Goal: Task Accomplishment & Management: Use online tool/utility

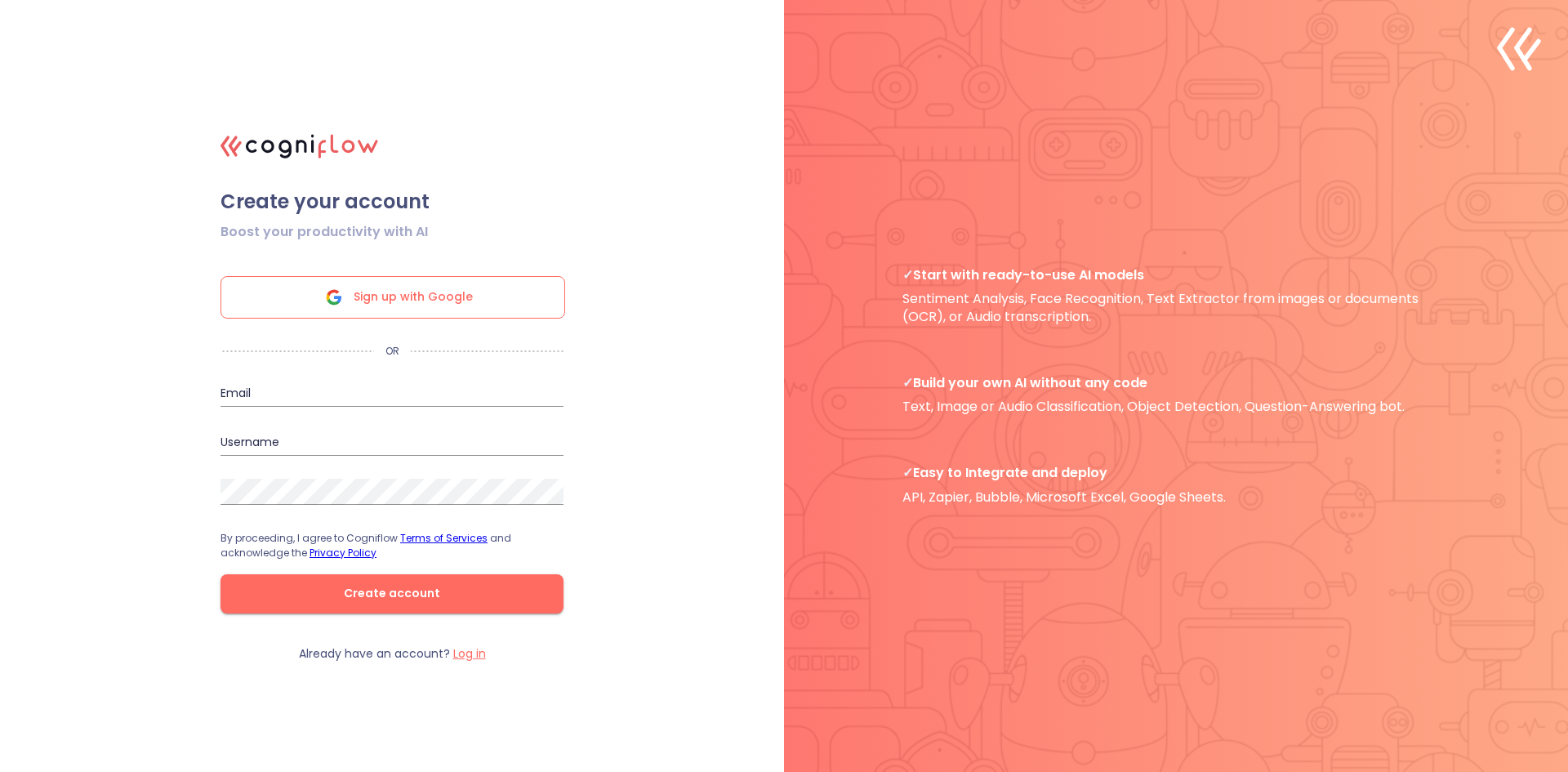
click at [425, 289] on span "Sign up with Google" at bounding box center [413, 297] width 119 height 41
click at [397, 288] on span "Sign up with Google" at bounding box center [413, 297] width 119 height 41
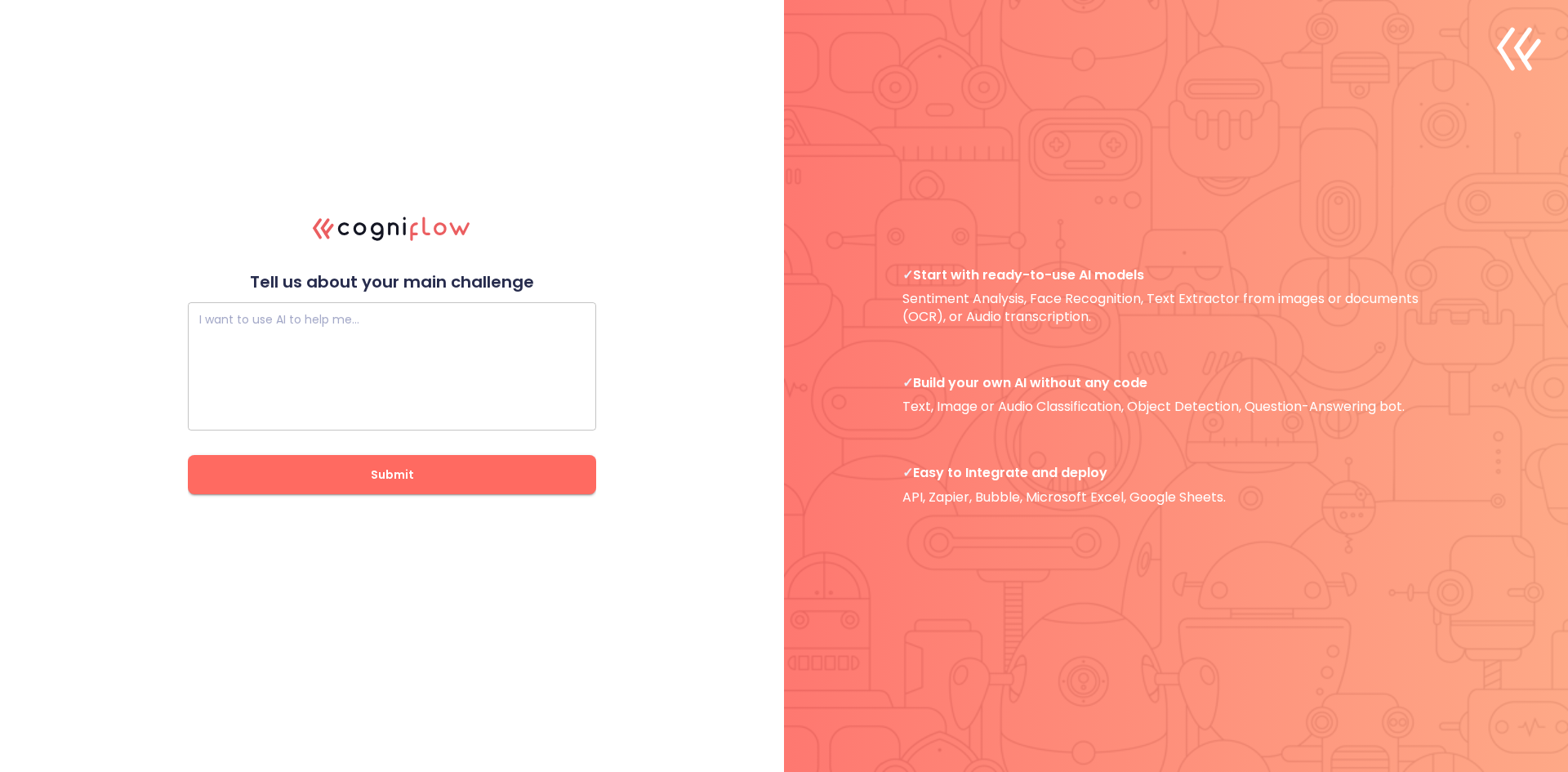
click at [385, 330] on textarea at bounding box center [392, 367] width 385 height 98
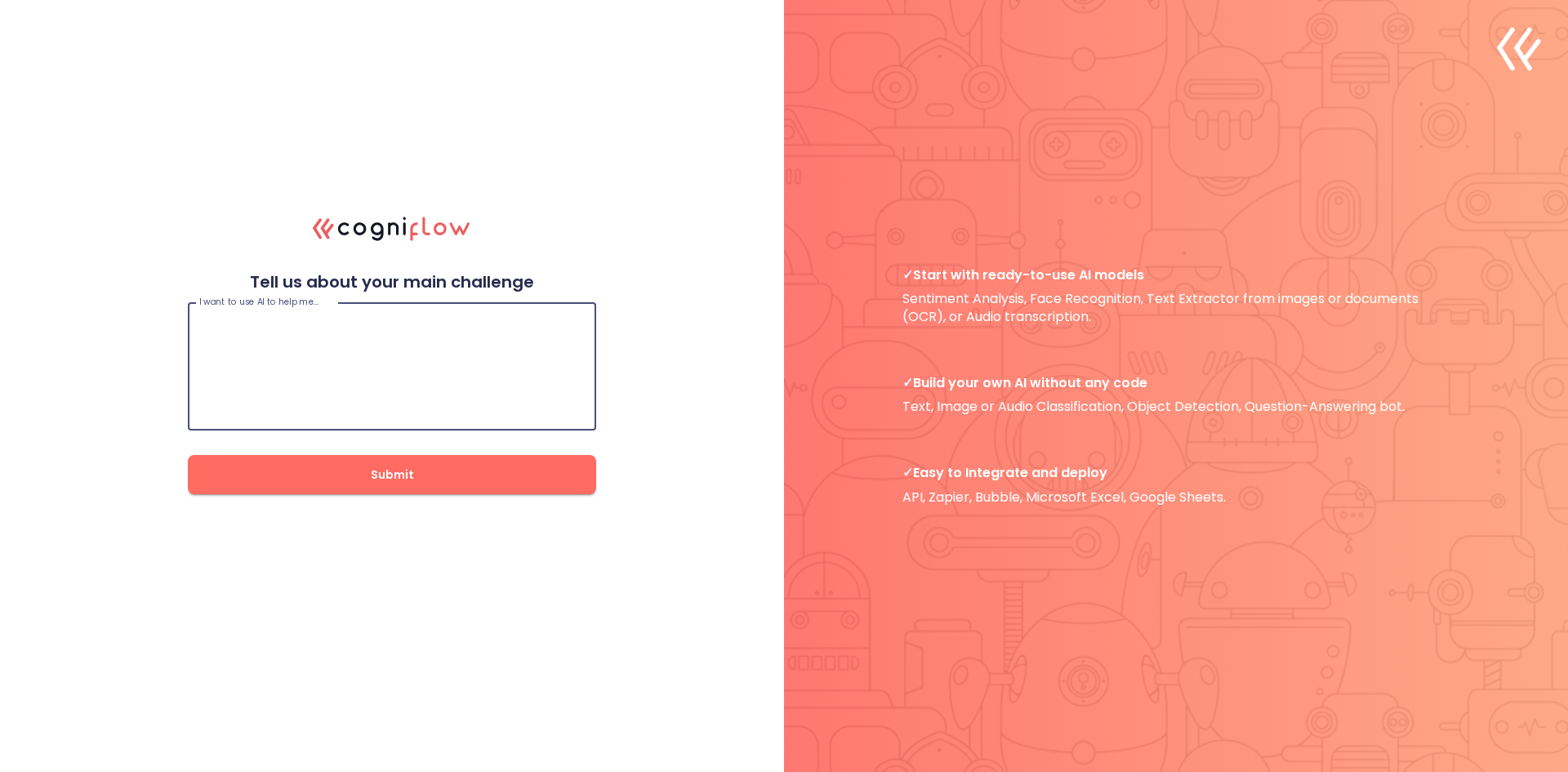
click at [405, 336] on textarea at bounding box center [392, 367] width 385 height 98
type textarea "I'm planning to educate others with AI"
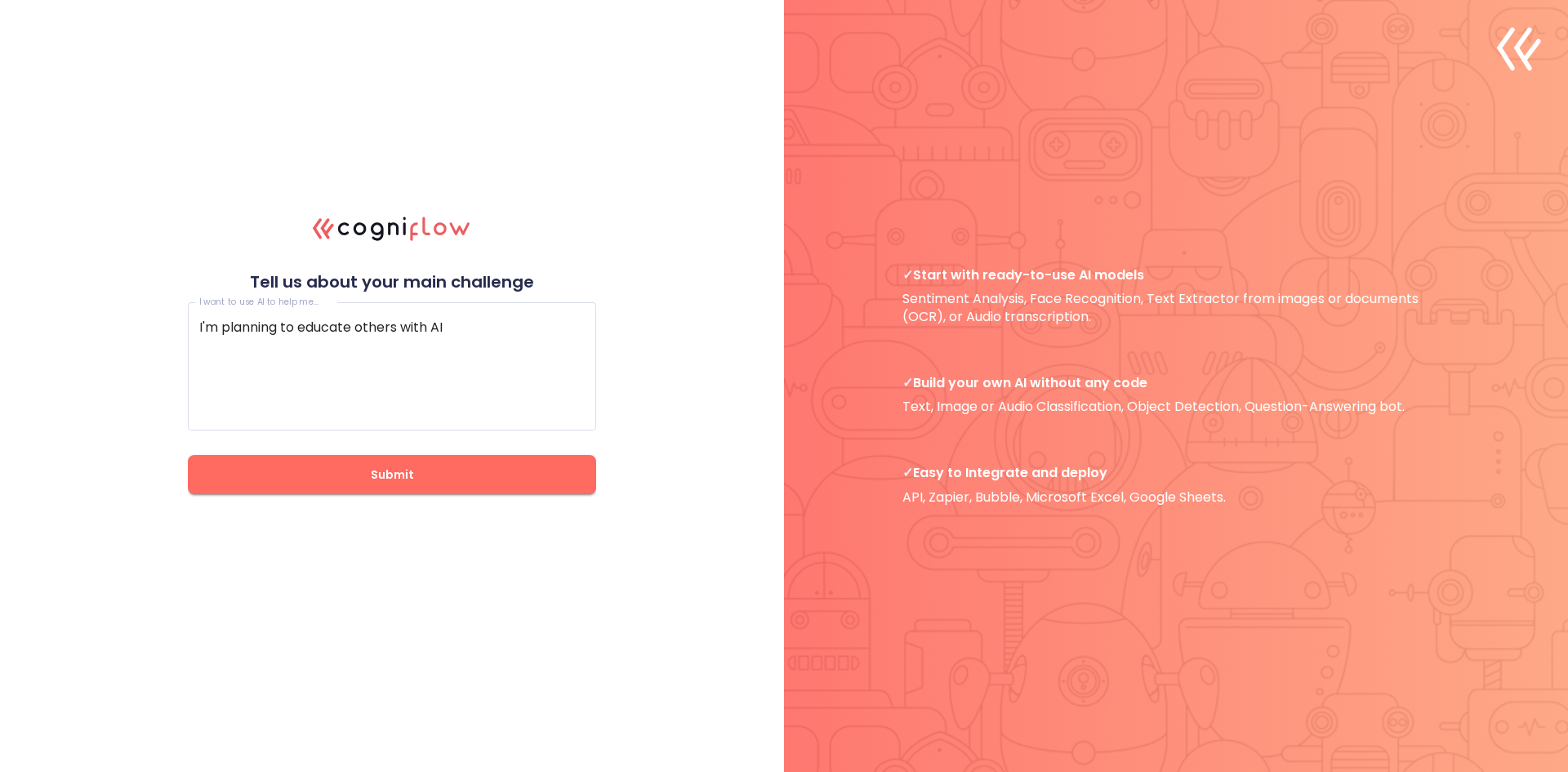
click at [394, 457] on div "I want to use AI to help me… I'm planning to educate others with AI I want to u…" at bounding box center [392, 393] width 408 height 202
click at [392, 469] on span "Submit" at bounding box center [392, 475] width 356 height 20
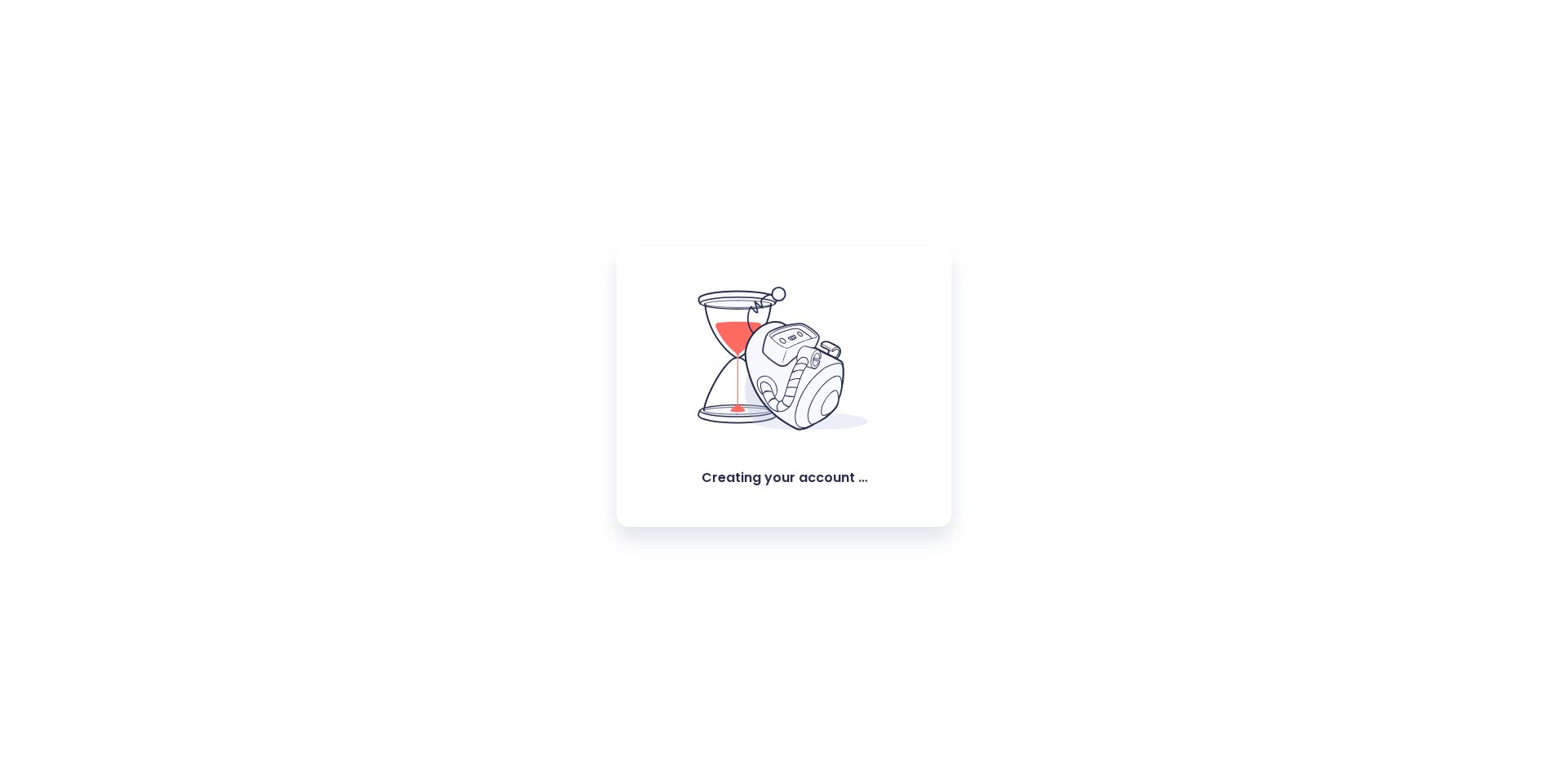
click at [774, 413] on icon at bounding box center [795, 375] width 100 height 109
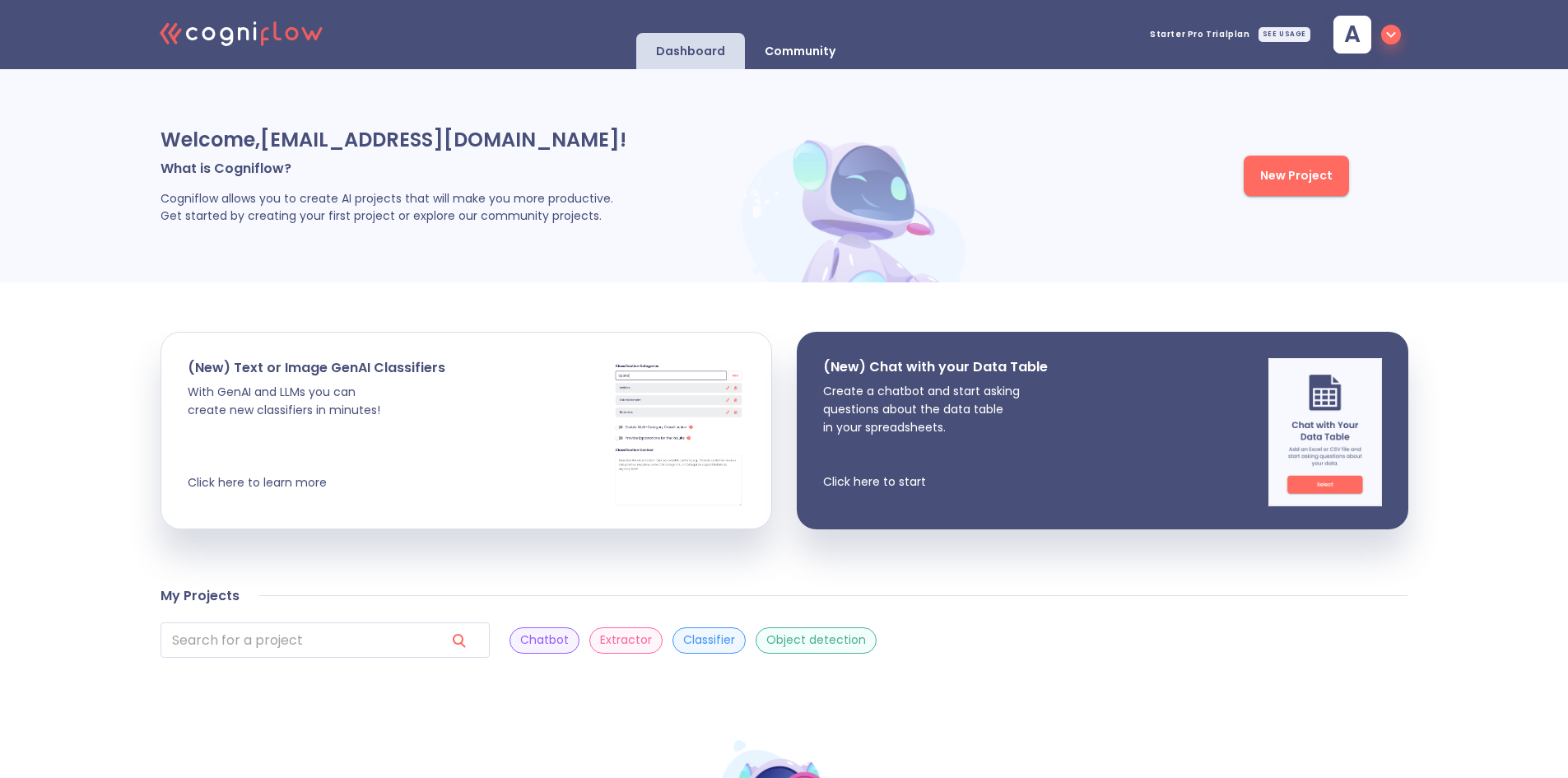
click at [1274, 174] on span "New Project" at bounding box center [1296, 175] width 72 height 21
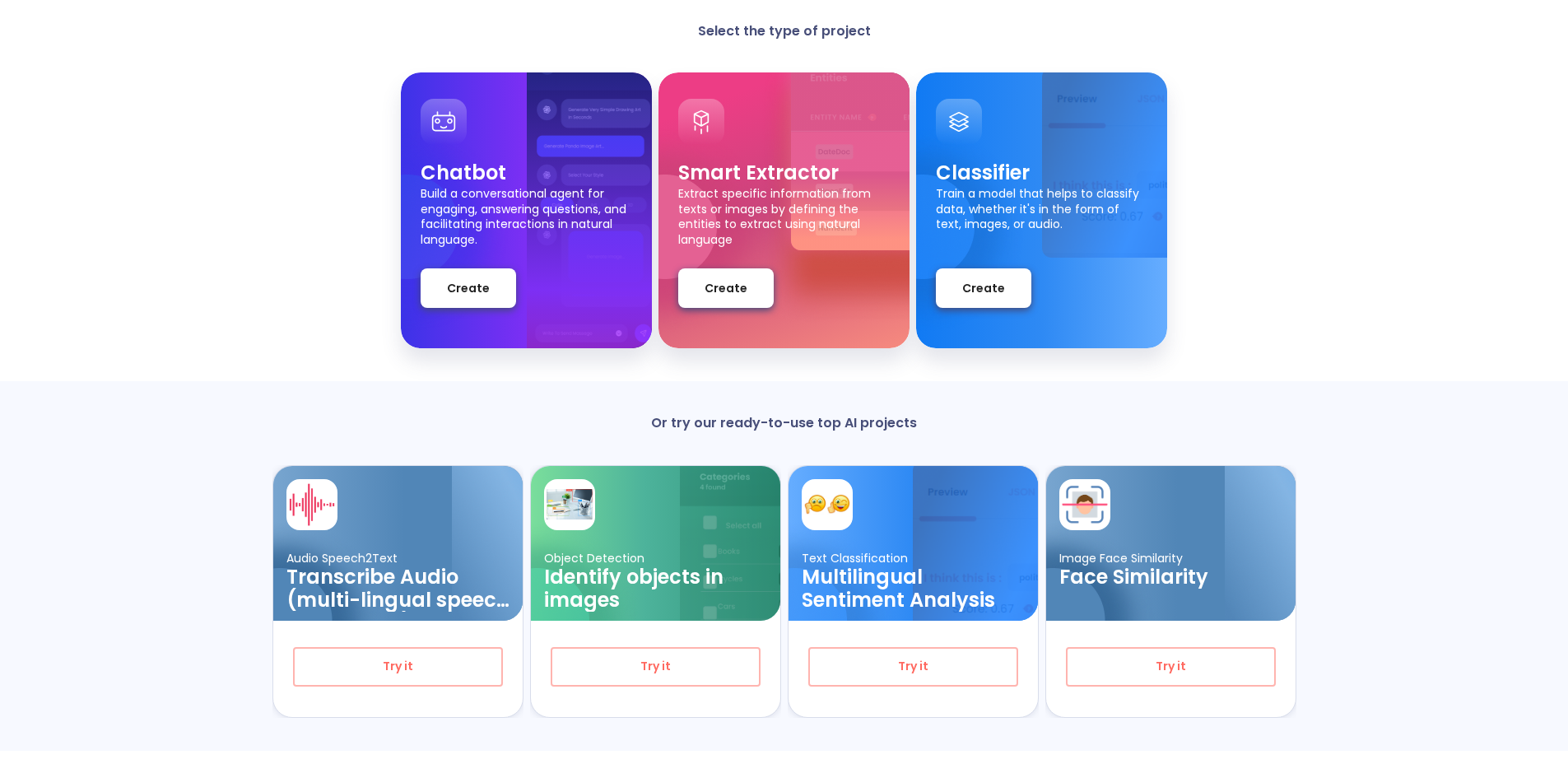
scroll to position [117, 0]
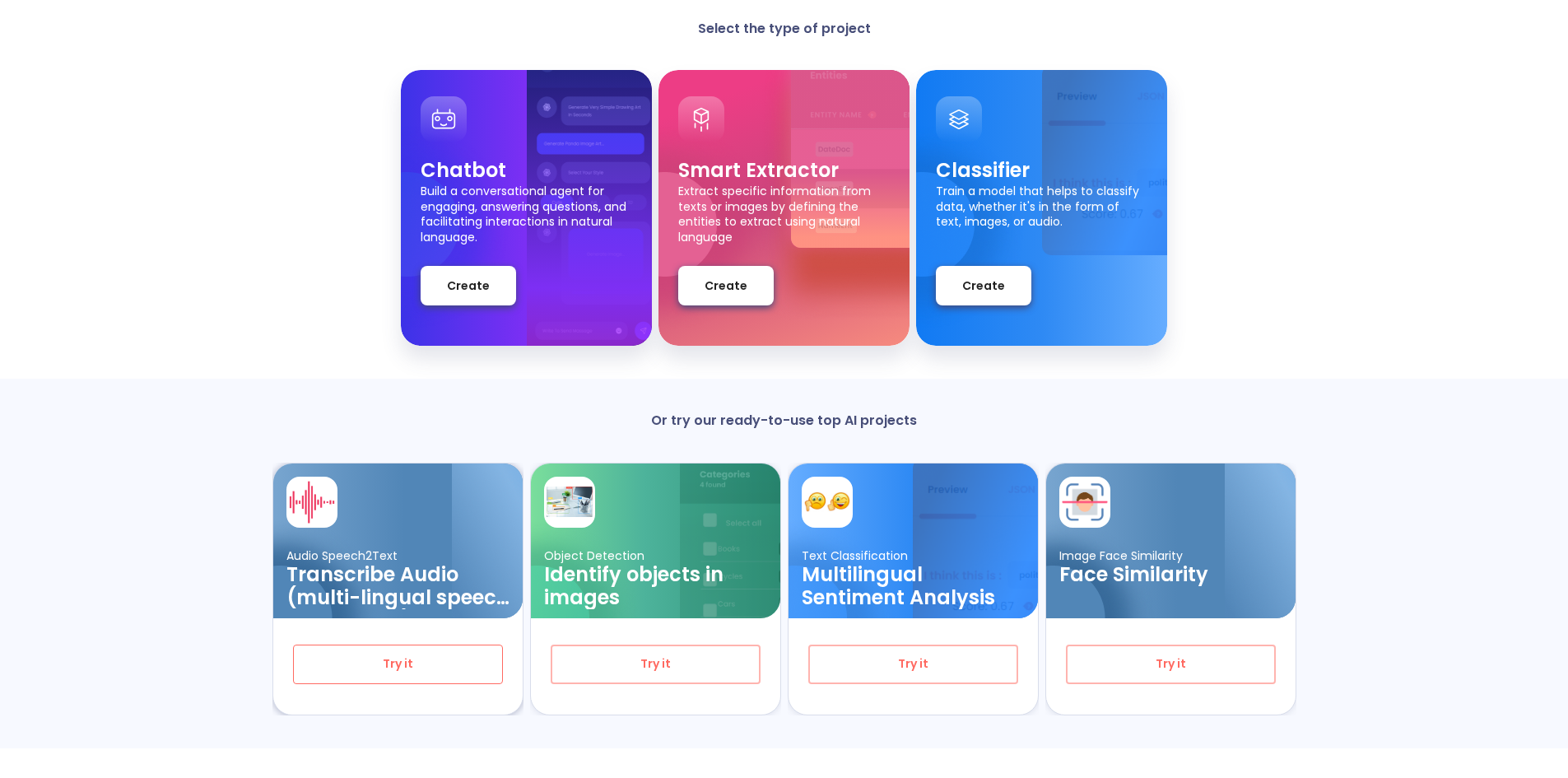
click at [393, 659] on span "Try it" at bounding box center [398, 664] width 156 height 21
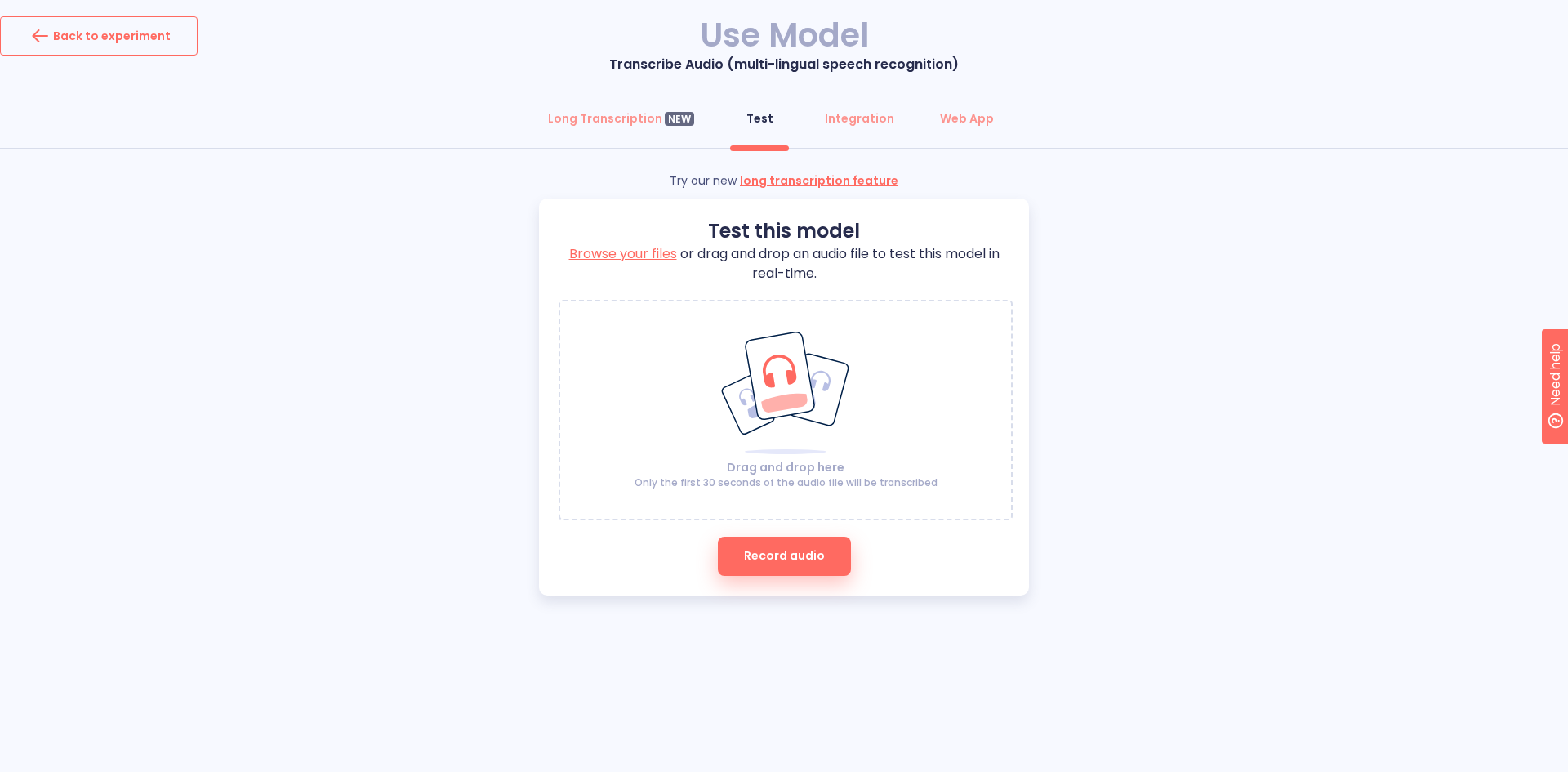
click at [61, 45] on div "Back to experiment" at bounding box center [99, 36] width 144 height 26
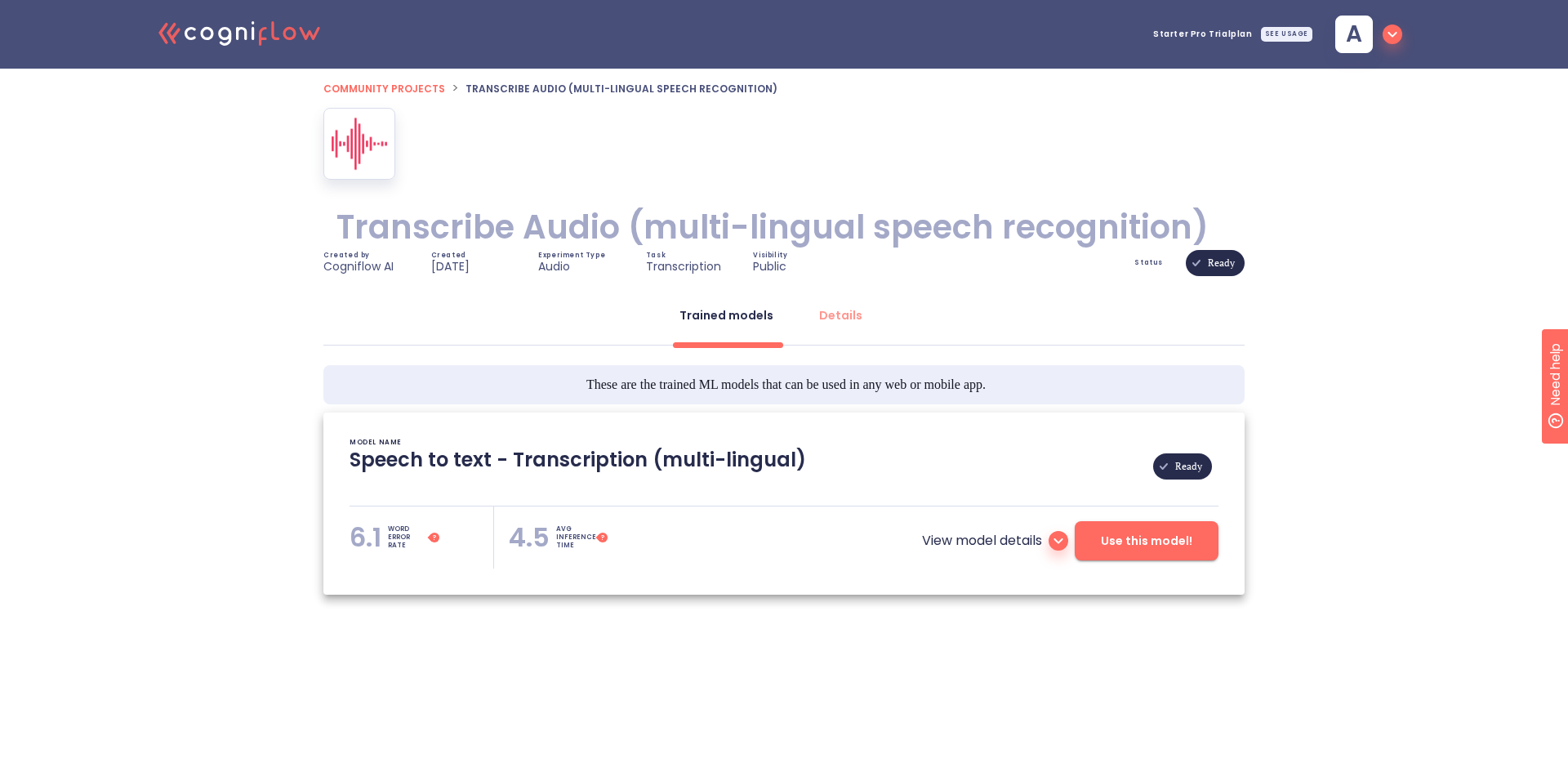
type textarea "[2023/03/03 05:05:47]- Pretrained Speech Recognition Model: Whisper [2023/03/03…"
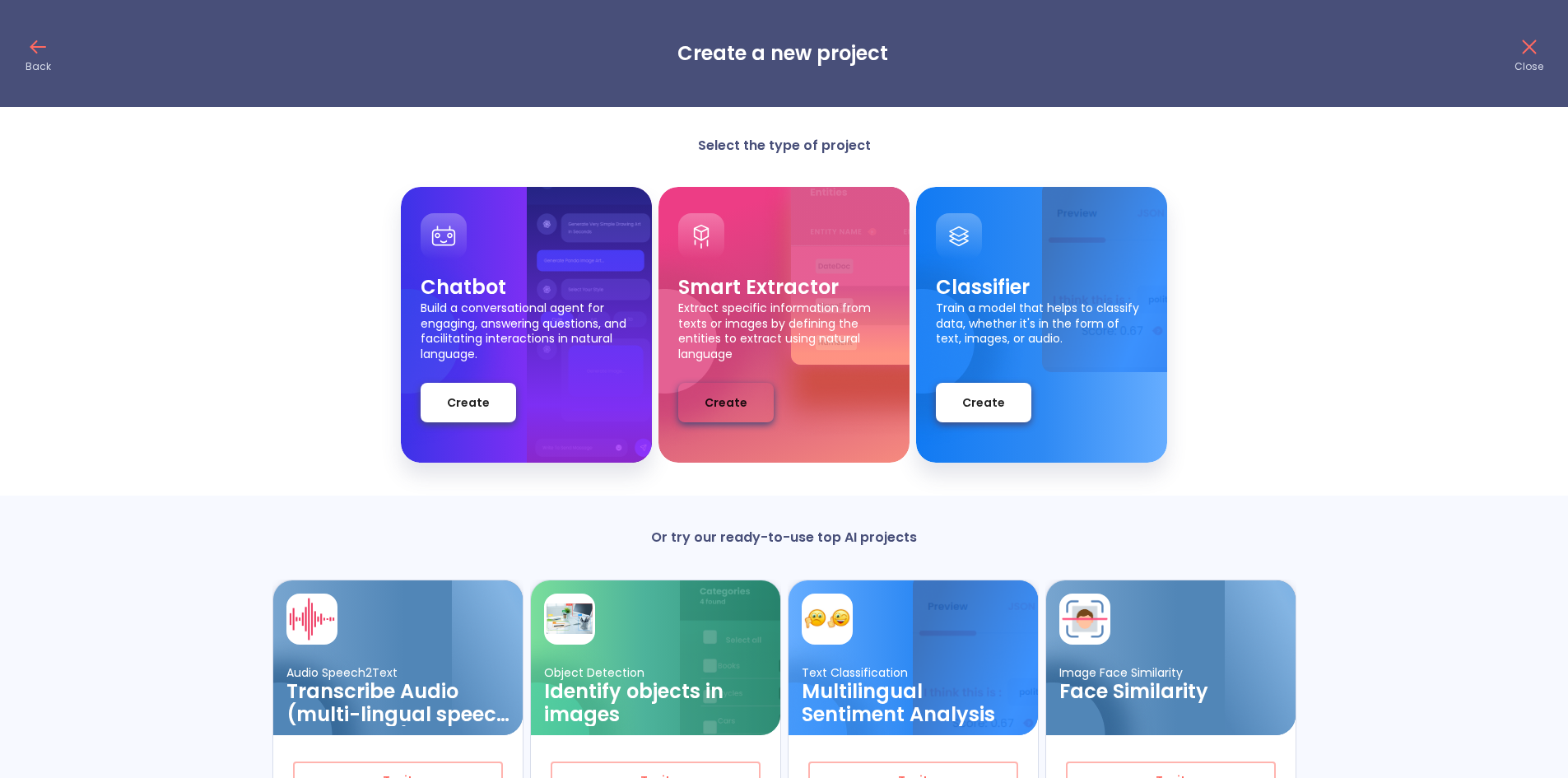
click at [761, 401] on button "Create" at bounding box center [726, 403] width 95 height 40
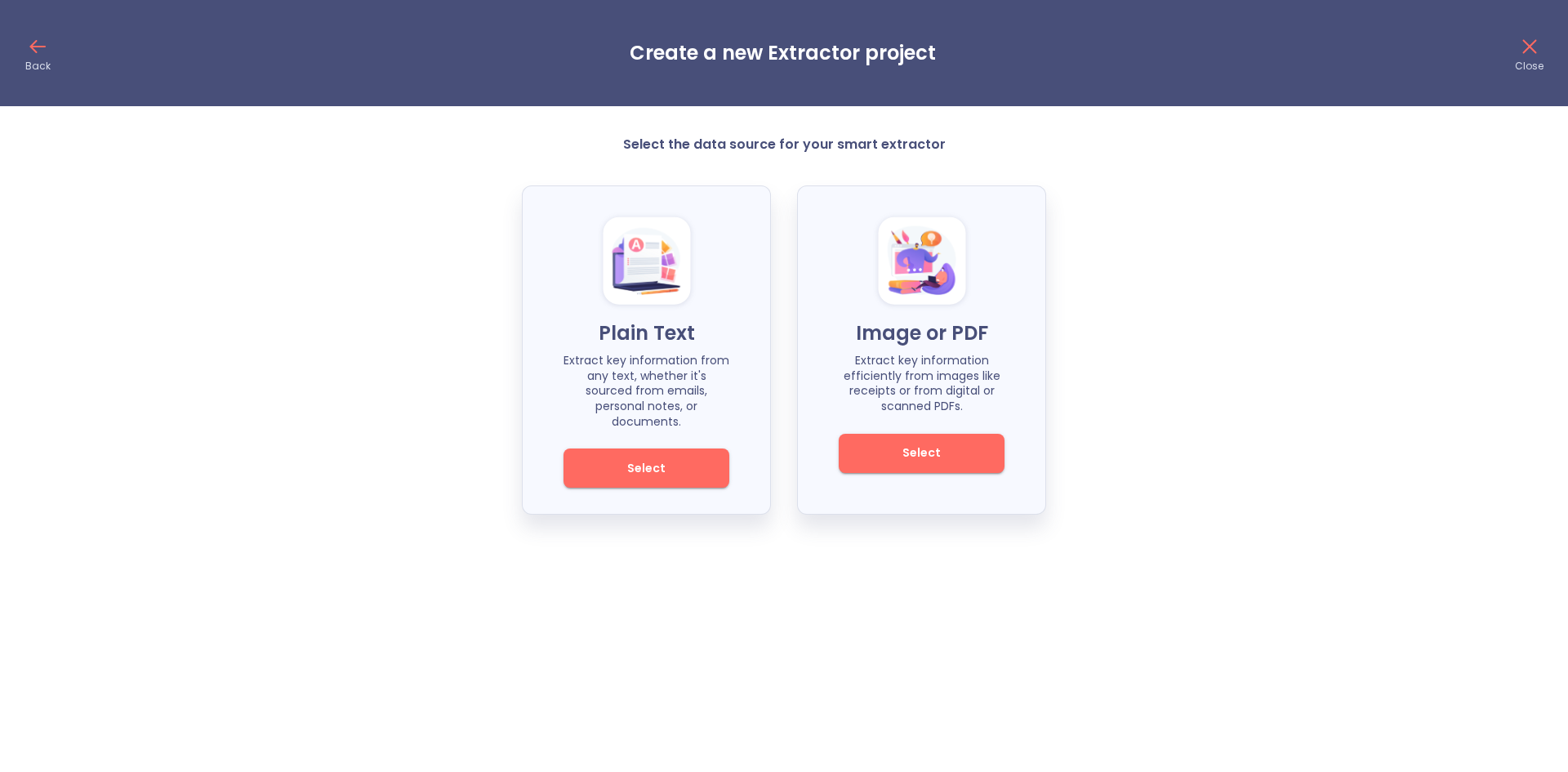
click at [927, 458] on span "Select" at bounding box center [921, 453] width 110 height 20
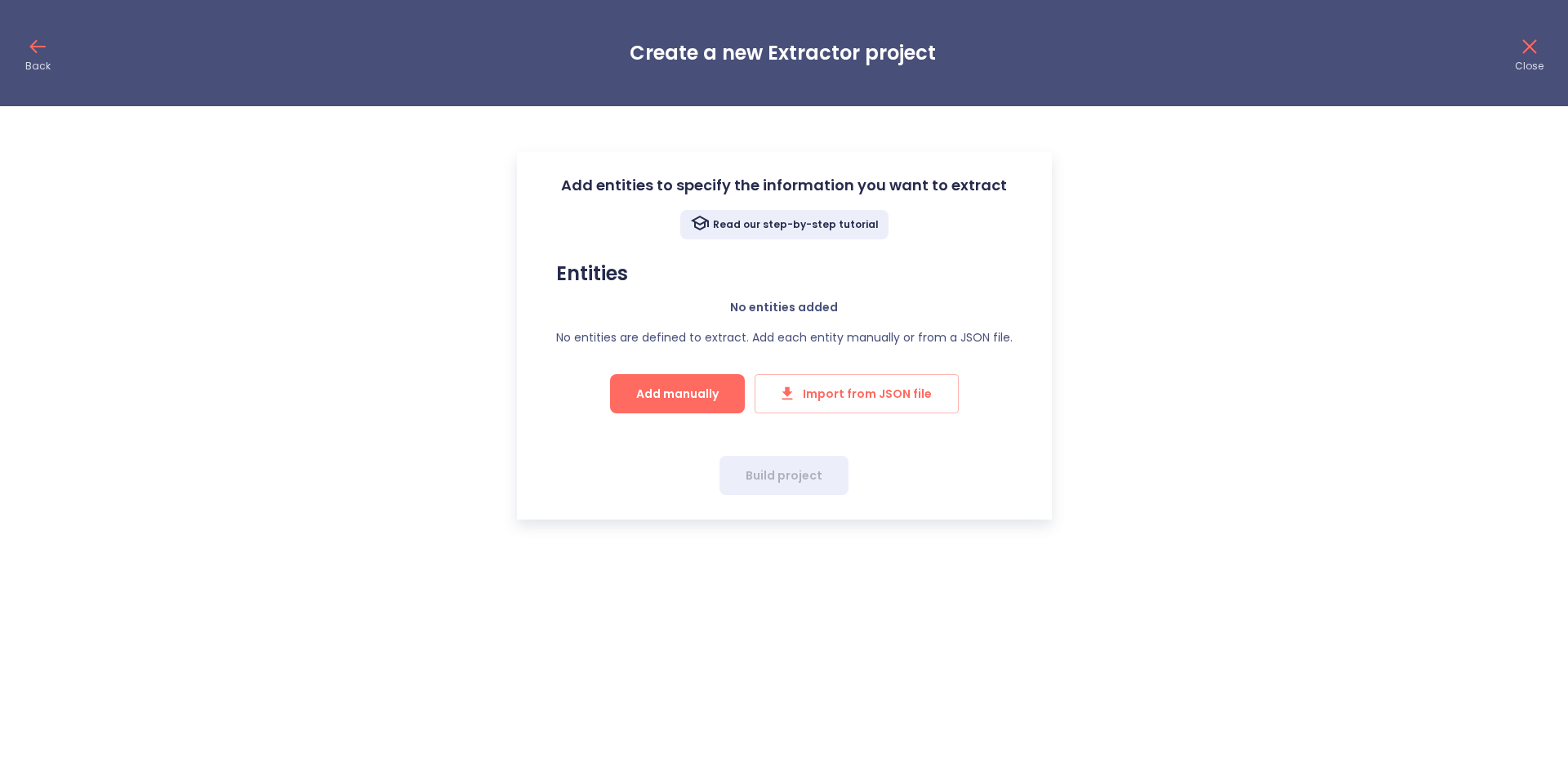
click at [682, 386] on span "Add manually" at bounding box center [677, 394] width 82 height 20
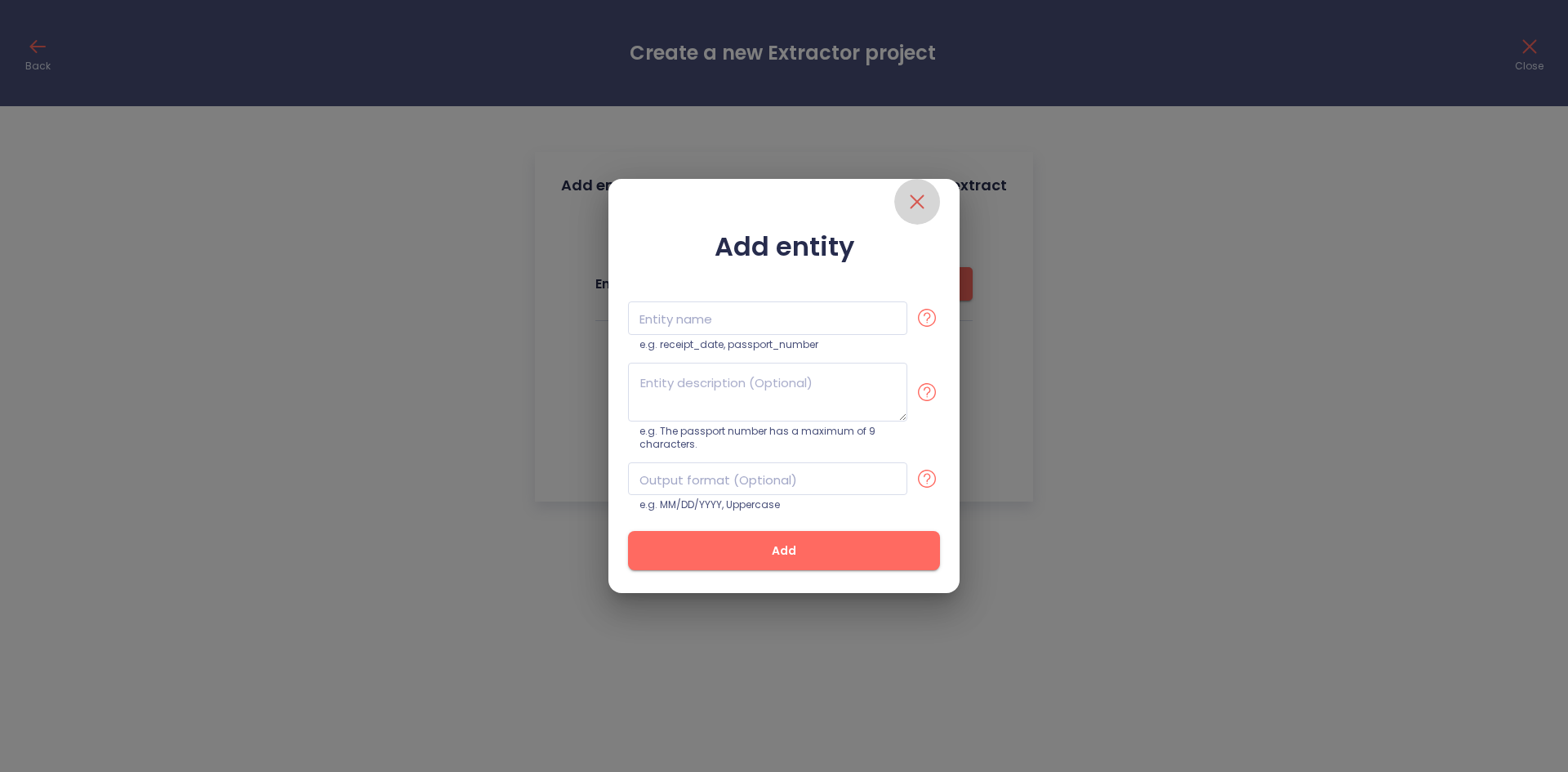
click at [931, 200] on button "close" at bounding box center [917, 202] width 46 height 46
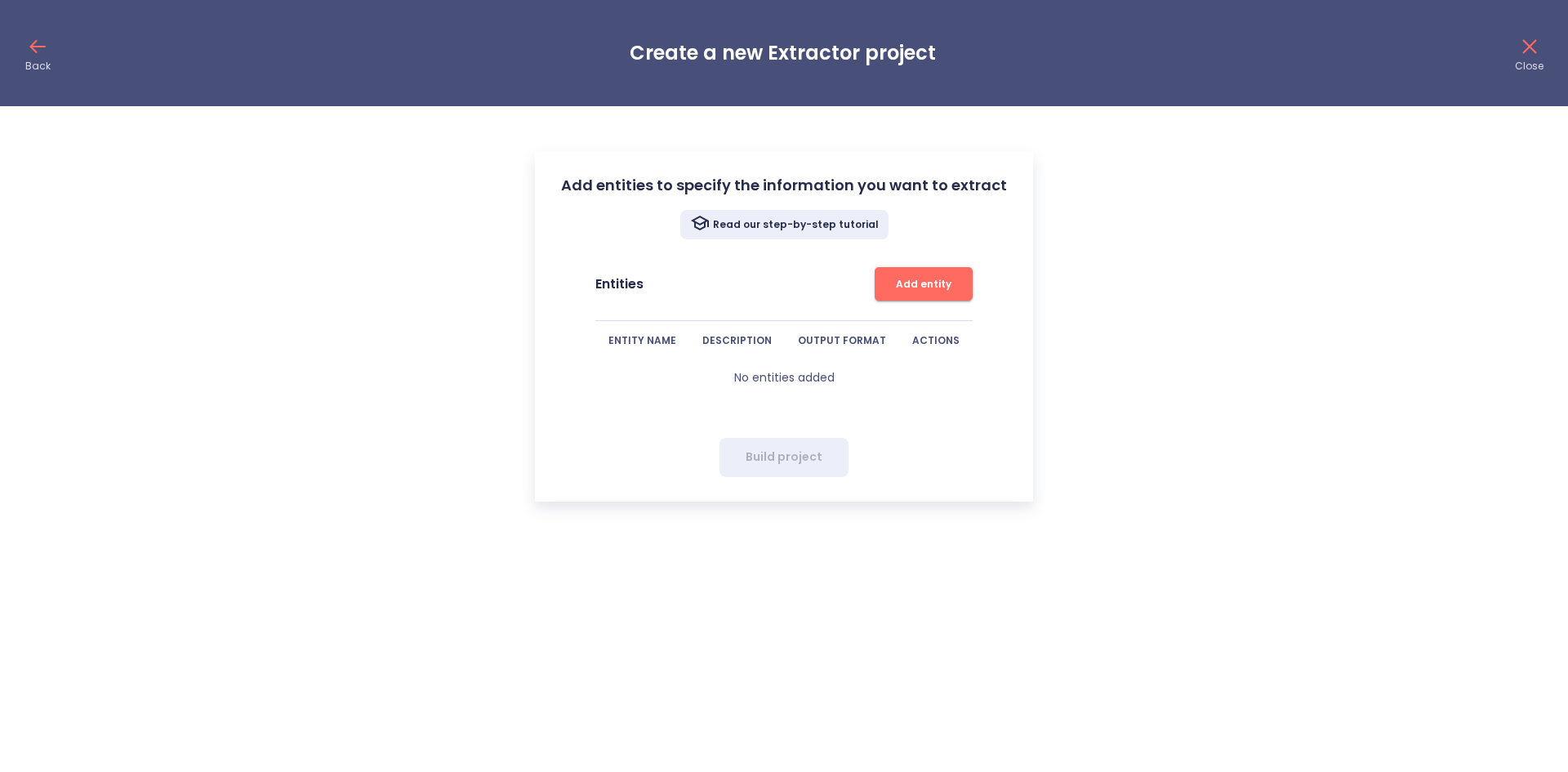
click at [34, 36] on icon at bounding box center [38, 47] width 26 height 26
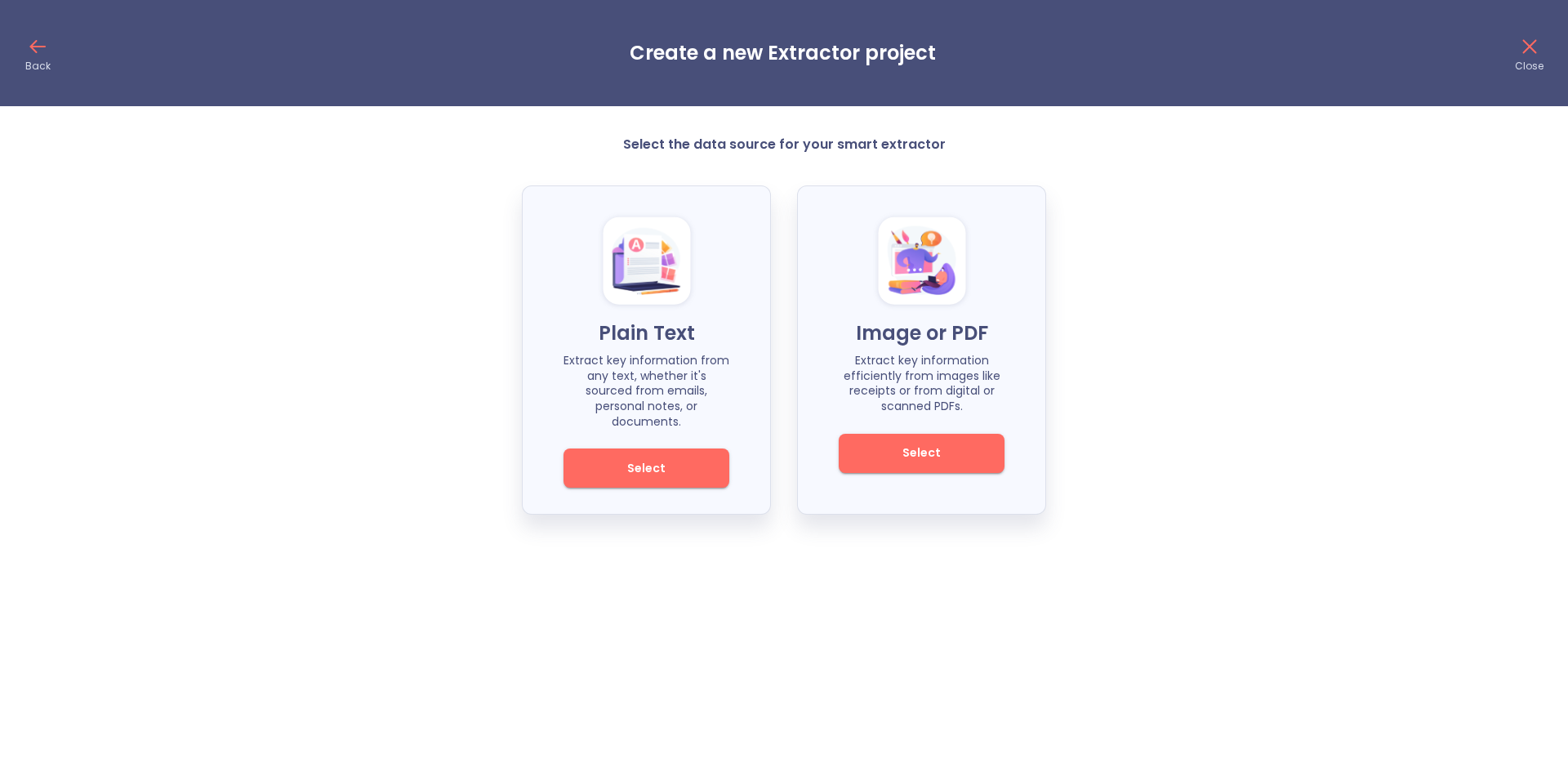
click at [47, 51] on icon at bounding box center [38, 47] width 26 height 26
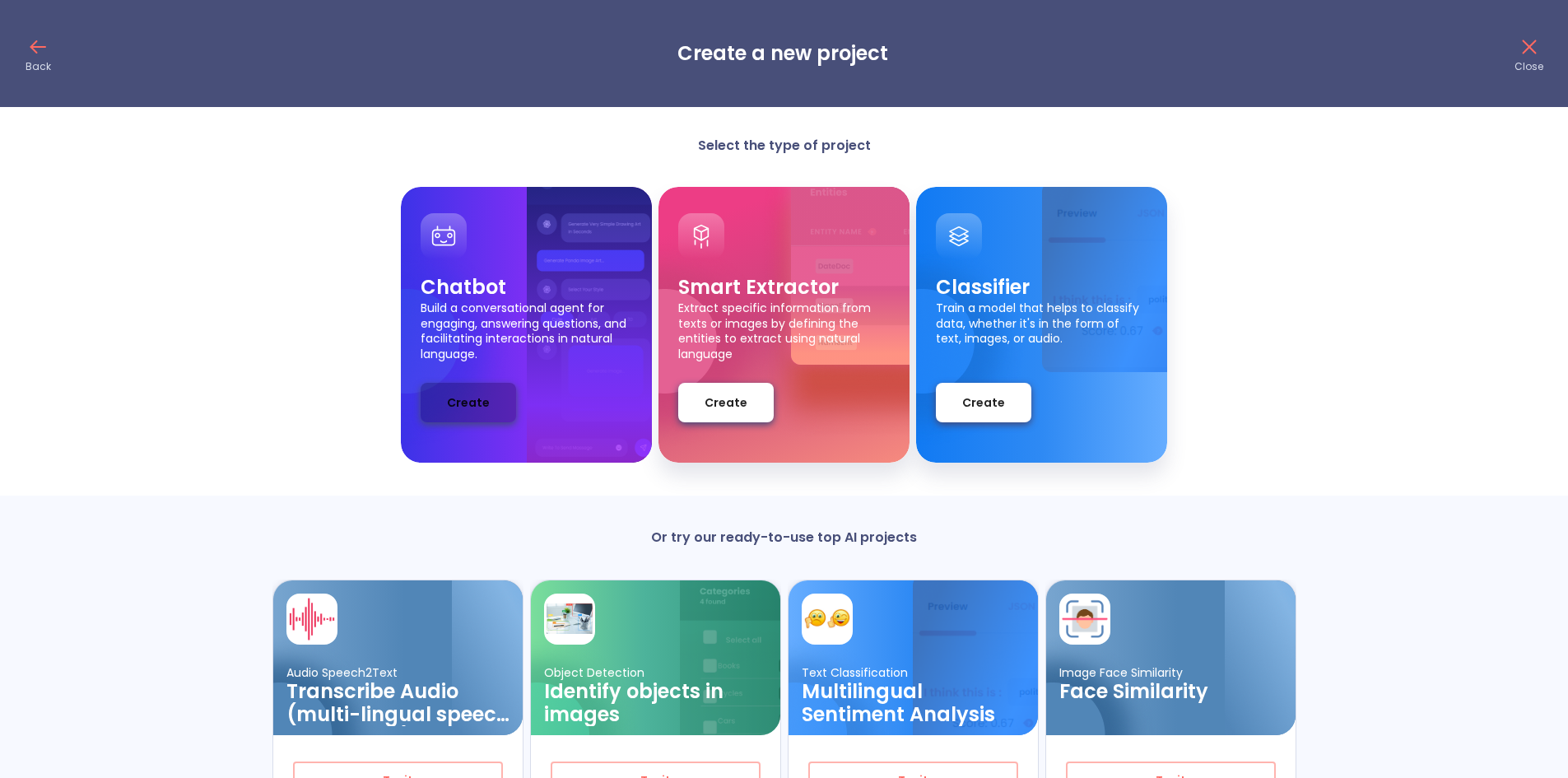
click at [456, 405] on span "Create" at bounding box center [468, 403] width 43 height 21
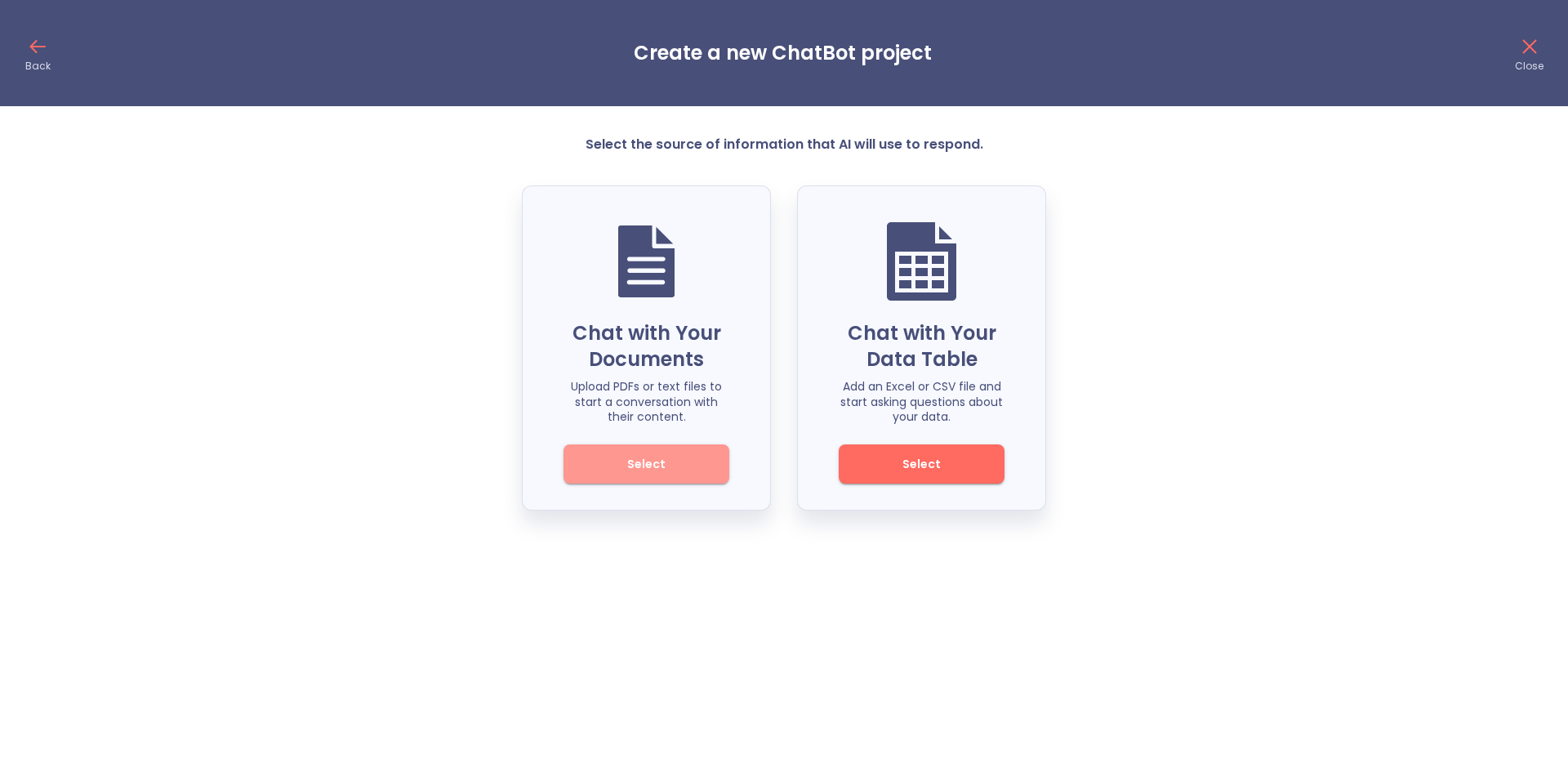
click at [677, 461] on span "Select" at bounding box center [646, 464] width 110 height 20
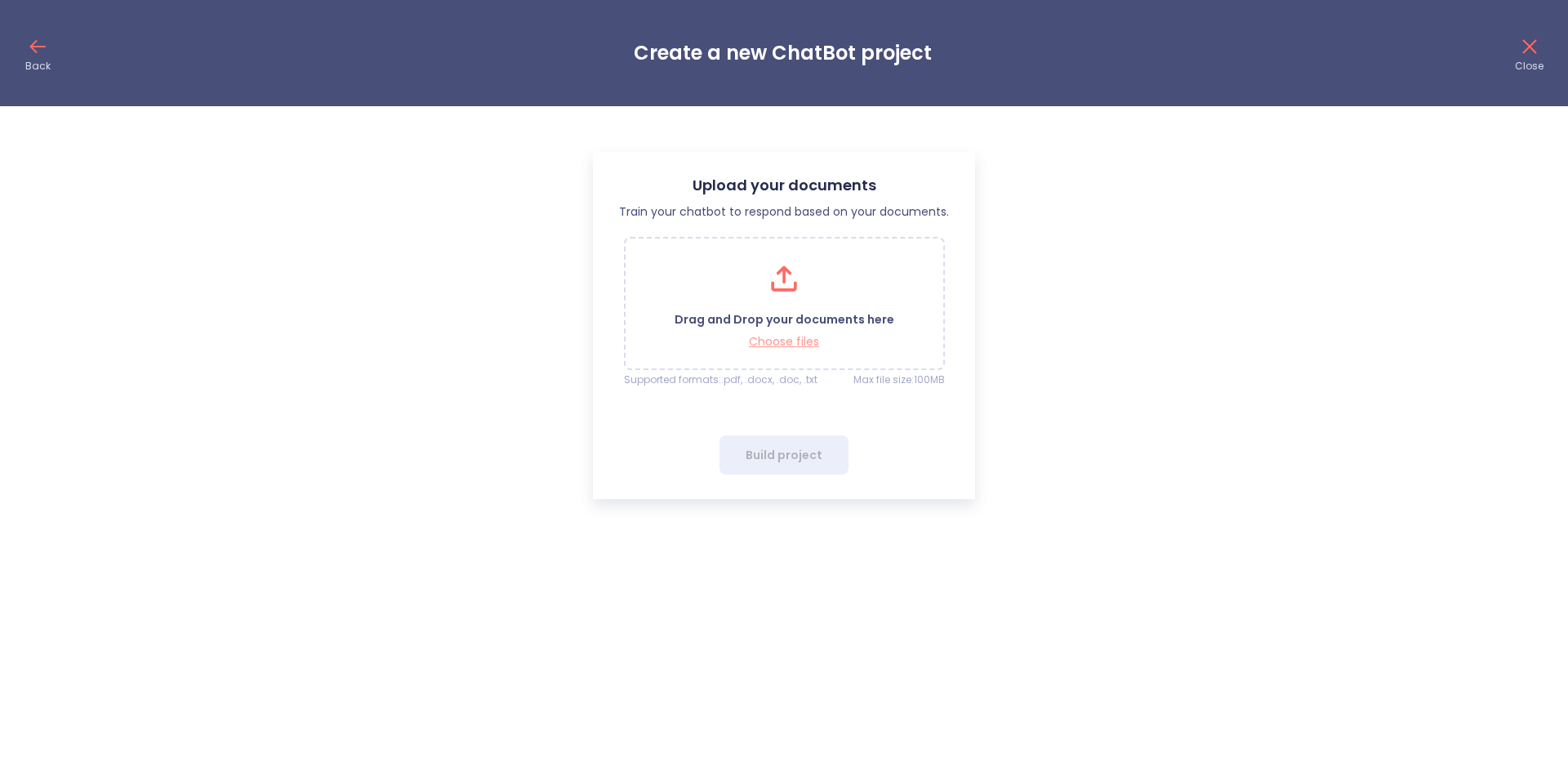
click at [751, 337] on p "Choose files" at bounding box center [784, 341] width 220 height 16
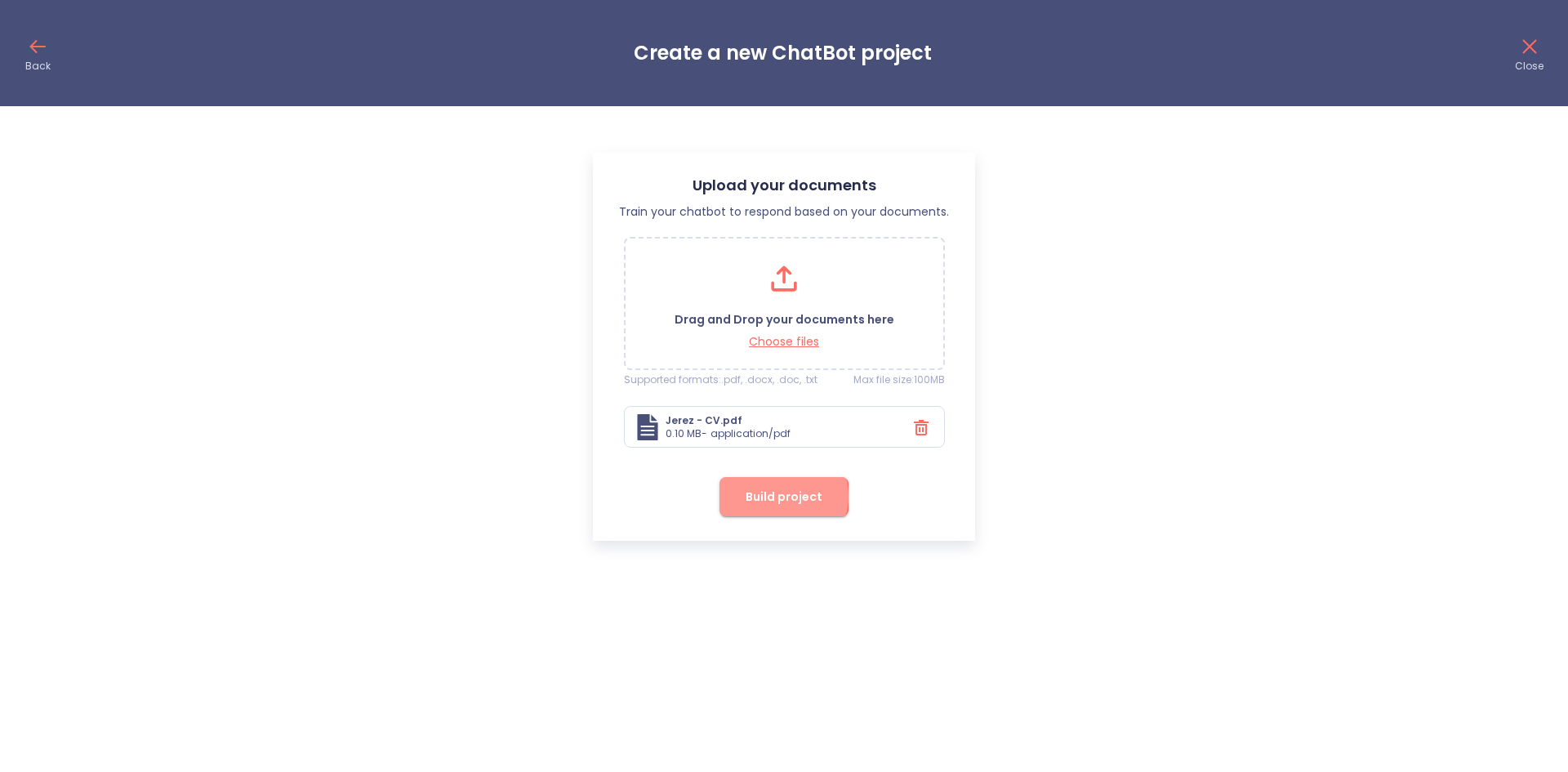
click at [778, 496] on span "Build project" at bounding box center [784, 497] width 77 height 20
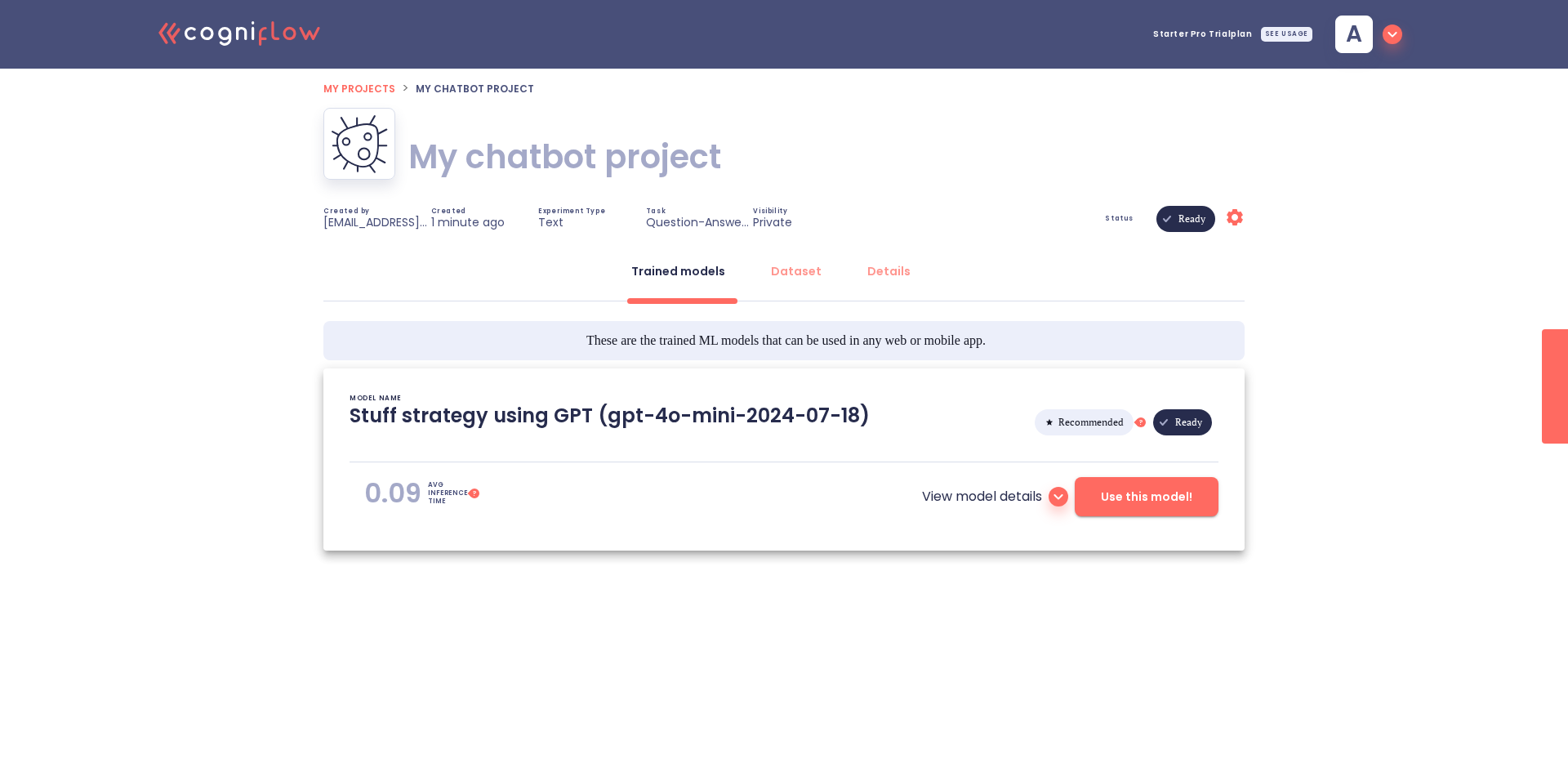
type textarea "[2025/08/29 18:26:56]- Starting with download required files from shared storag…"
click at [1146, 497] on span "Use this model!" at bounding box center [1147, 497] width 91 height 20
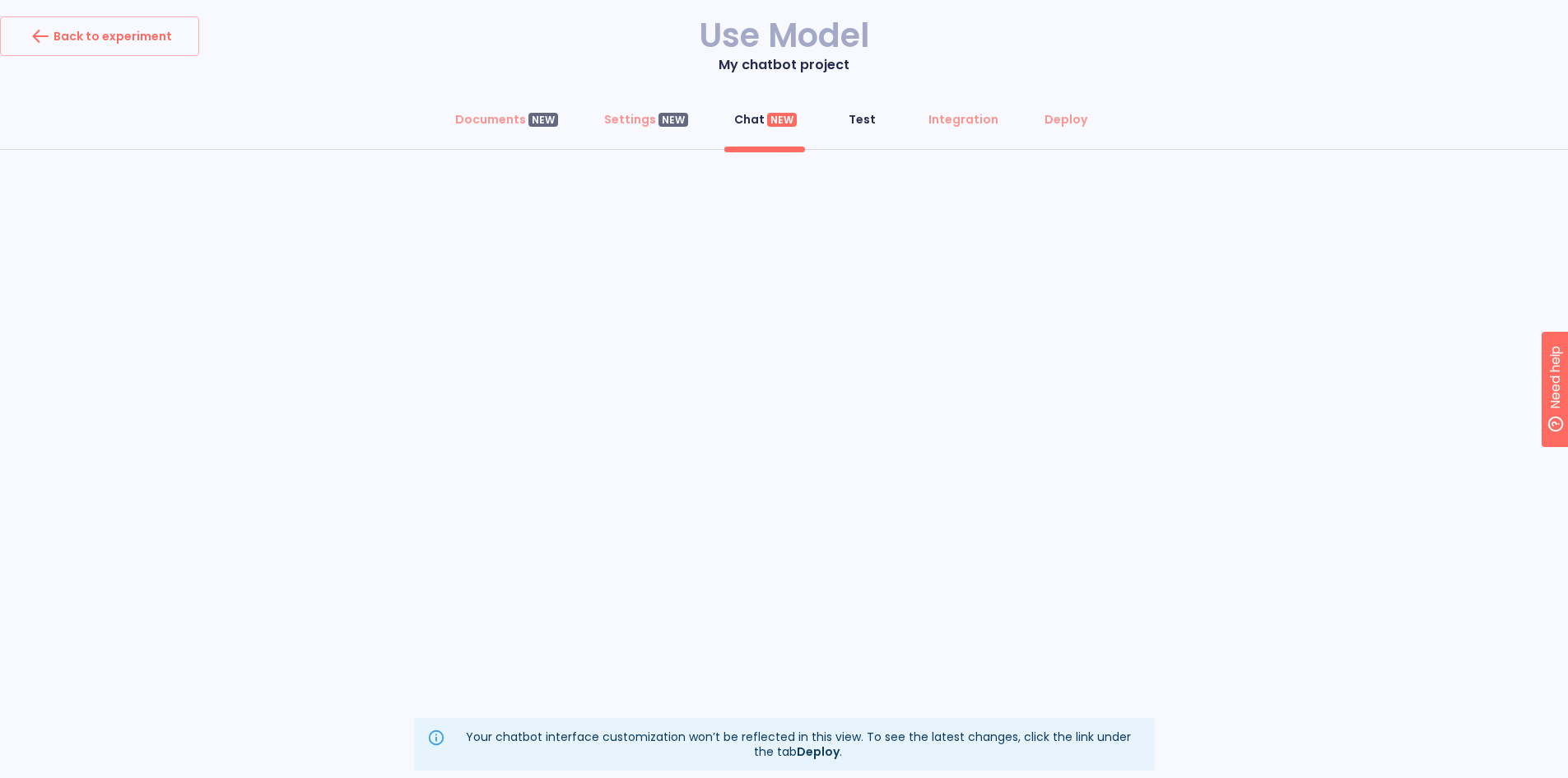
click at [862, 117] on div "Test" at bounding box center [862, 119] width 27 height 16
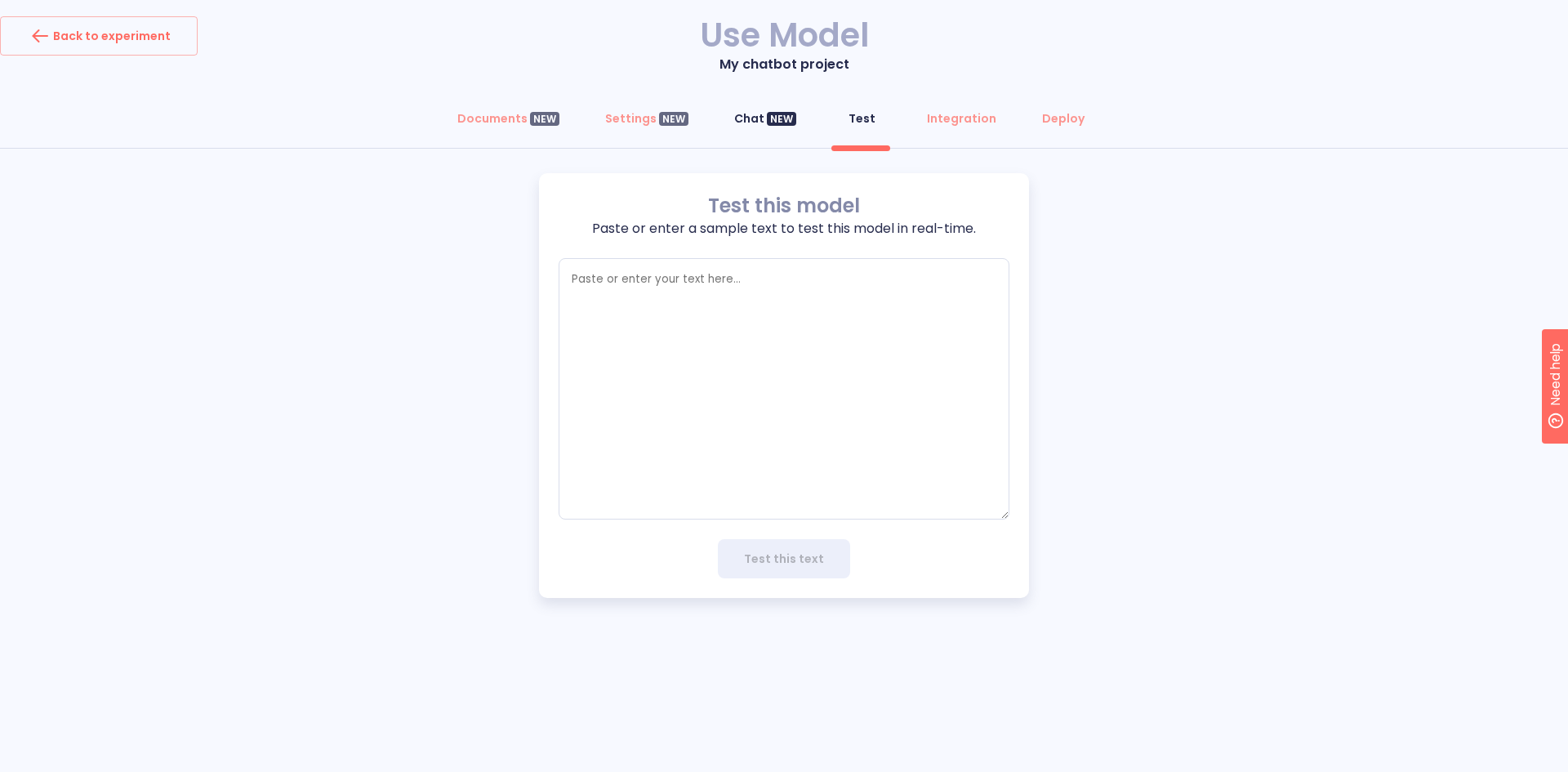
click at [735, 120] on div "Chat NEW" at bounding box center [765, 118] width 62 height 16
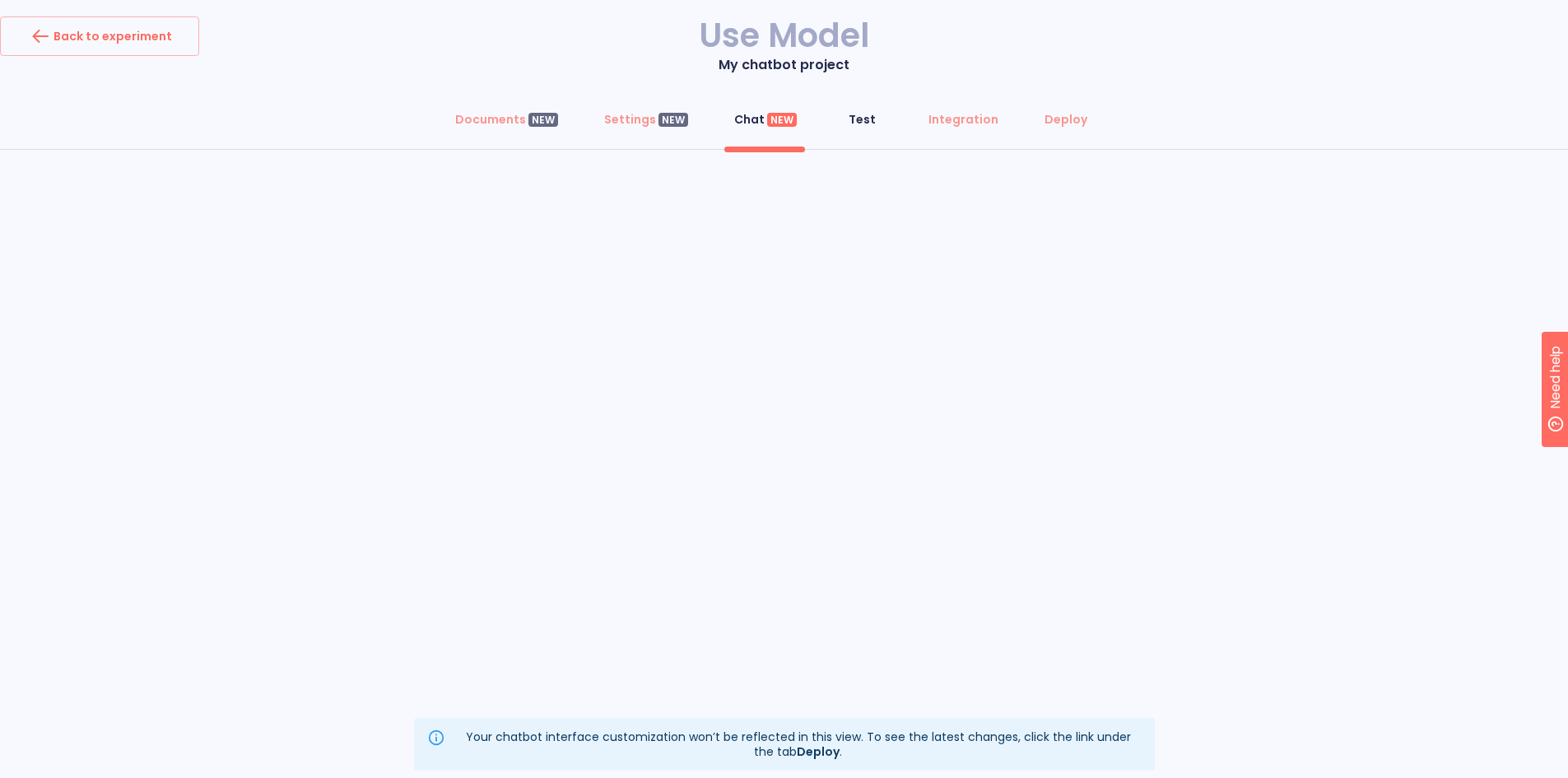
click at [868, 123] on div "Test" at bounding box center [862, 119] width 27 height 16
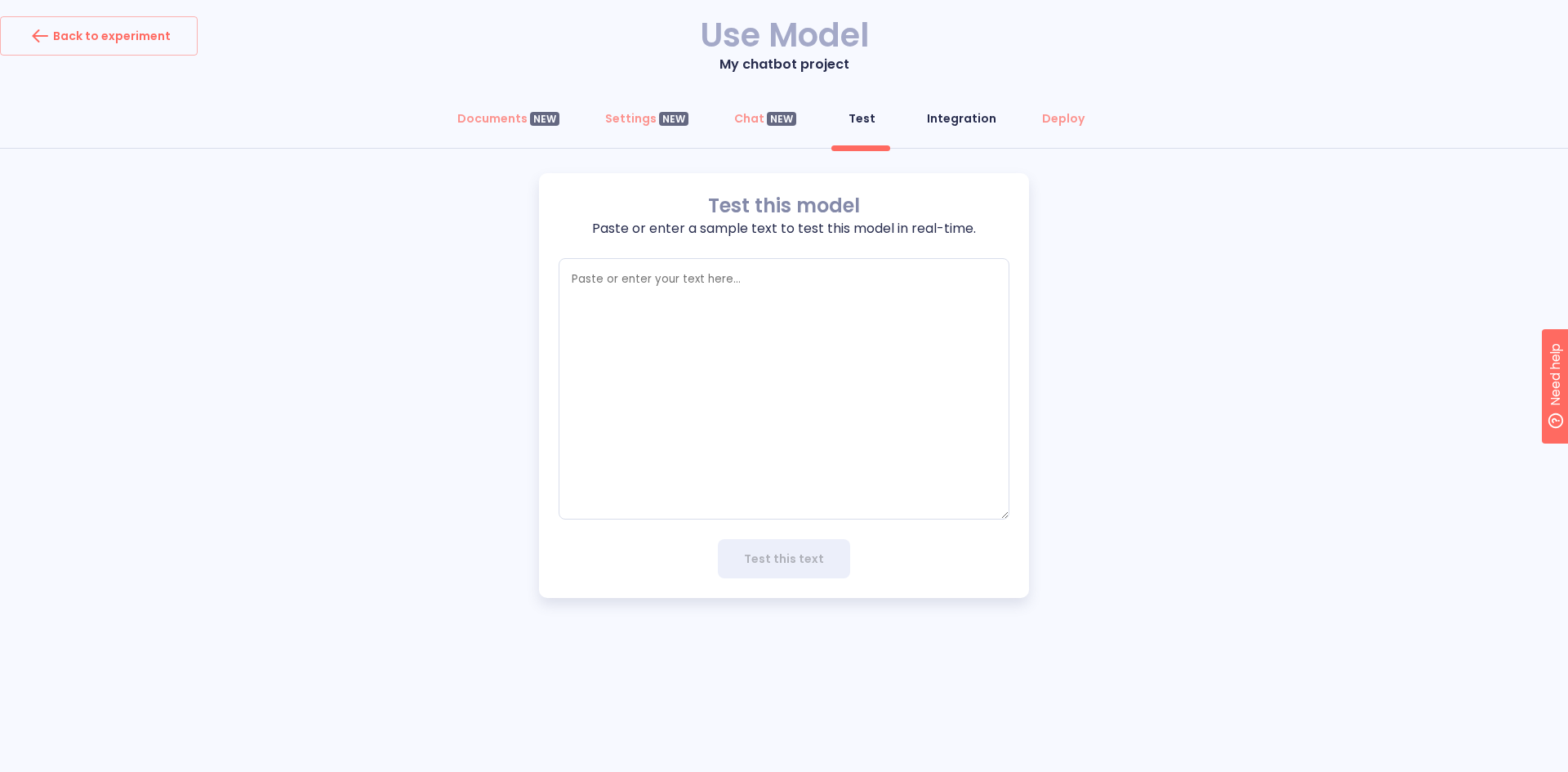
click at [959, 127] on div "Integration" at bounding box center [961, 118] width 69 height 16
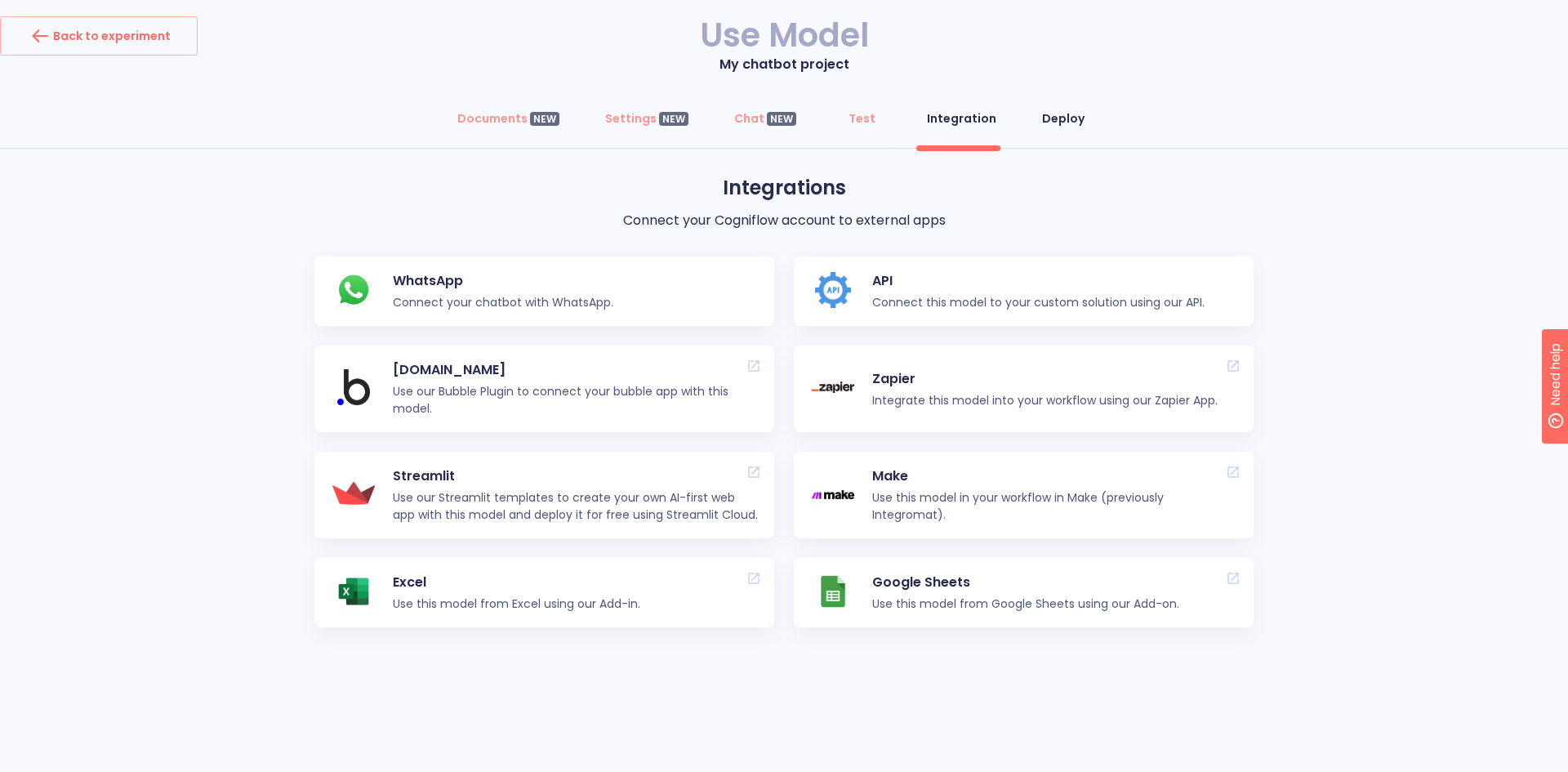
click at [1068, 123] on div "Deploy" at bounding box center [1063, 118] width 42 height 16
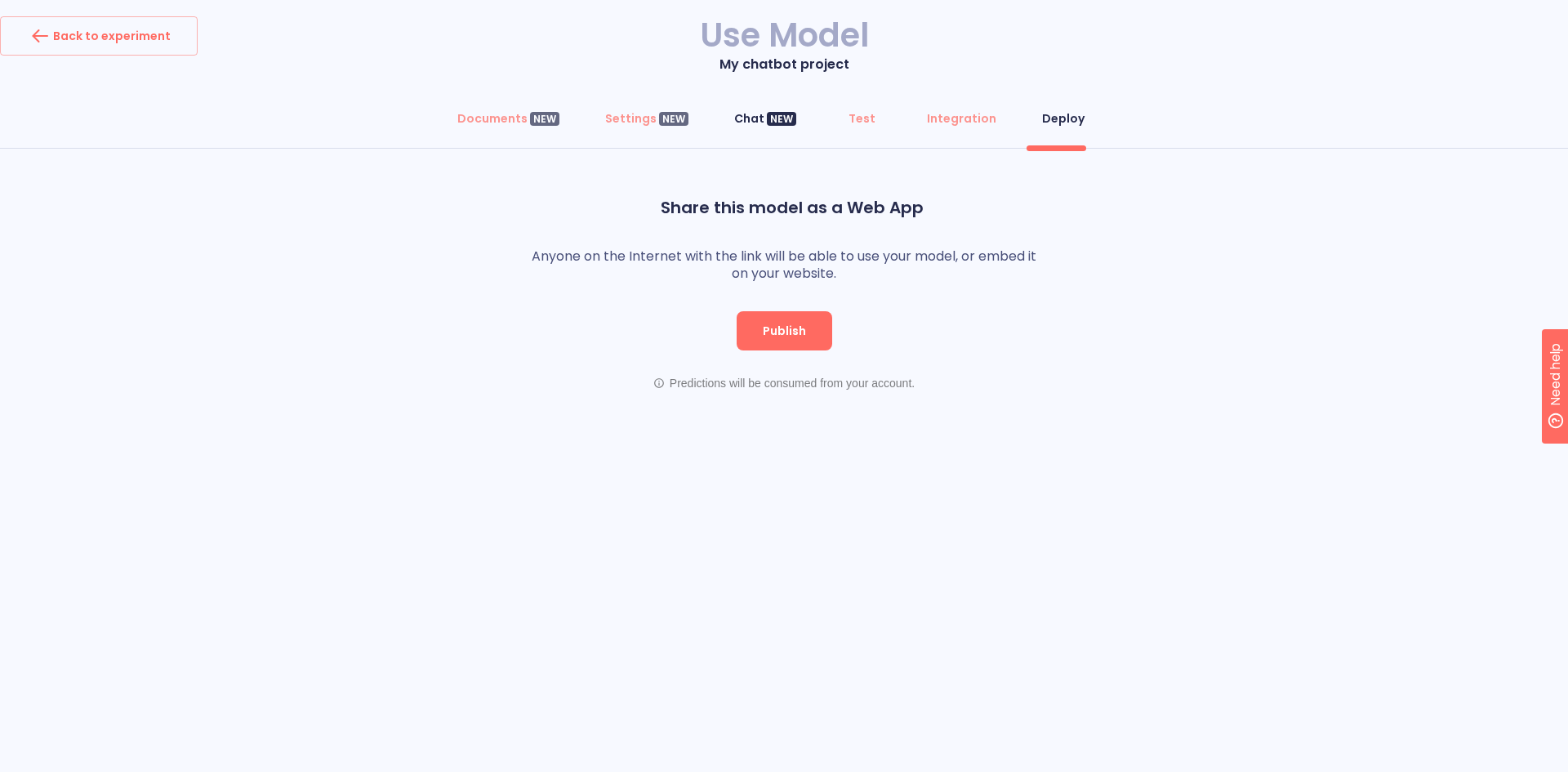
click at [799, 118] on button "Chat NEW" at bounding box center [765, 118] width 82 height 39
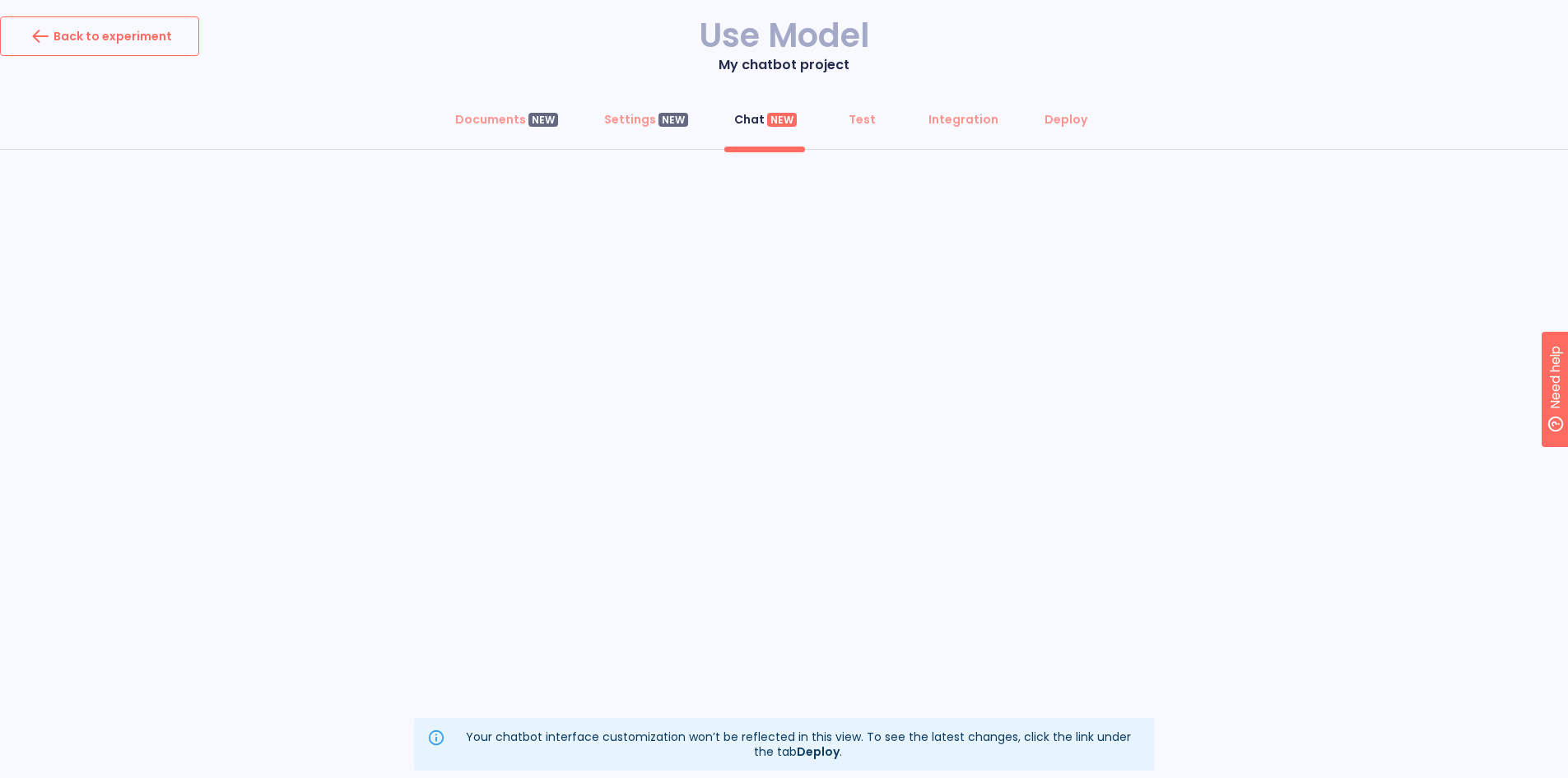
click at [109, 54] on button "Back to experiment" at bounding box center [100, 36] width 199 height 40
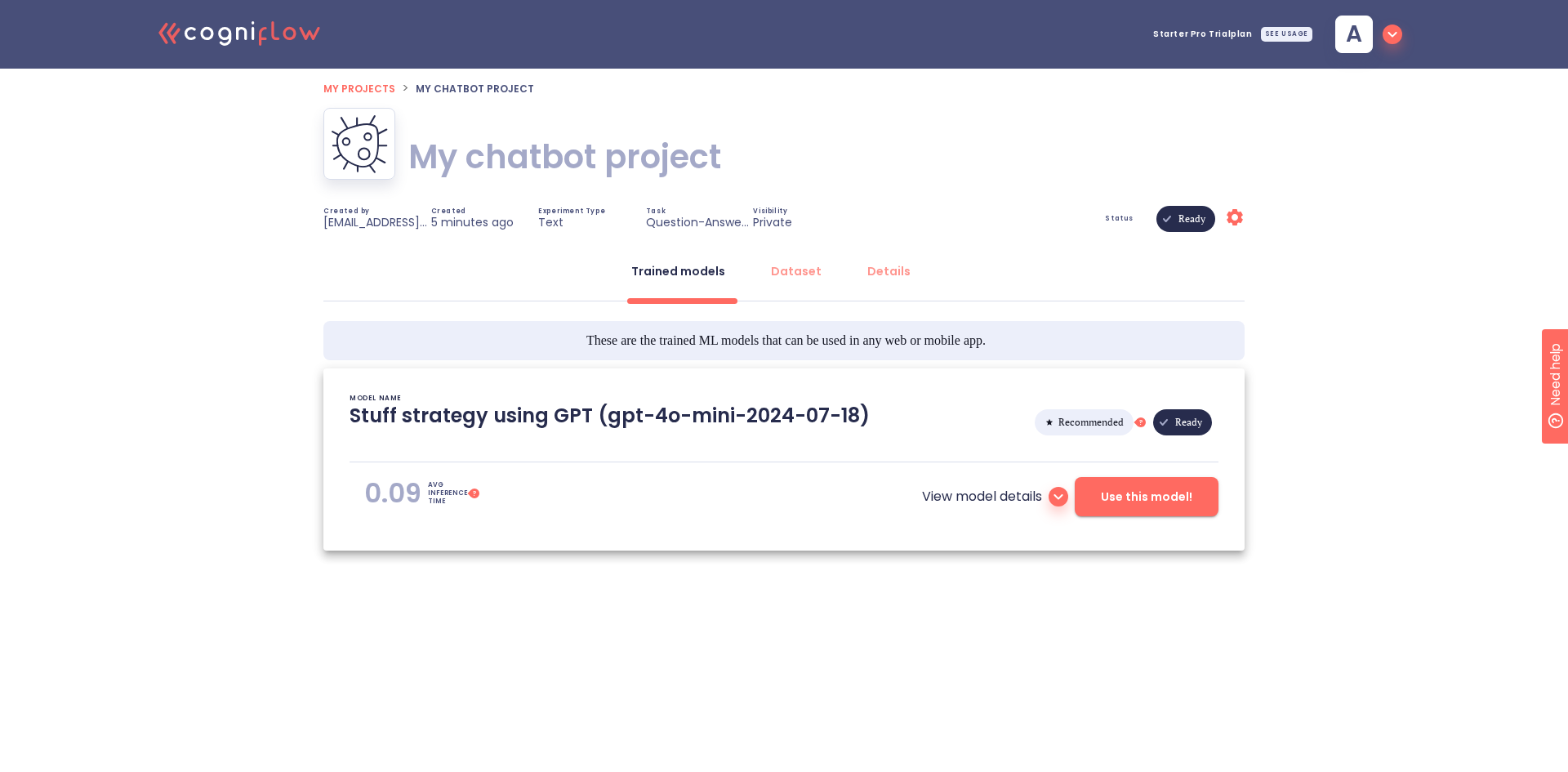
click at [1226, 216] on icon "Settings" at bounding box center [1235, 217] width 20 height 20
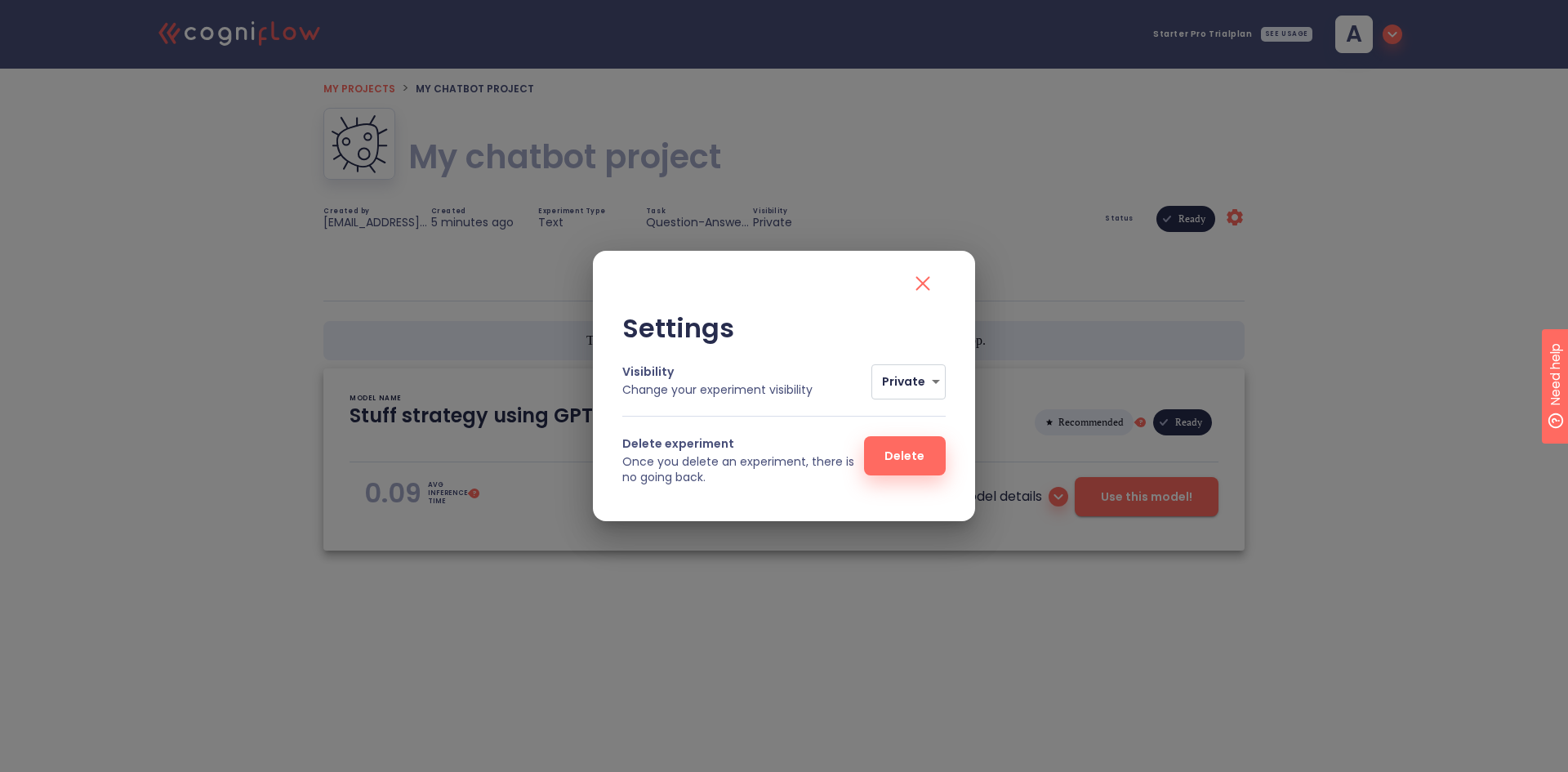
click at [913, 447] on span "Delete" at bounding box center [905, 456] width 29 height 20
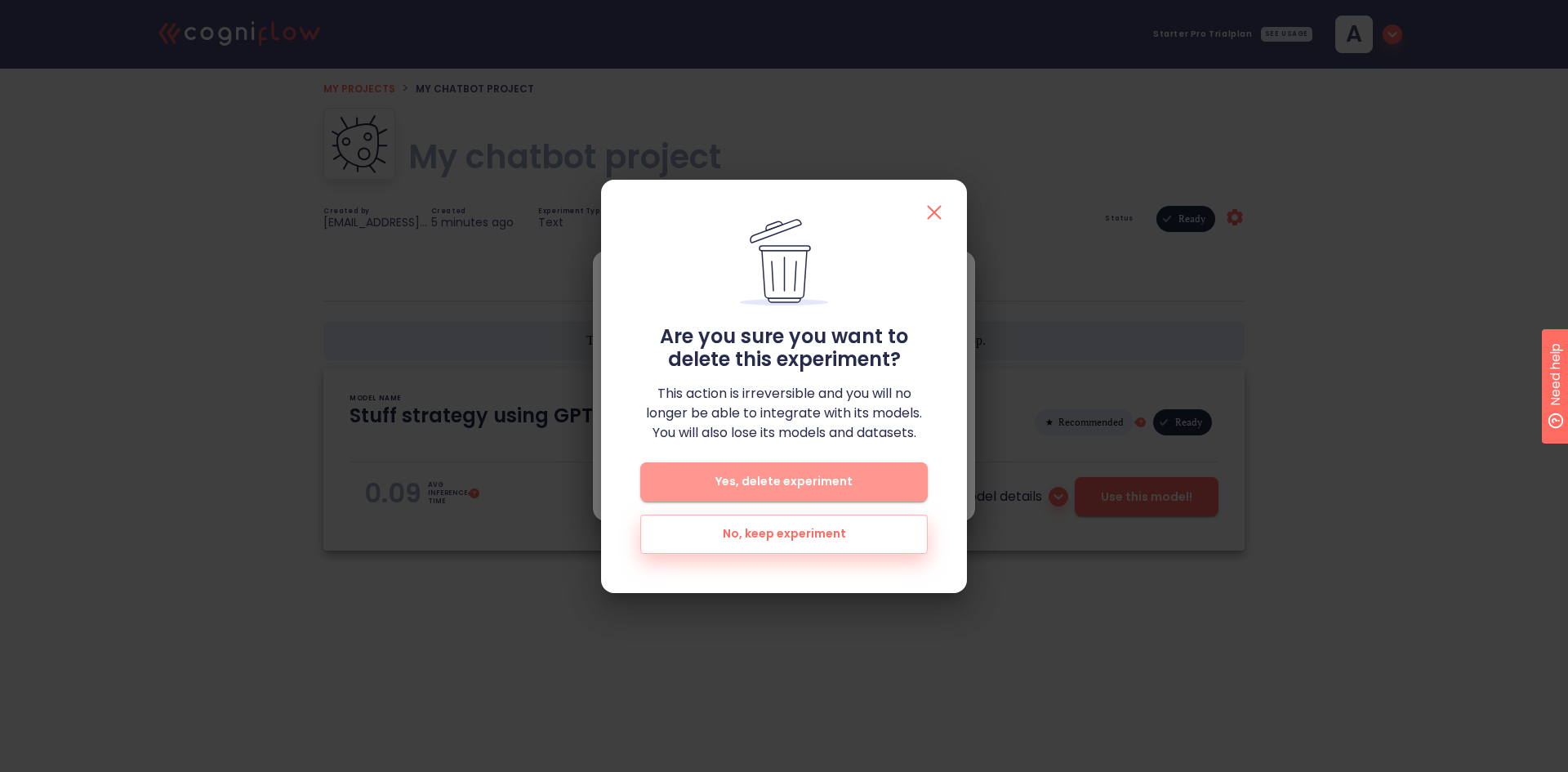
click at [847, 468] on button "Yes, delete experiment" at bounding box center [784, 482] width 287 height 39
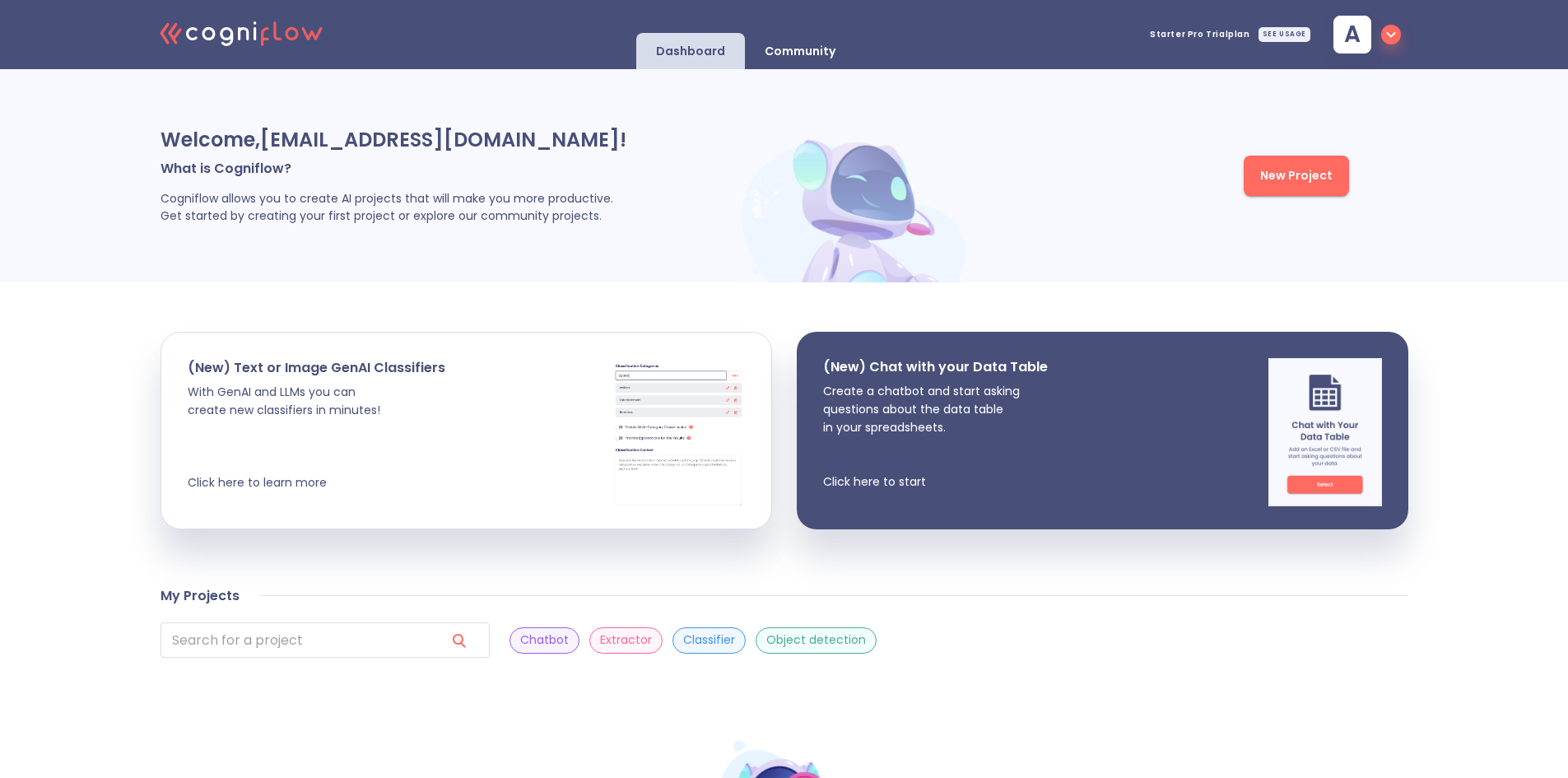
click at [1277, 199] on div "New Project" at bounding box center [1162, 175] width 375 height 164
click at [1277, 184] on span "New Project" at bounding box center [1296, 175] width 72 height 21
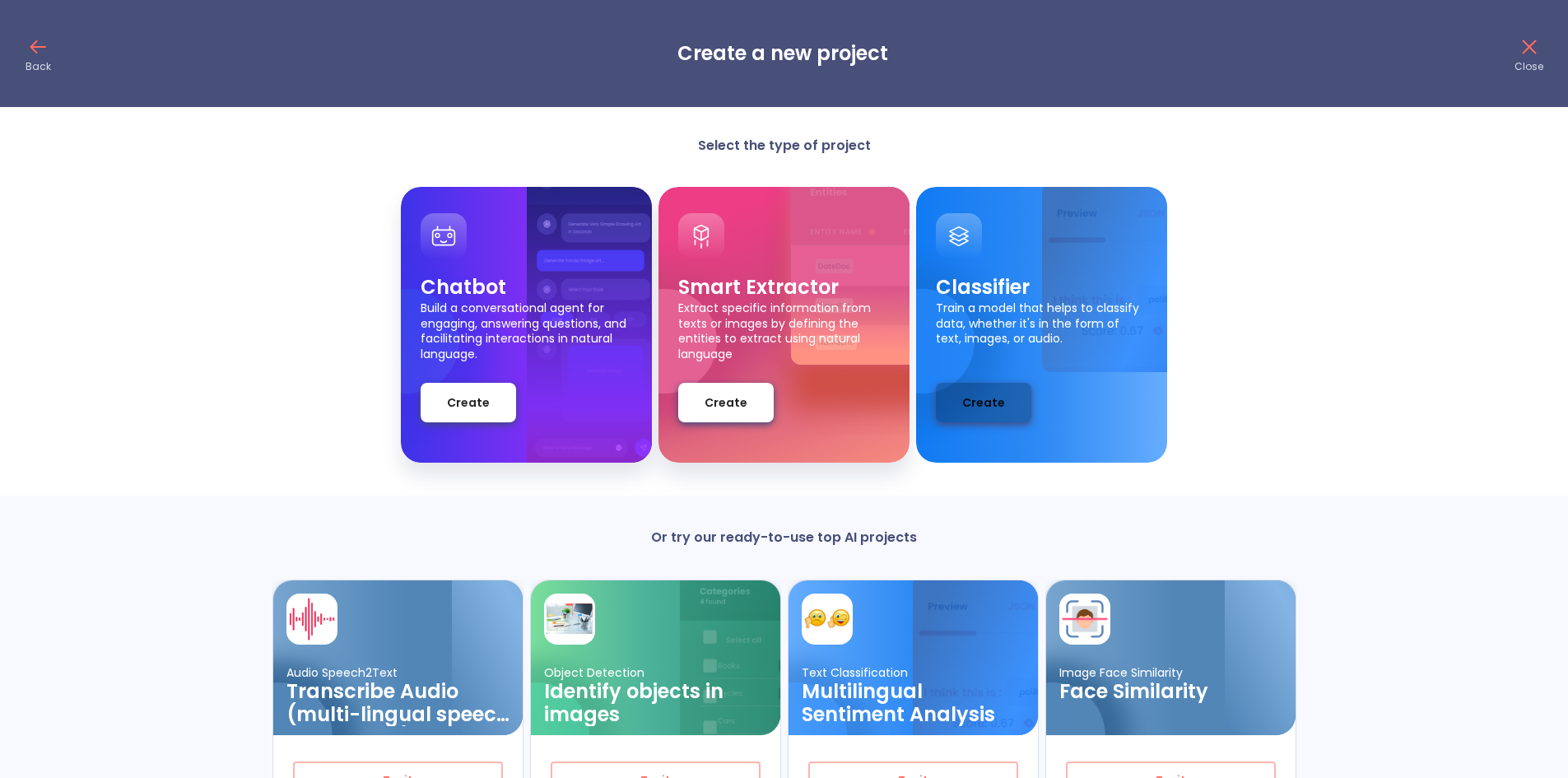
click at [988, 395] on span "Create" at bounding box center [984, 403] width 43 height 21
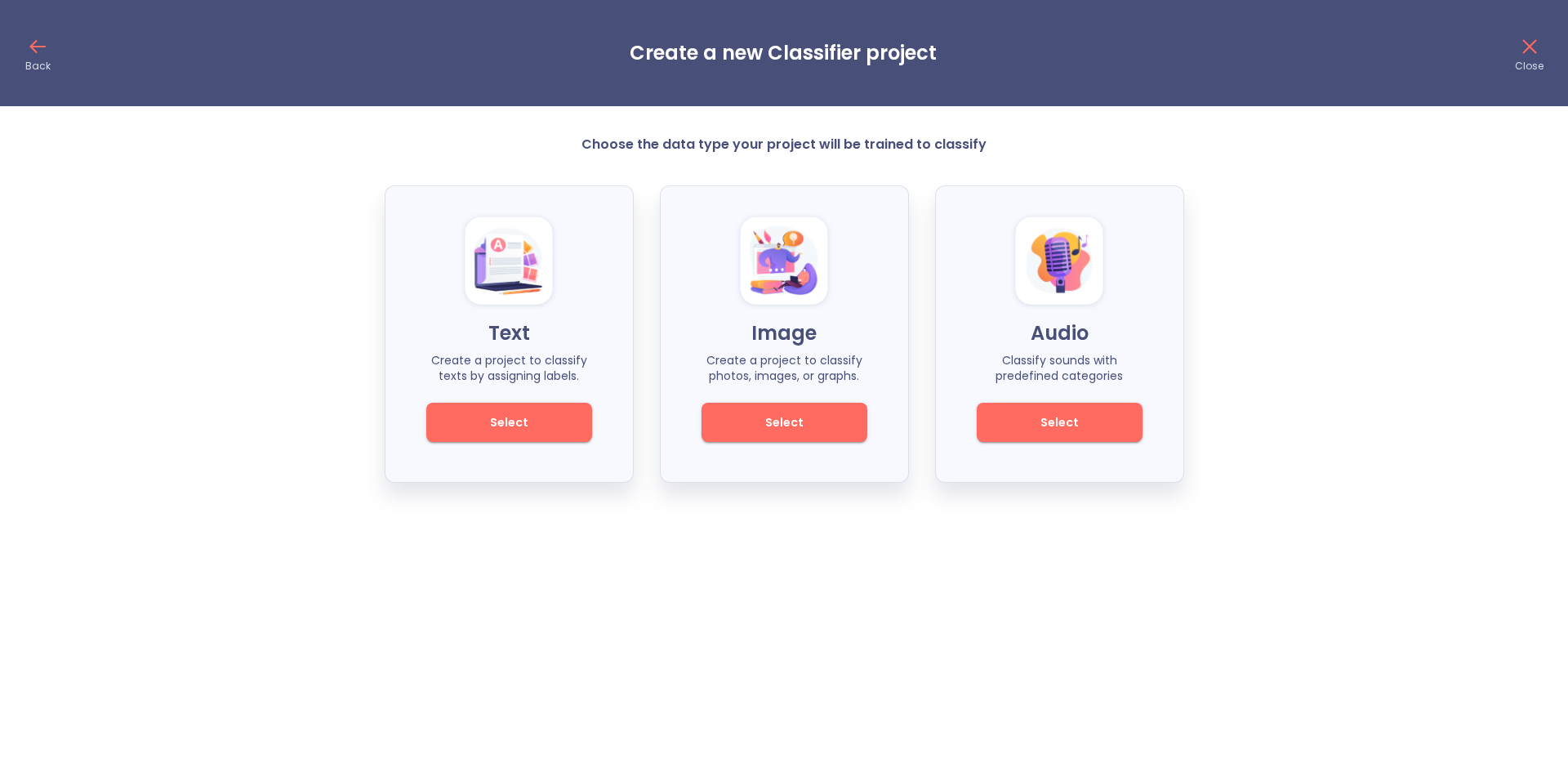
click at [831, 441] on button "Select" at bounding box center [784, 422] width 166 height 39
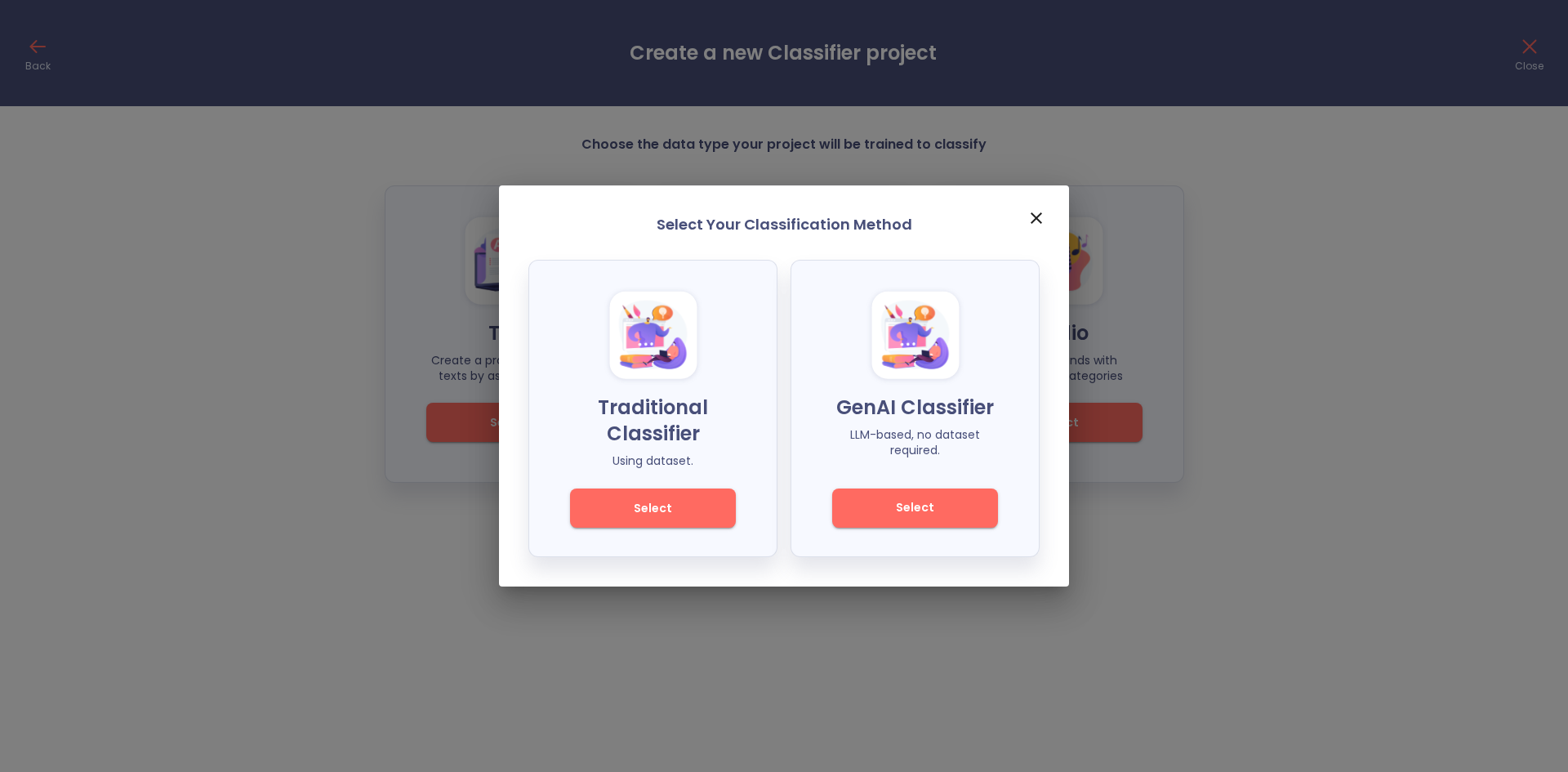
click at [915, 514] on span "Select" at bounding box center [915, 507] width 110 height 20
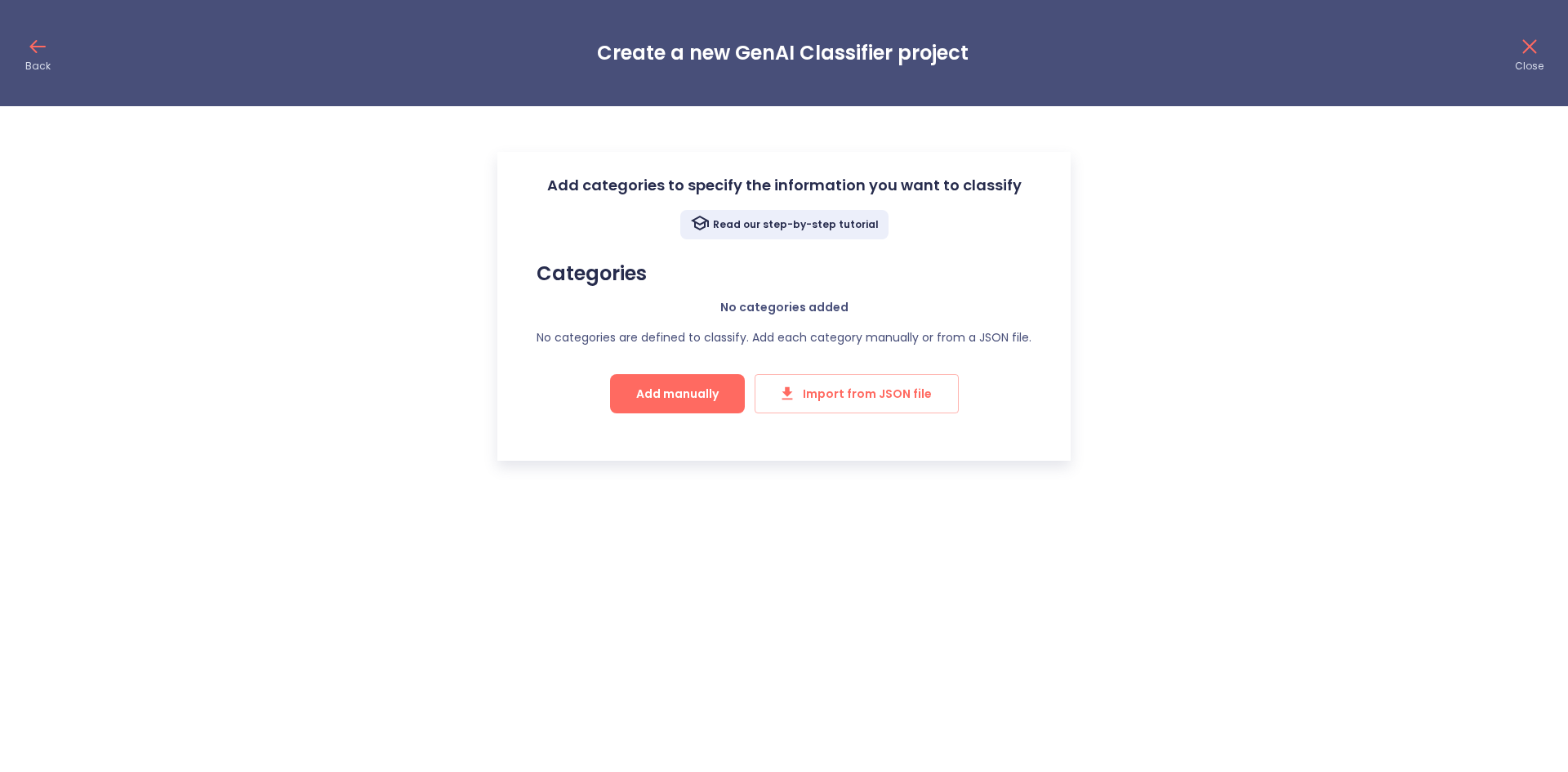
click at [726, 410] on button "Add manually" at bounding box center [677, 394] width 135 height 39
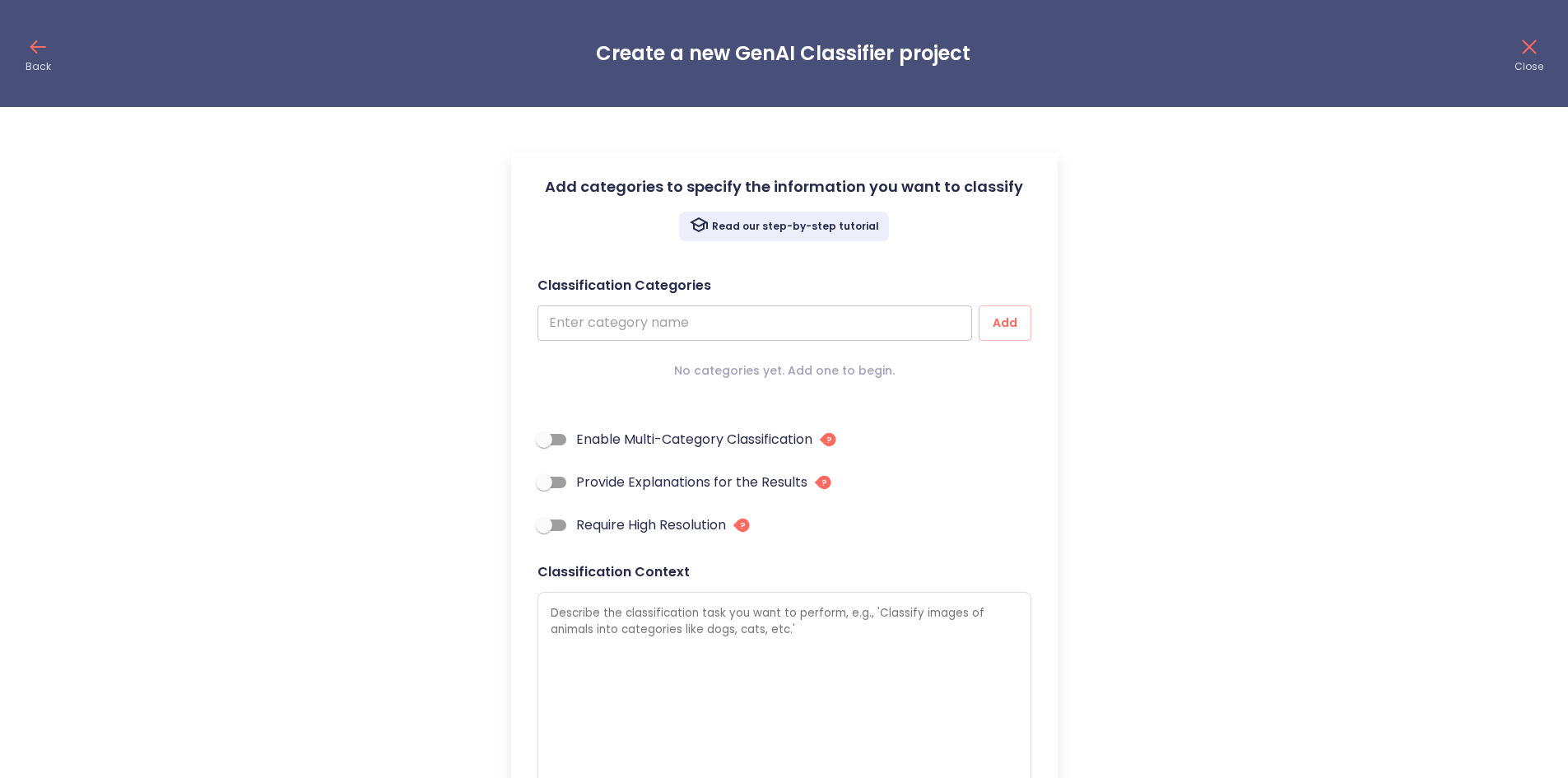
click at [681, 326] on input "text" at bounding box center [755, 323] width 435 height 35
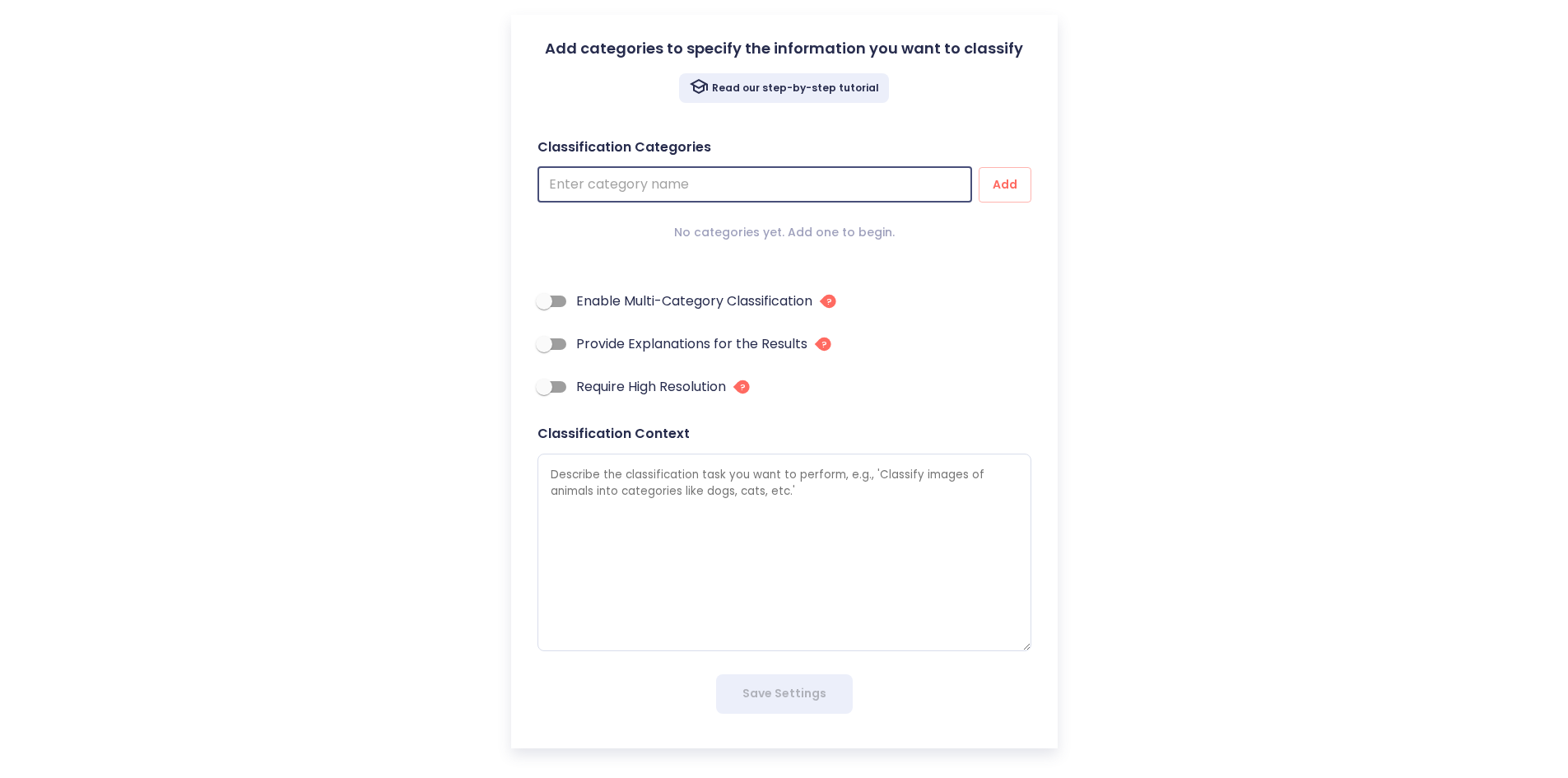
click at [557, 299] on input "Enable Multi-Category Classification" at bounding box center [544, 301] width 94 height 31
checkbox input "true"
type textarea "x"
click at [562, 296] on input "Enable Multi-Category Classification" at bounding box center [561, 301] width 94 height 31
checkbox input "false"
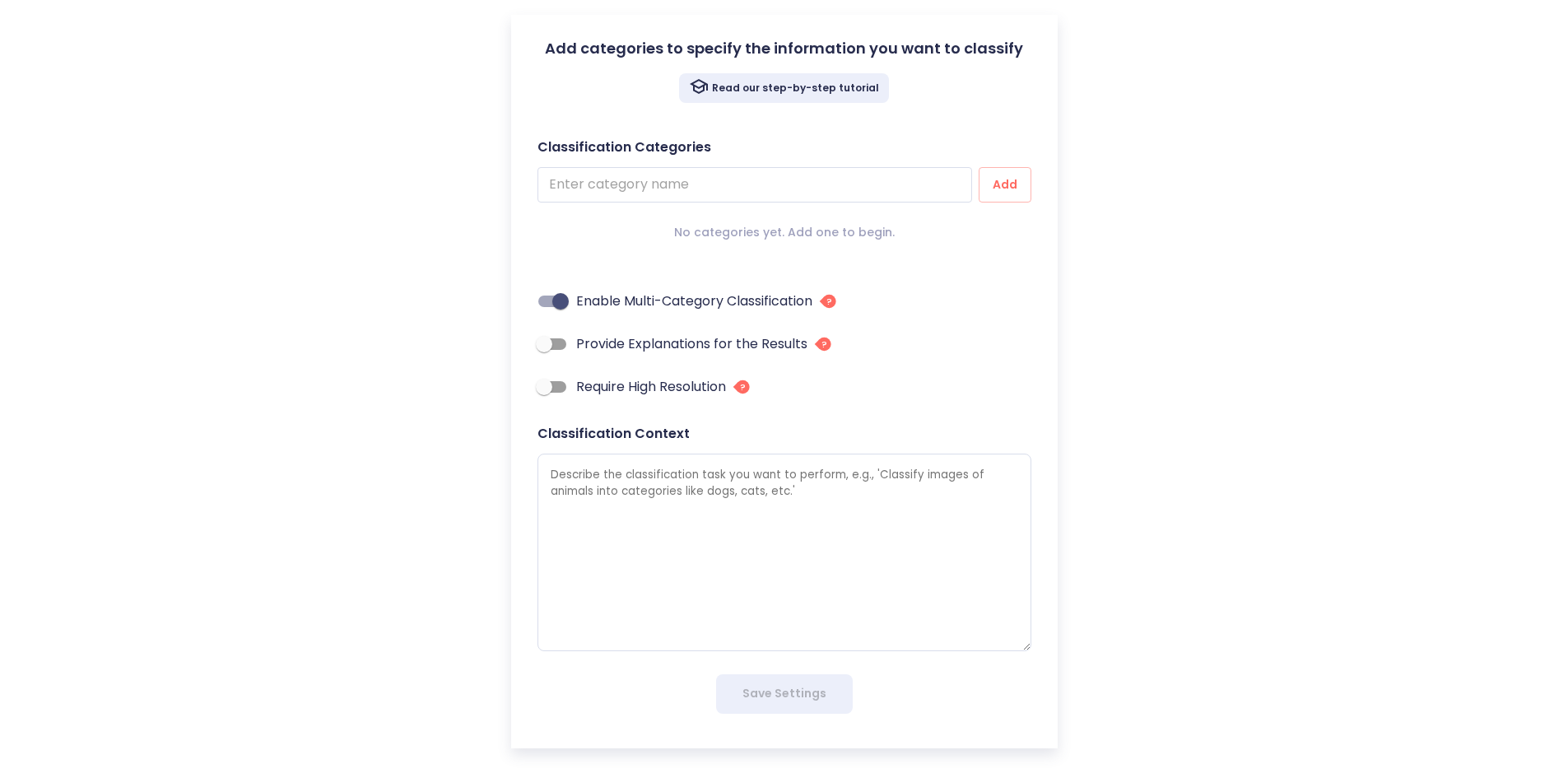
type textarea "x"
click at [552, 300] on input "Enable Multi-Category Classification" at bounding box center [544, 301] width 94 height 31
checkbox input "true"
type textarea "x"
click at [674, 181] on input "text" at bounding box center [755, 184] width 435 height 35
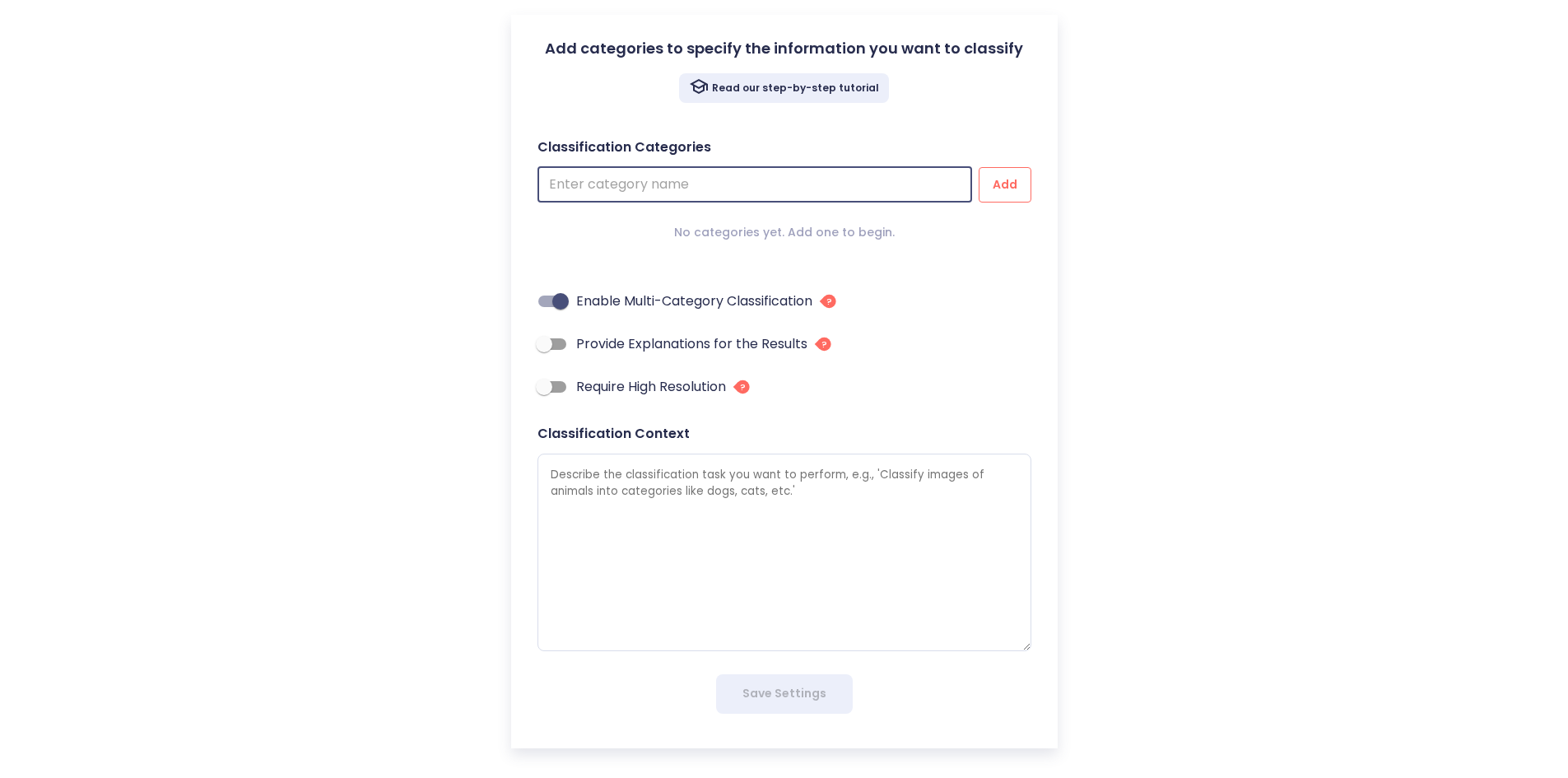
click at [1019, 193] on button "Add" at bounding box center [1005, 184] width 53 height 35
click at [568, 286] on input "Enable Multi-Category Classification" at bounding box center [561, 301] width 94 height 31
checkbox input "false"
type textarea "x"
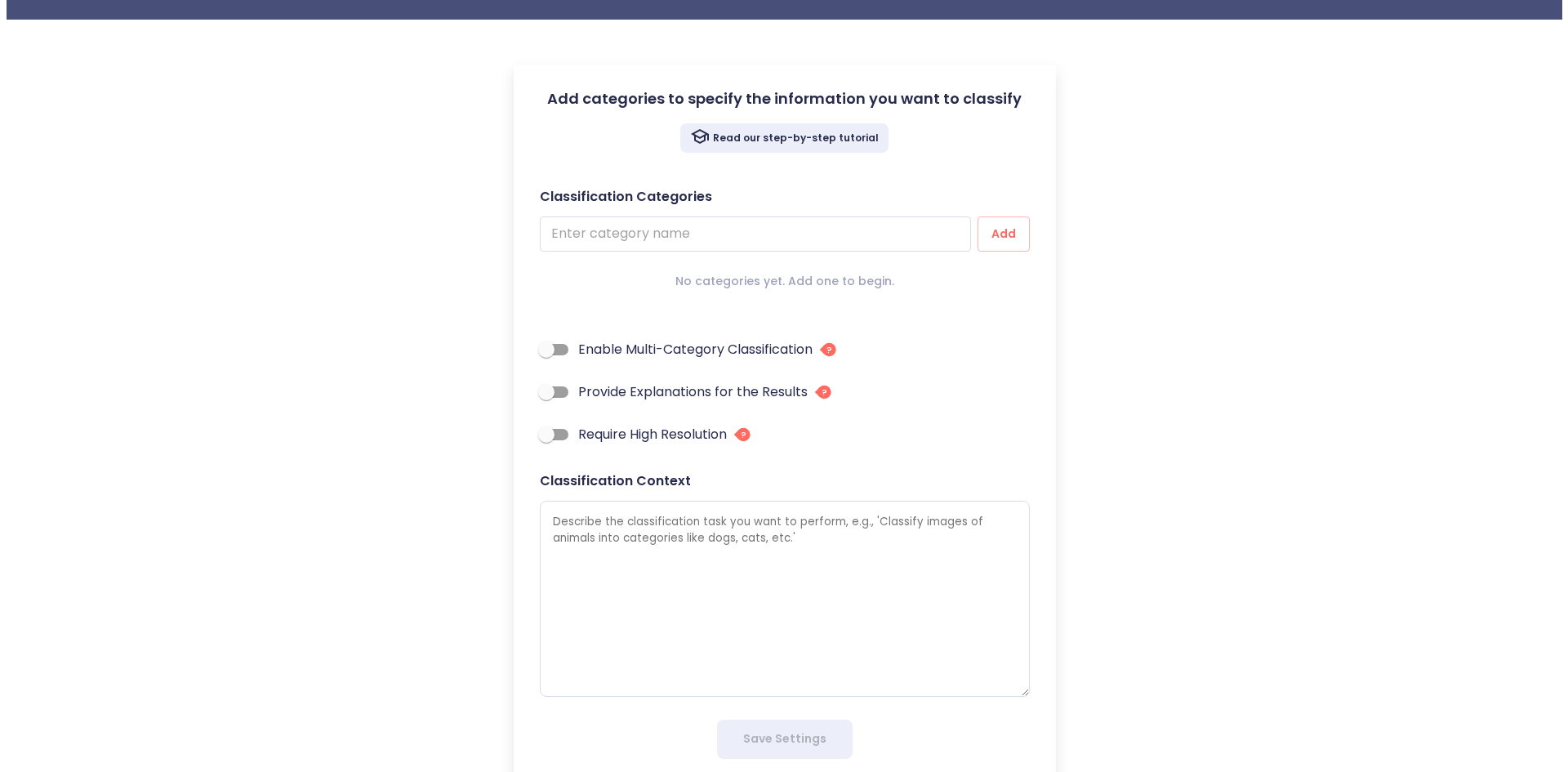
scroll to position [0, 0]
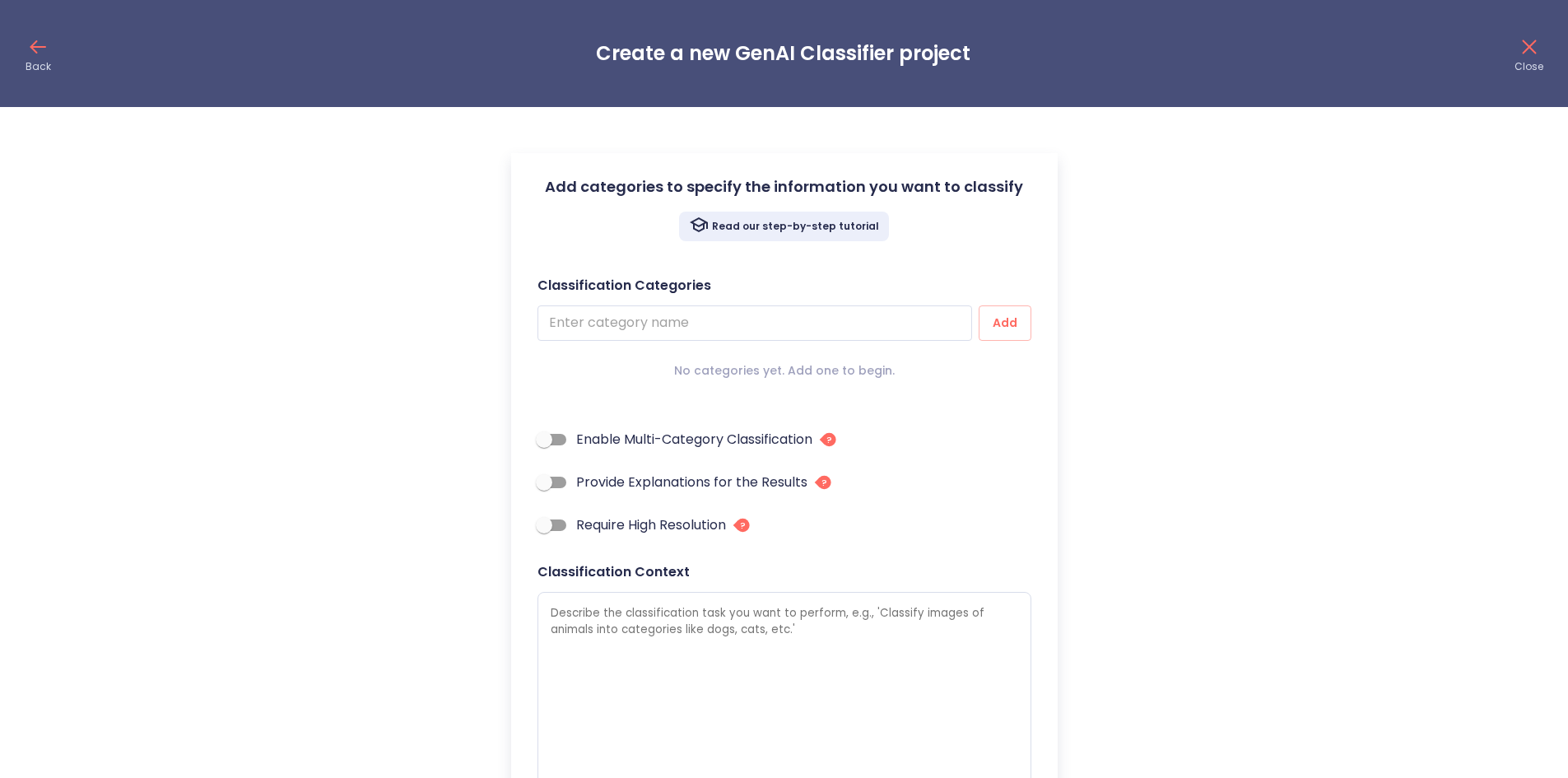
click at [52, 53] on div "Back Create a new GenAI Classifier project Close" at bounding box center [784, 54] width 1568 height 107
click at [0, 64] on div "Back Create a new GenAI Classifier project Close" at bounding box center [784, 54] width 1568 height 107
click at [28, 56] on icon at bounding box center [38, 47] width 26 height 26
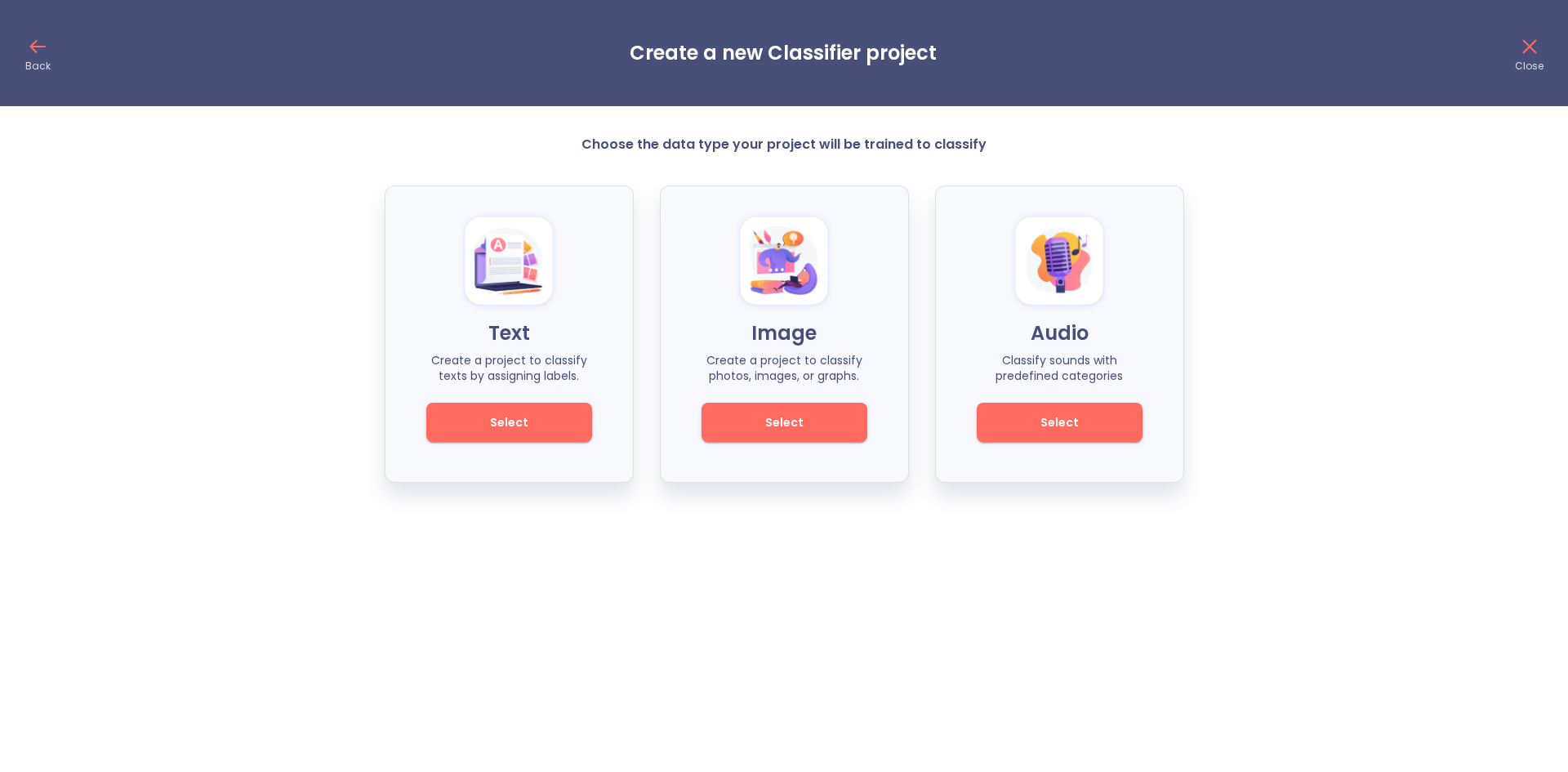
click at [517, 411] on button "Select" at bounding box center [509, 422] width 166 height 39
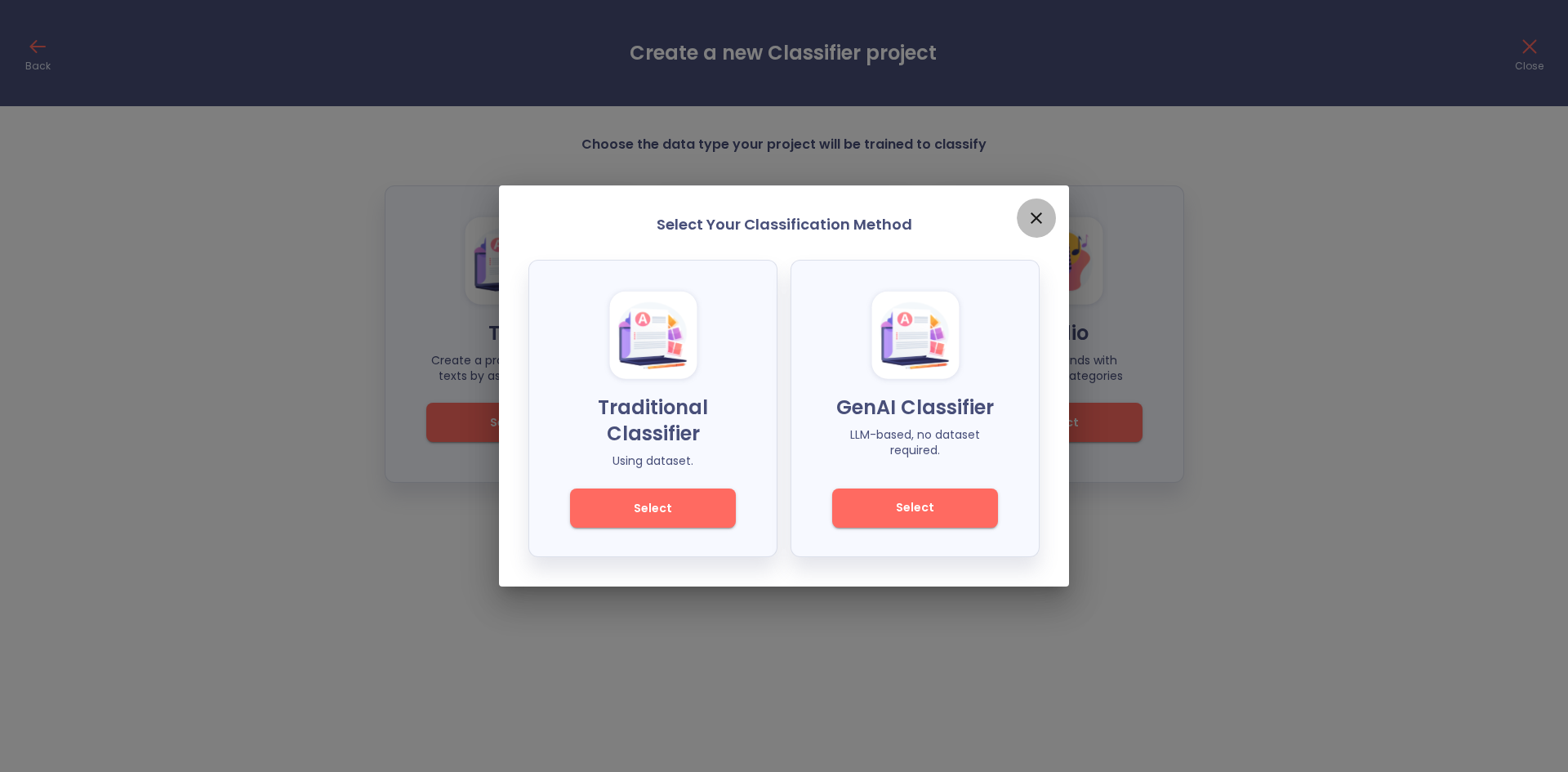
click at [1041, 223] on icon "close" at bounding box center [1036, 218] width 11 height 11
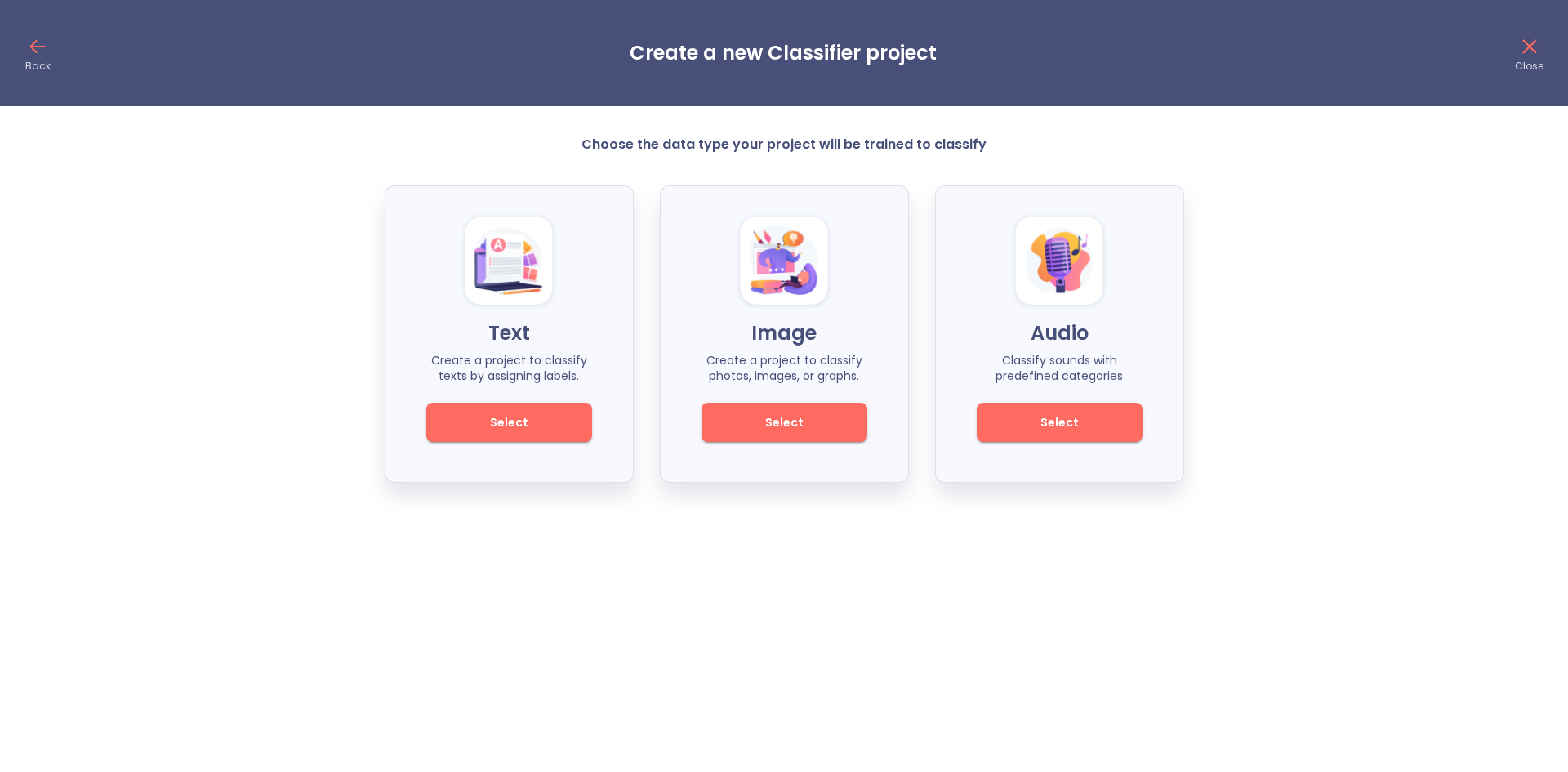
click at [822, 426] on span "Select" at bounding box center [784, 422] width 110 height 20
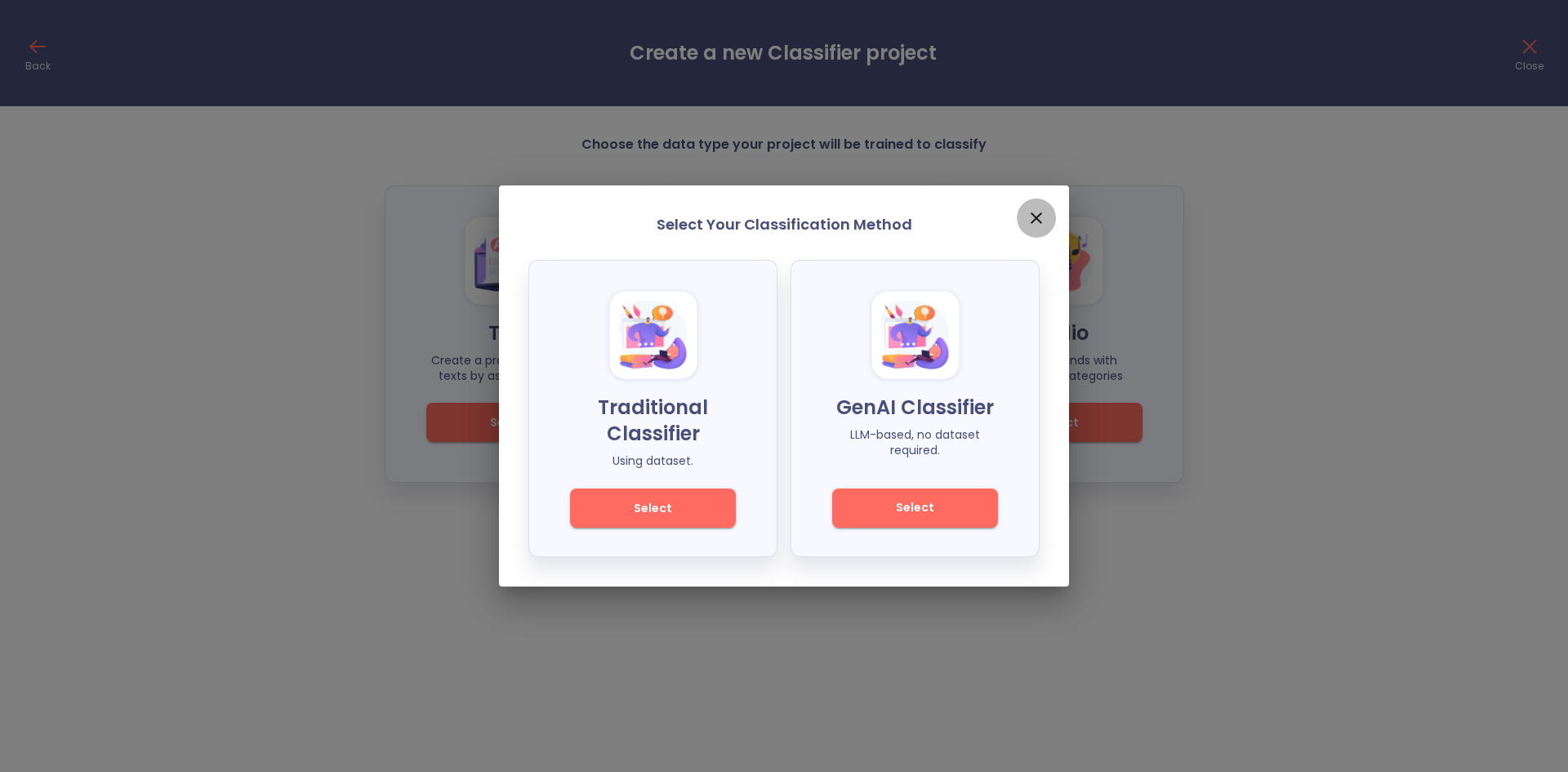
click at [1031, 213] on icon "close" at bounding box center [1036, 218] width 20 height 20
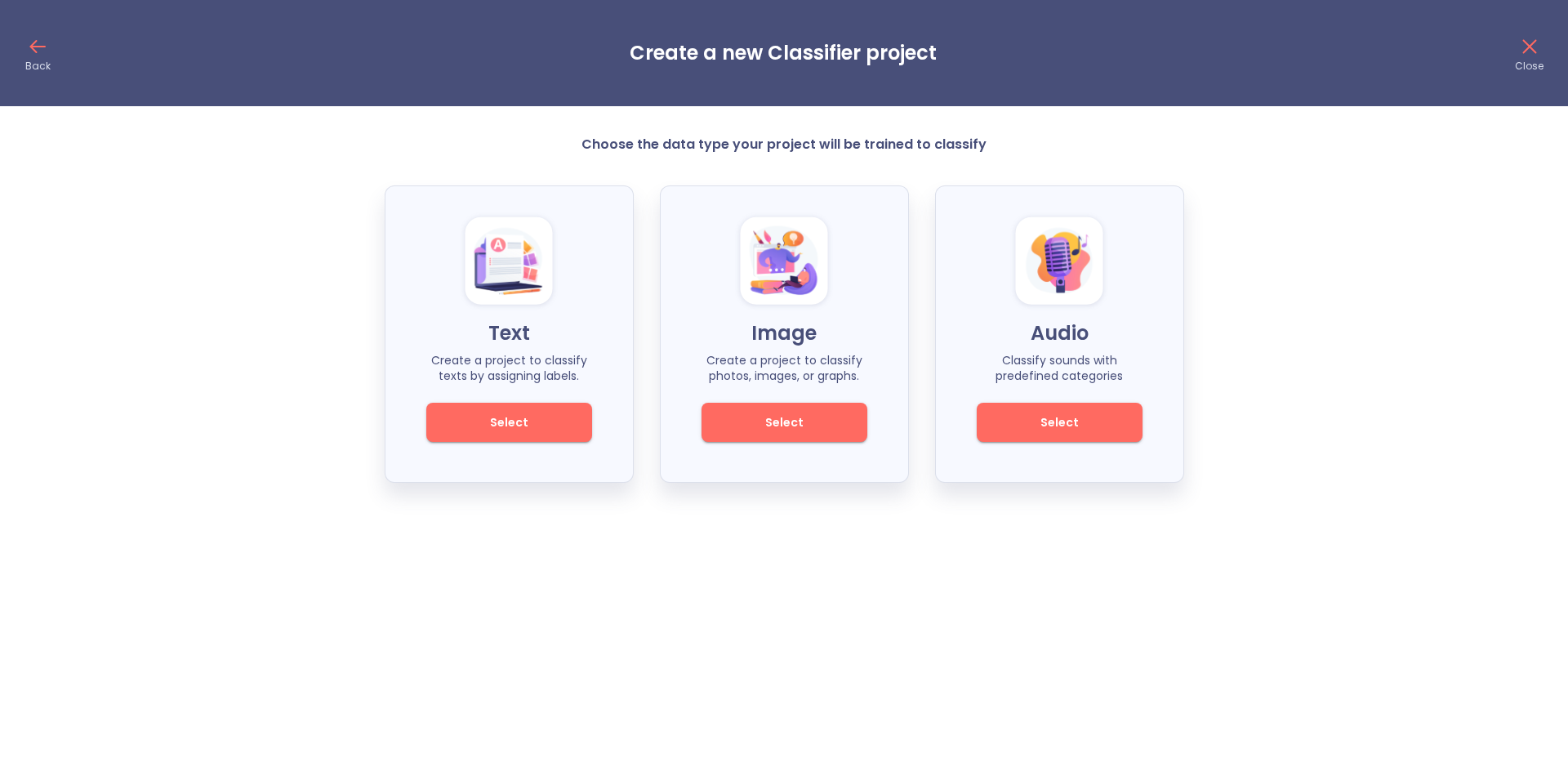
click at [51, 40] on div "Back Create a new Classifier project Close" at bounding box center [784, 53] width 1568 height 106
click at [47, 51] on icon at bounding box center [38, 47] width 26 height 26
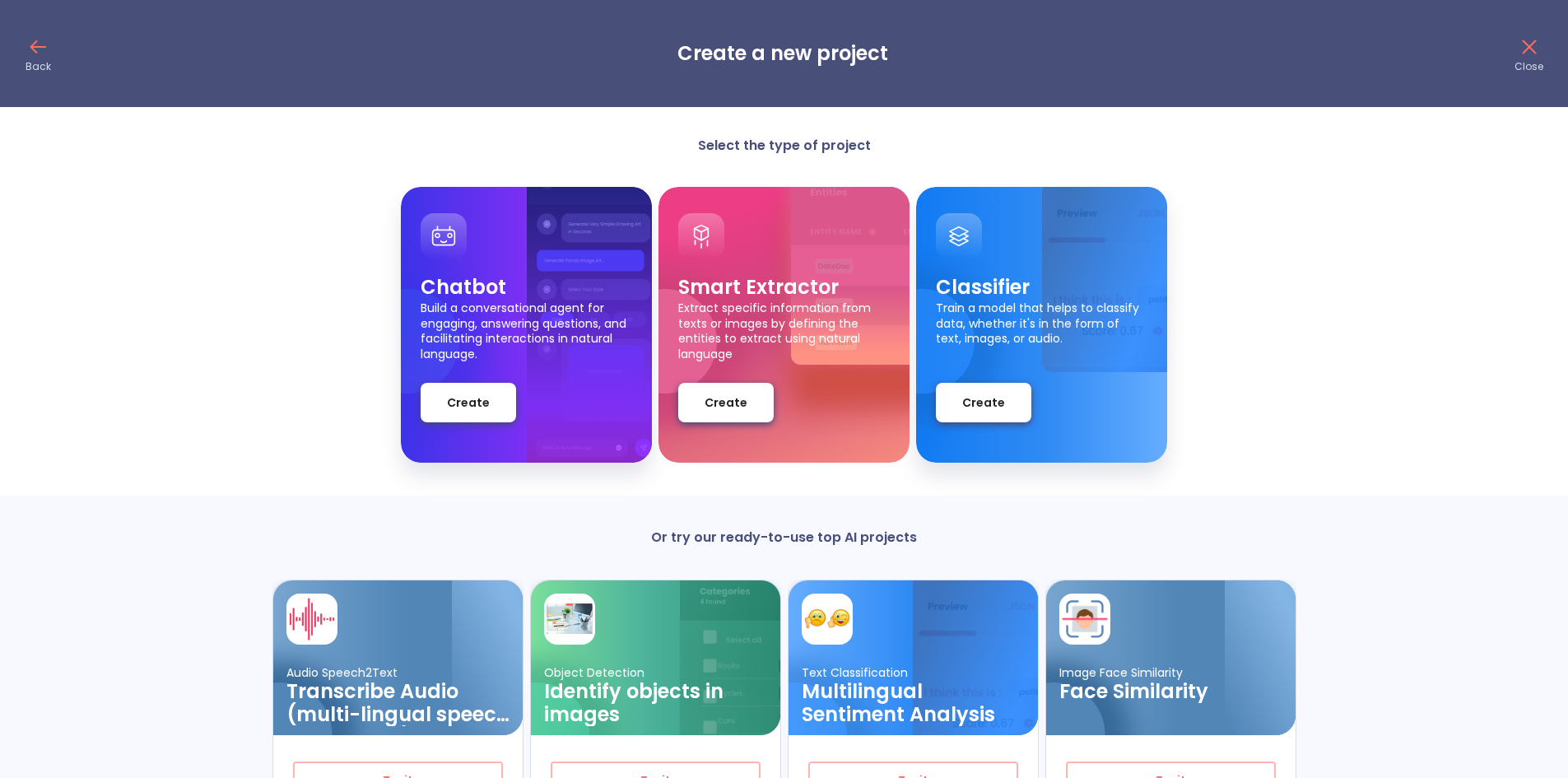
click at [737, 424] on div "Smart Extractor Extract specific information from texts or images by defining t…" at bounding box center [784, 324] width 251 height 276
click at [742, 403] on span "Create" at bounding box center [726, 403] width 43 height 21
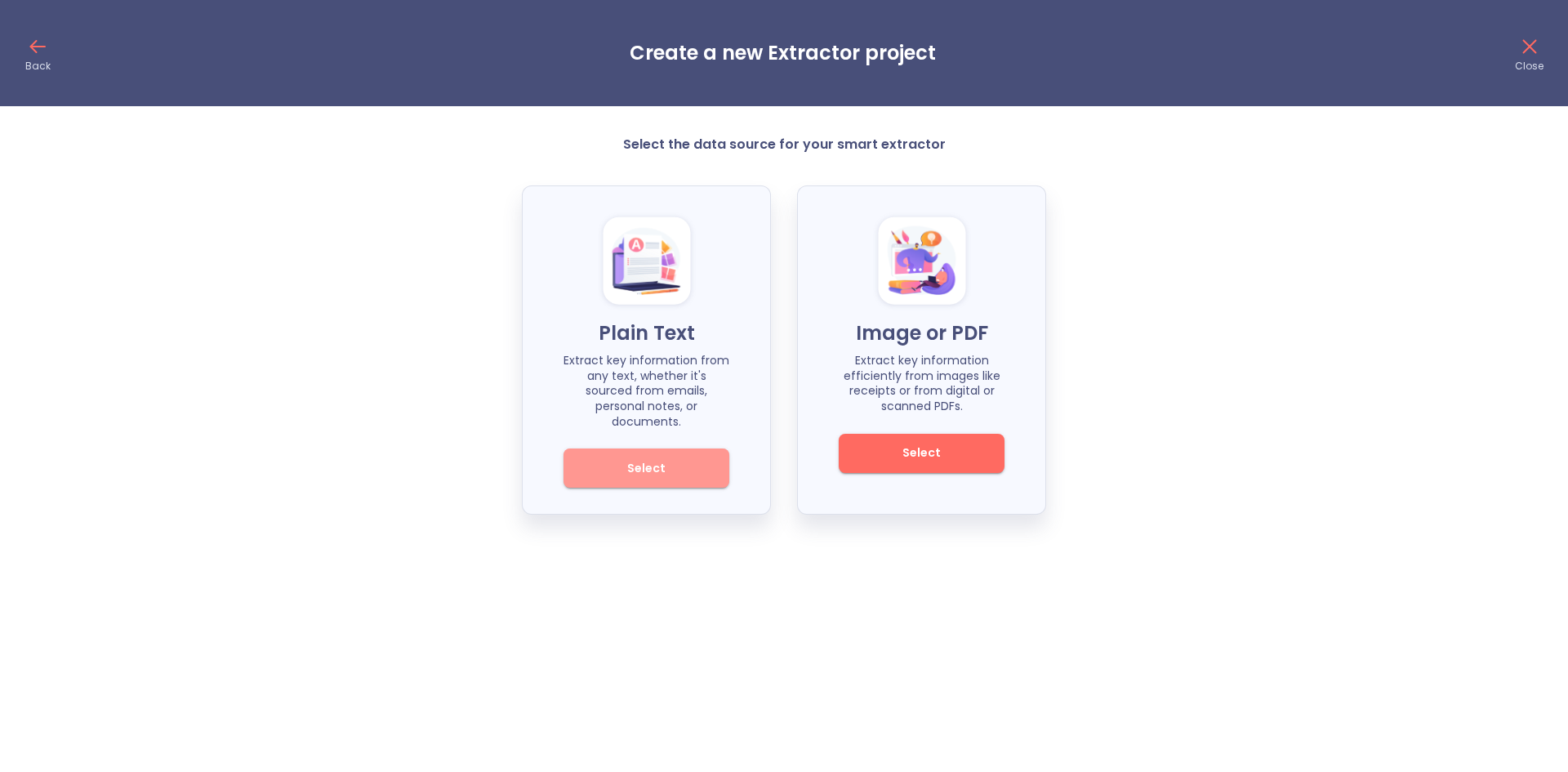
click at [674, 458] on span "Select" at bounding box center [646, 468] width 110 height 20
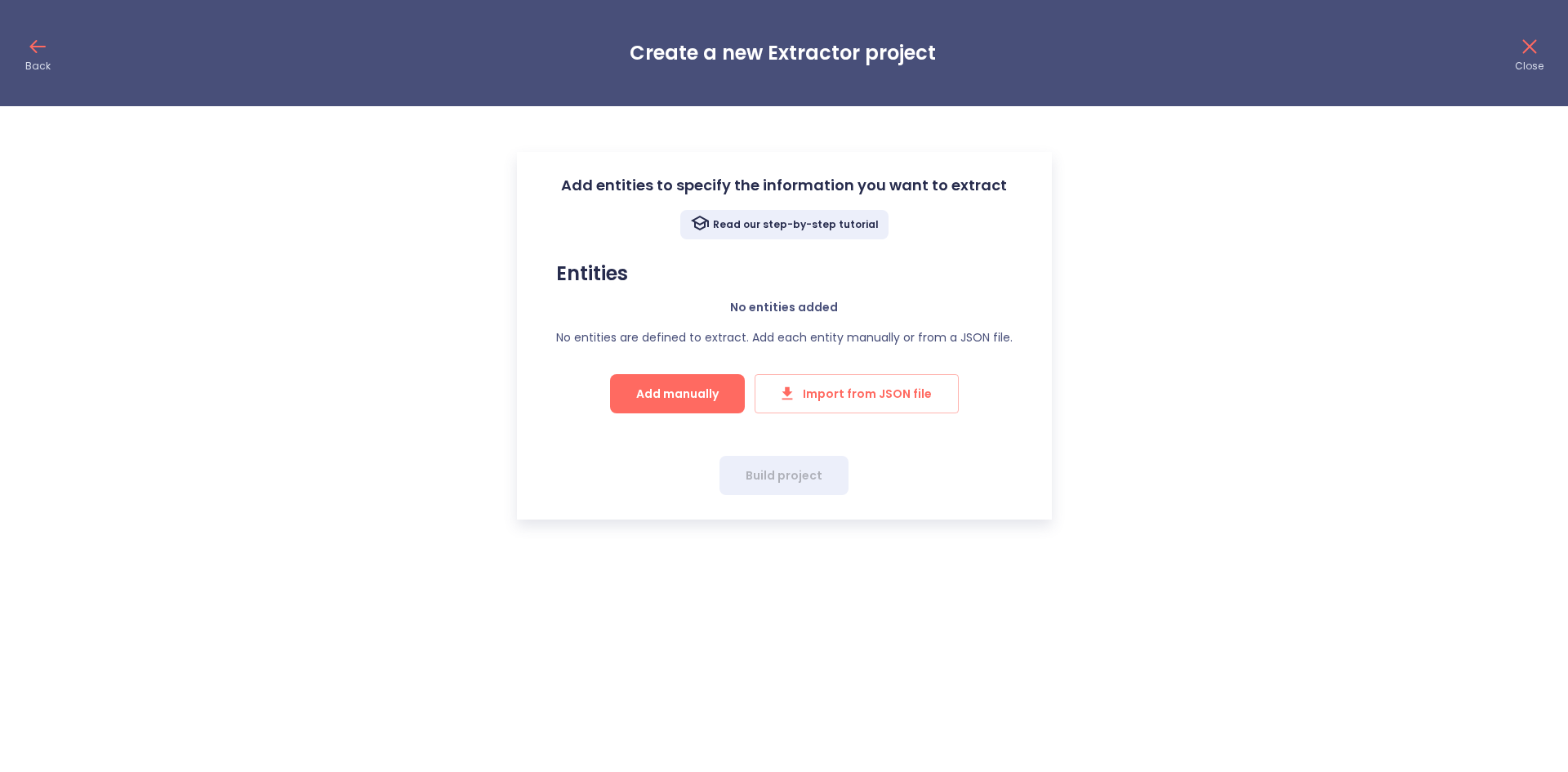
click at [37, 53] on icon at bounding box center [38, 47] width 26 height 26
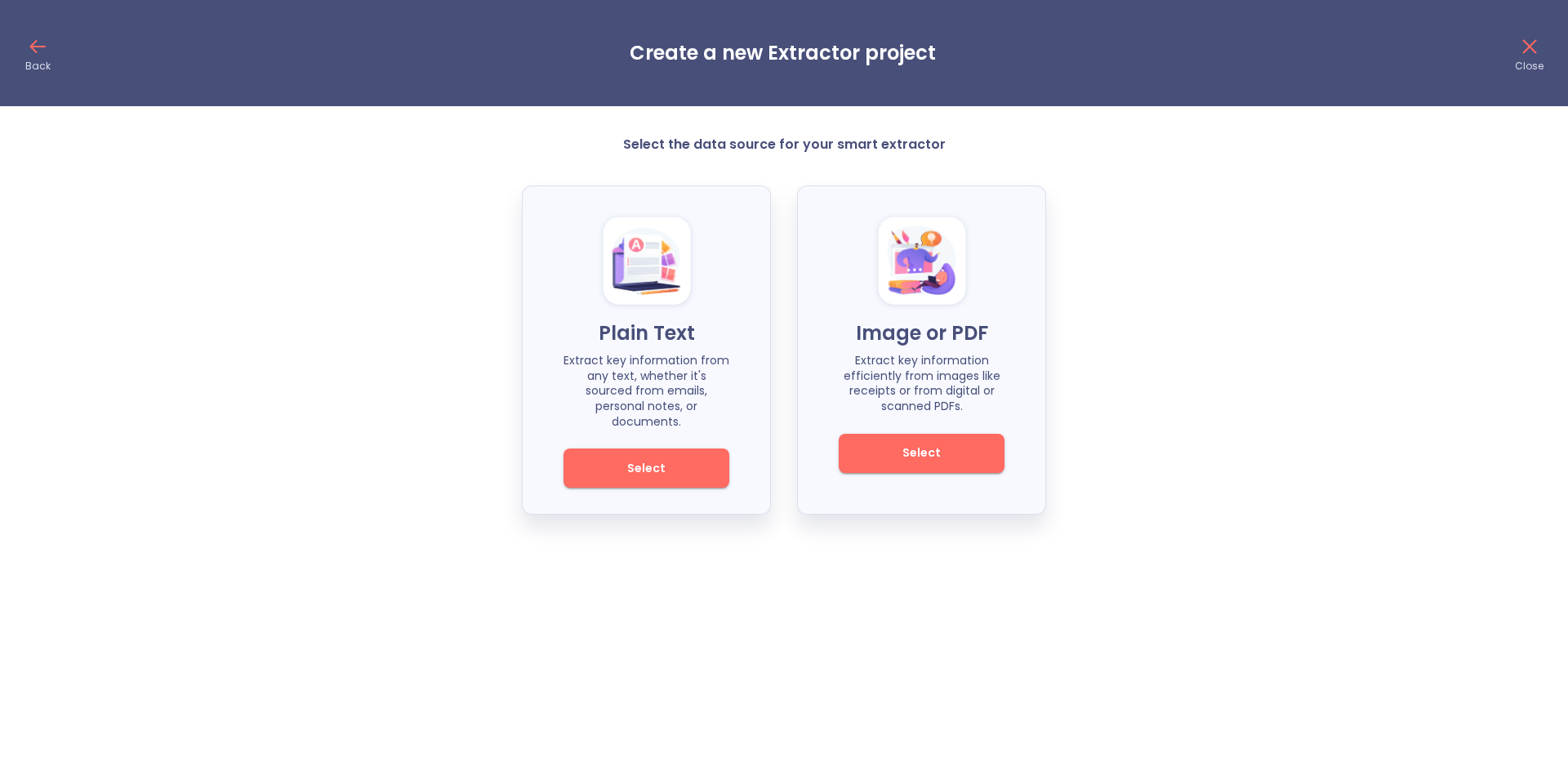
click at [47, 38] on icon at bounding box center [38, 47] width 26 height 26
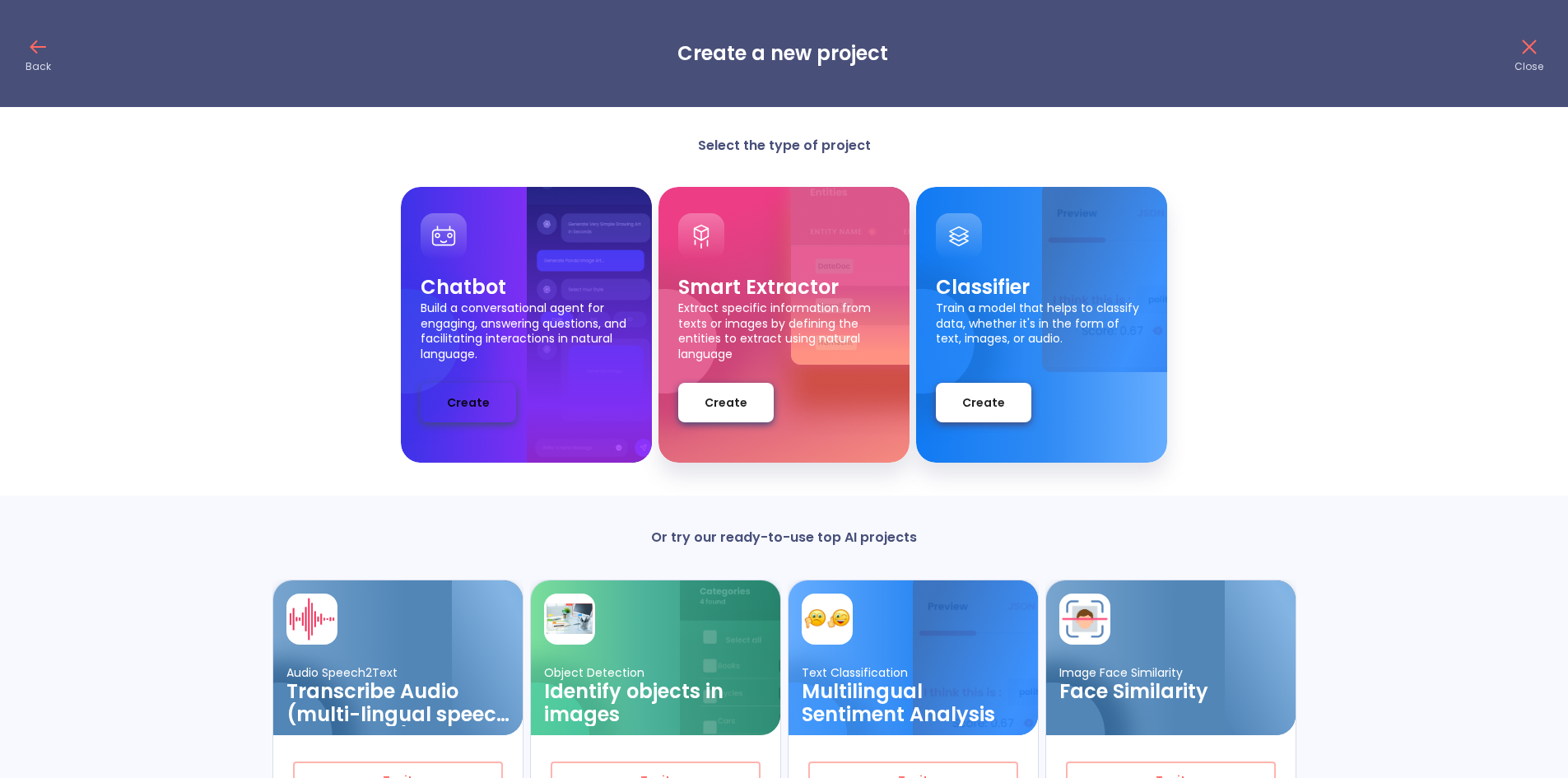
click at [499, 409] on button "Create" at bounding box center [468, 403] width 95 height 40
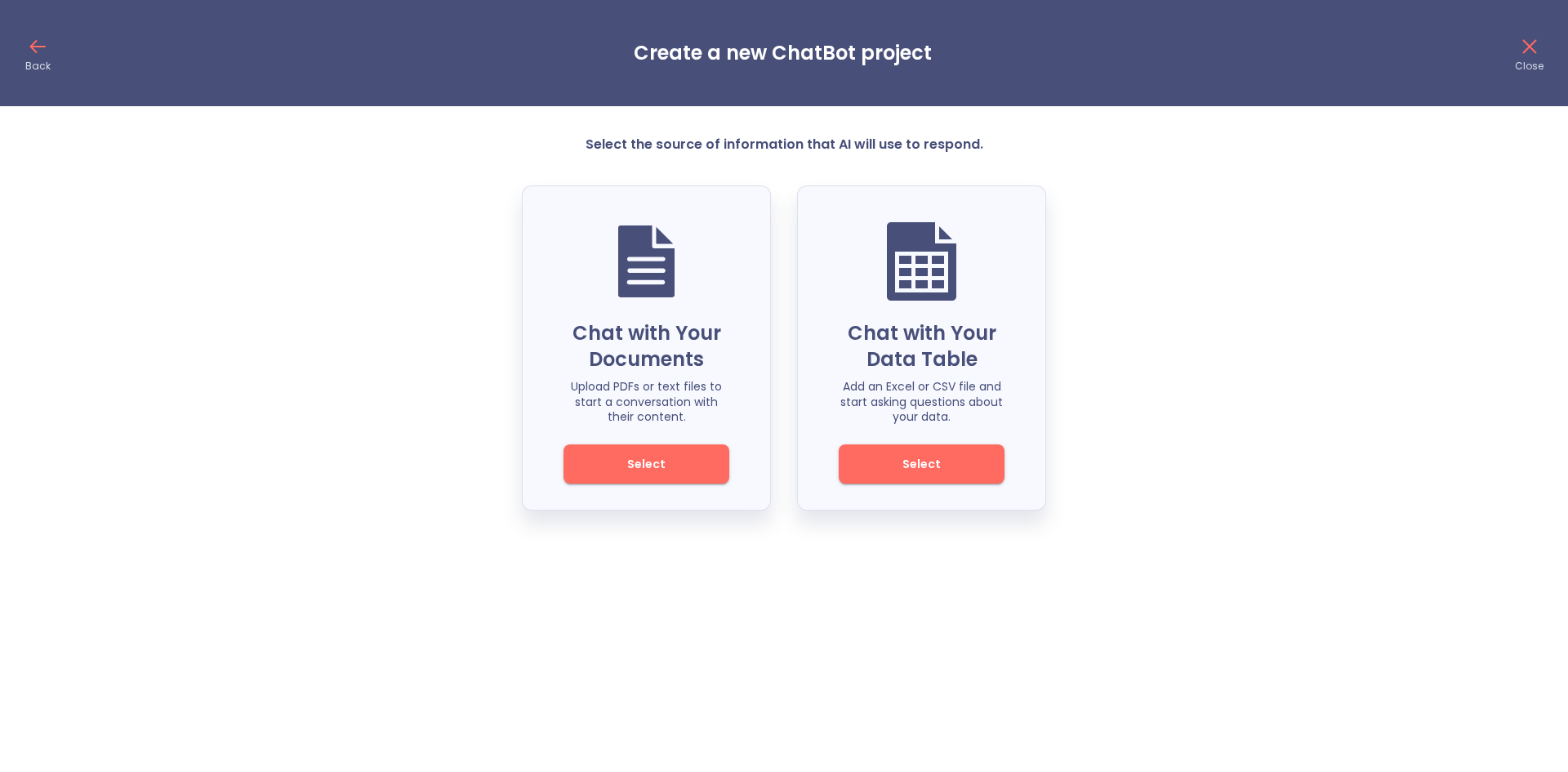
click at [898, 447] on button "Select" at bounding box center [921, 464] width 166 height 39
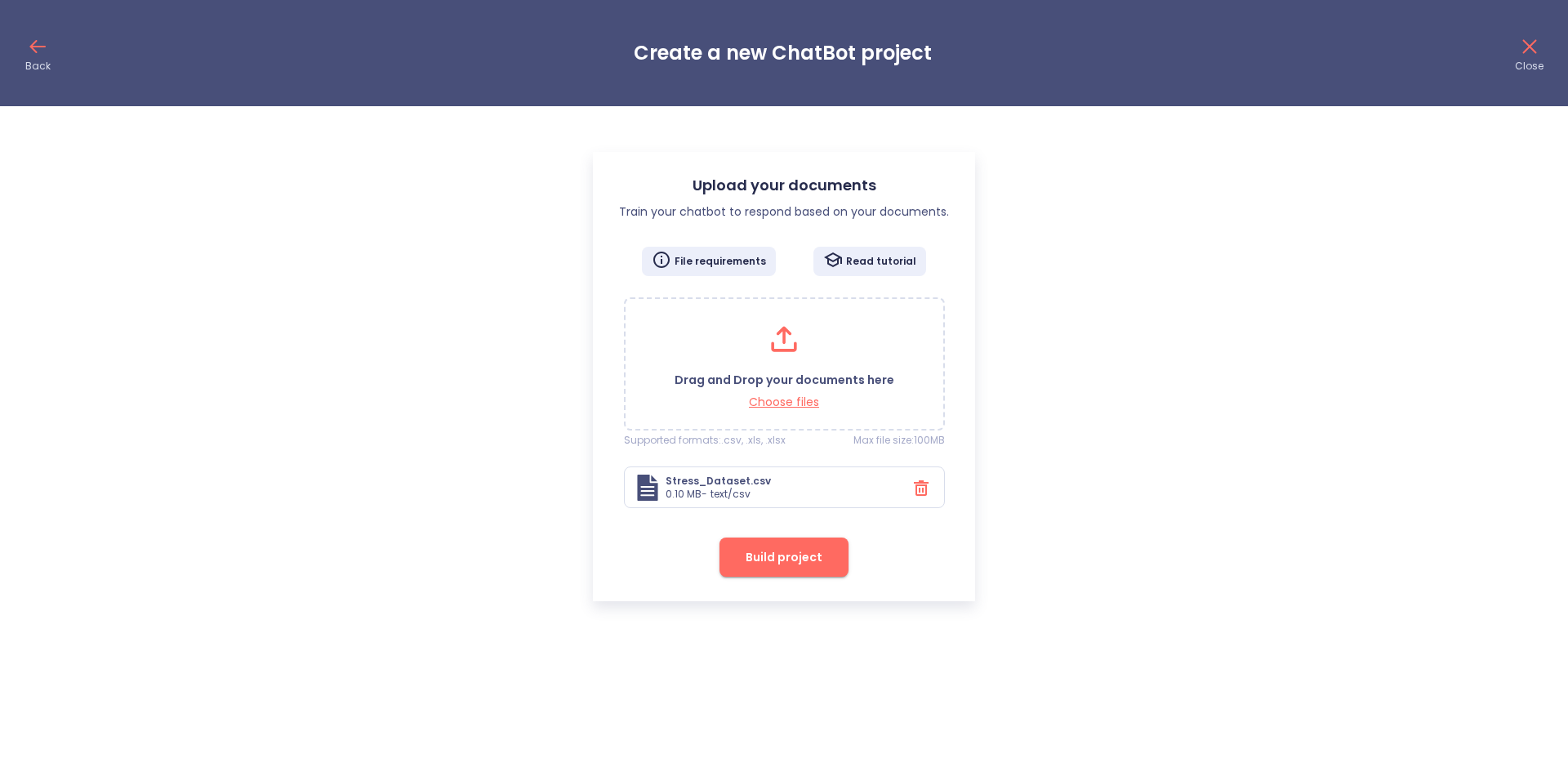
click at [768, 561] on span "Build project" at bounding box center [784, 557] width 77 height 20
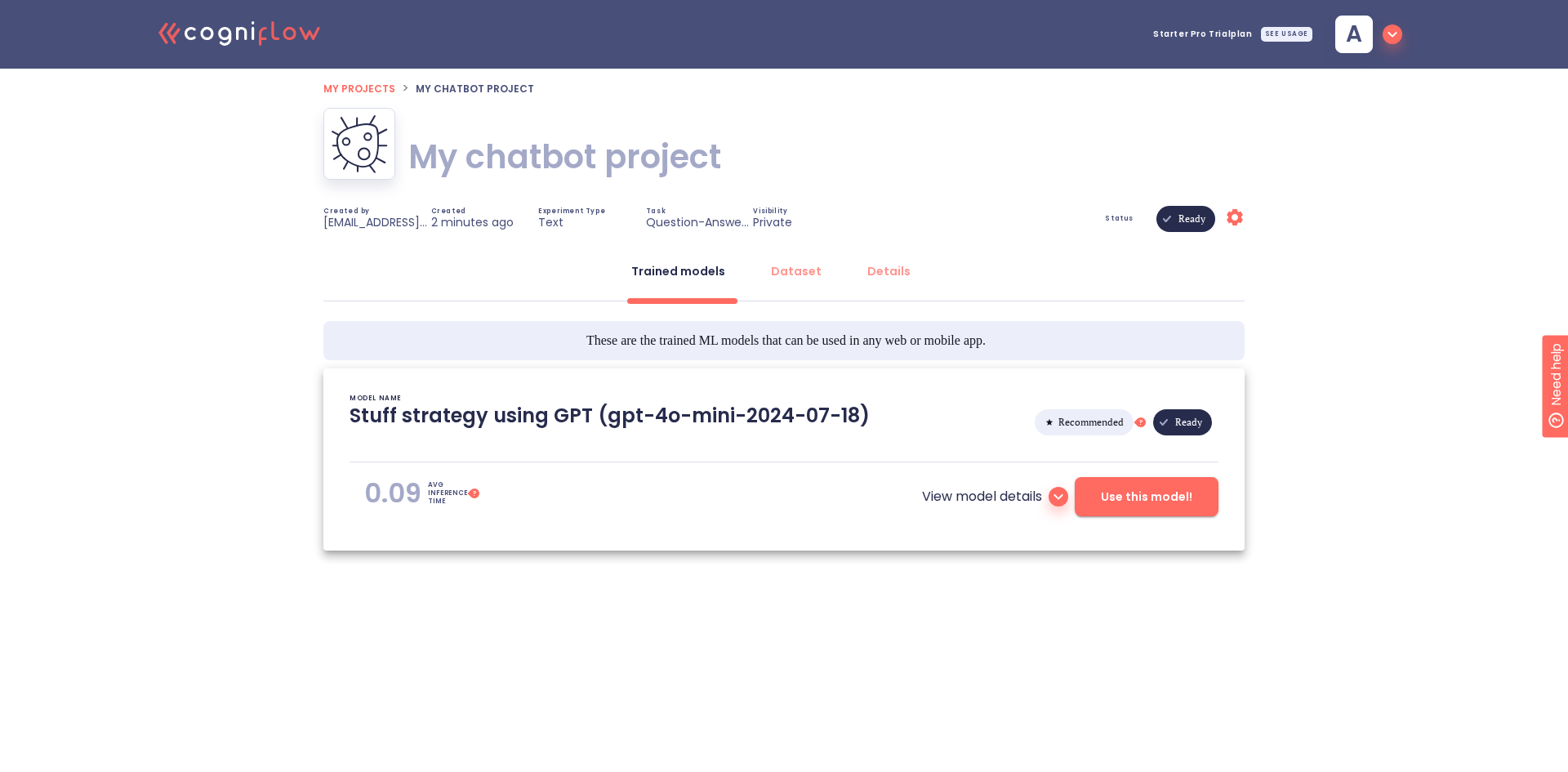
type textarea "[2025/08/29 18:35:32]- Starting with download required files from shared storag…"
click at [1145, 502] on span "Use this model!" at bounding box center [1147, 497] width 91 height 20
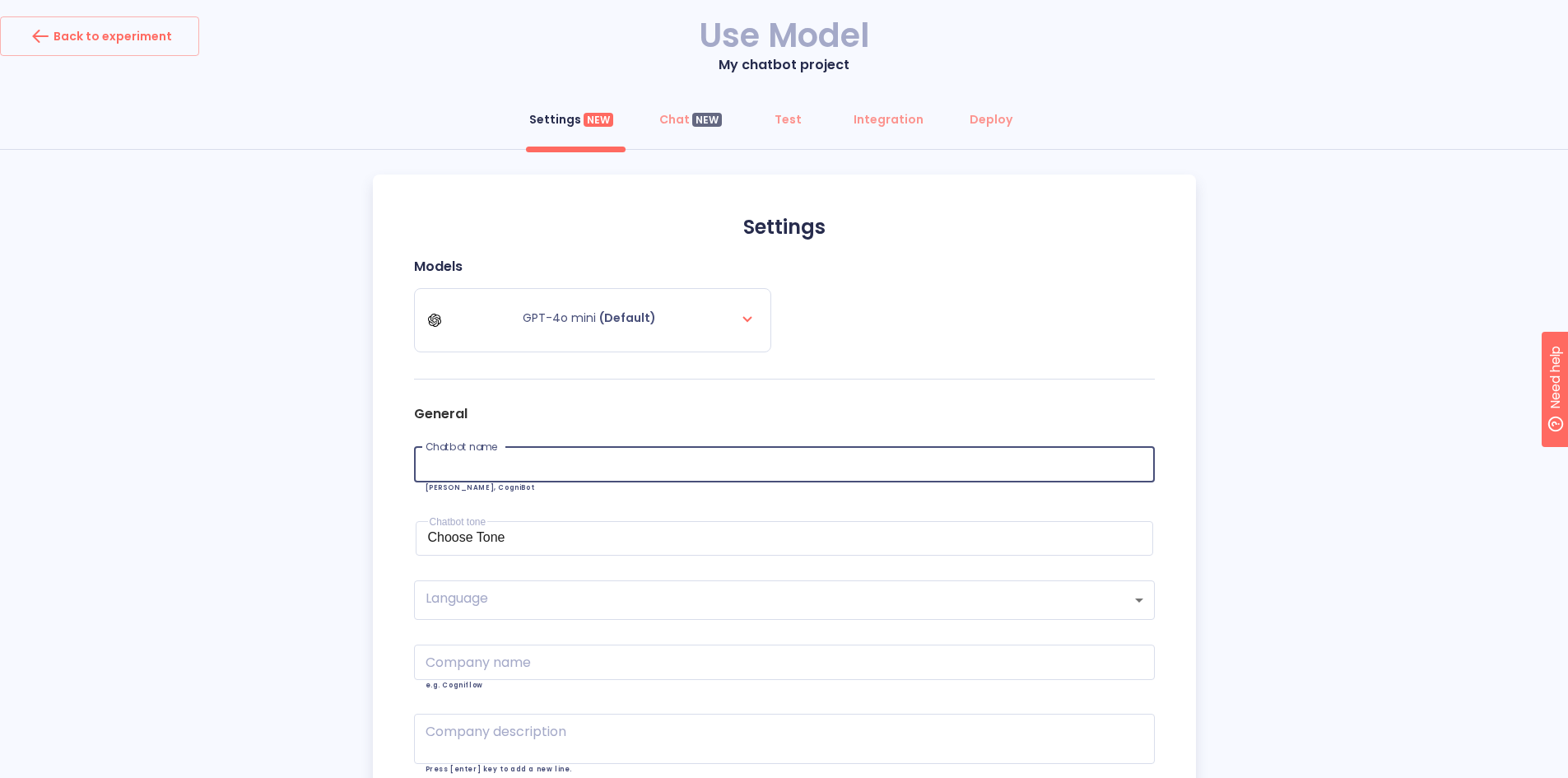
click at [686, 459] on input "text" at bounding box center [784, 464] width 741 height 35
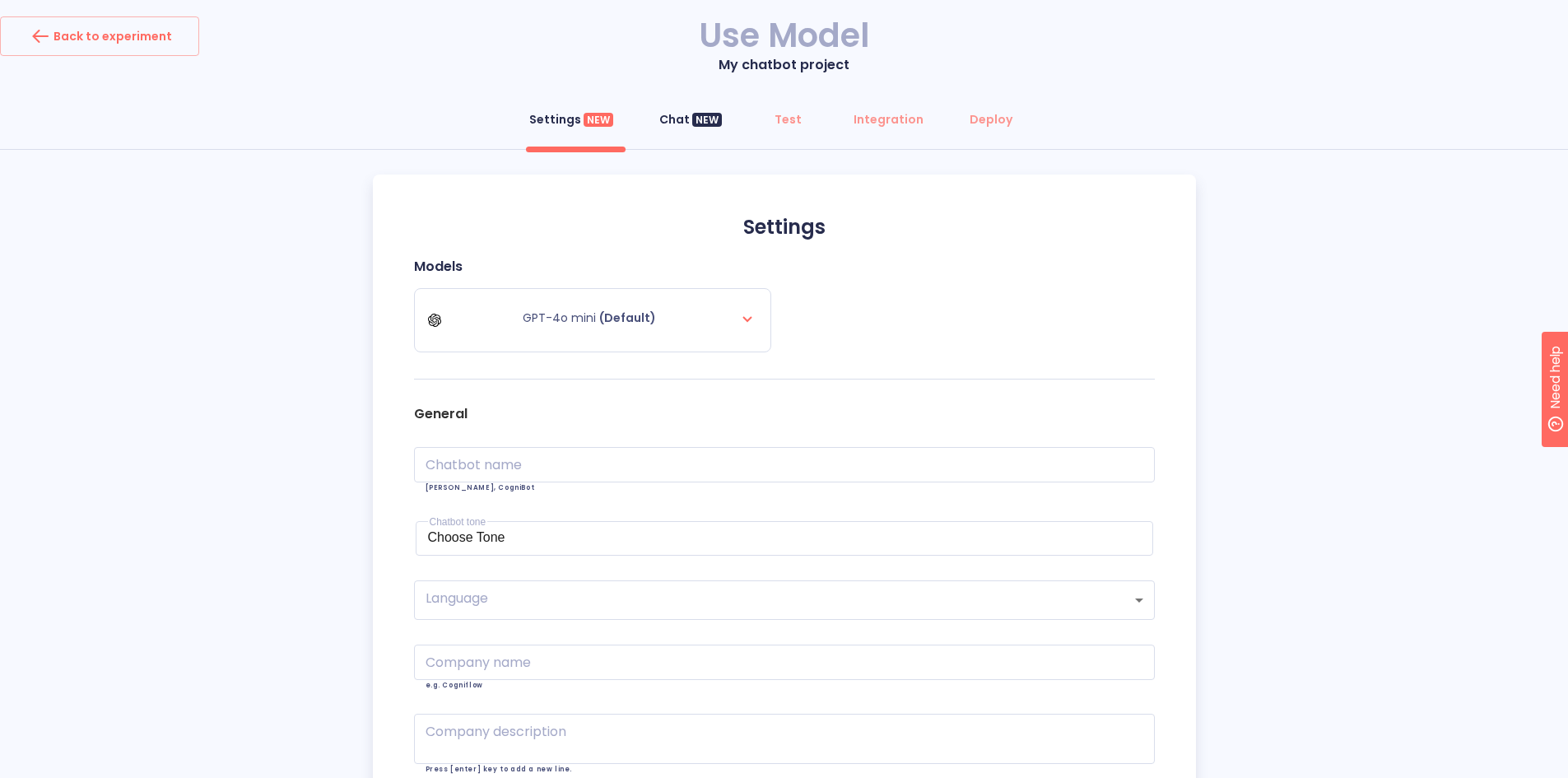
click at [669, 137] on button "Chat NEW" at bounding box center [691, 119] width 82 height 40
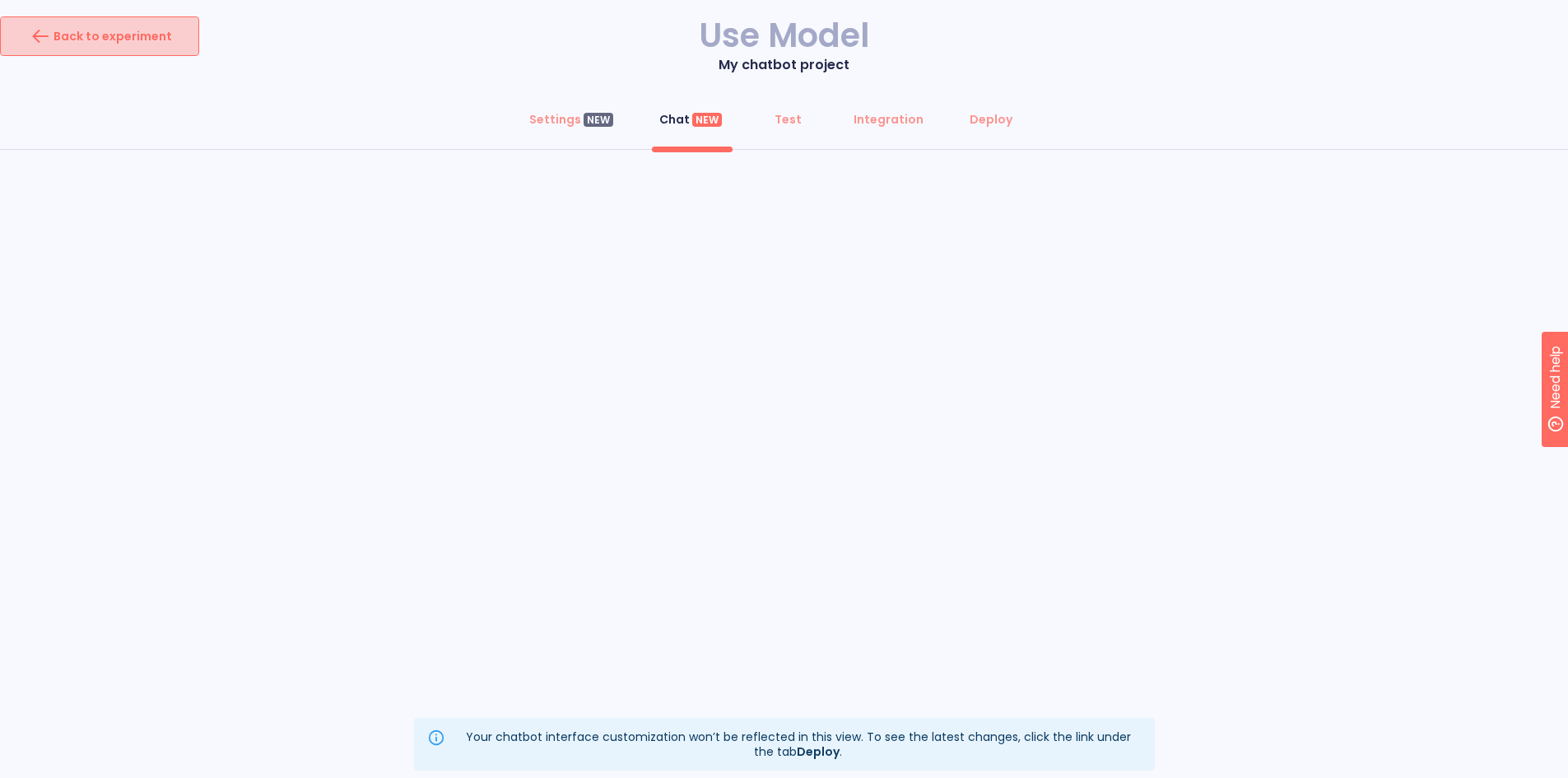
click at [124, 36] on div "Back to experiment" at bounding box center [100, 36] width 145 height 26
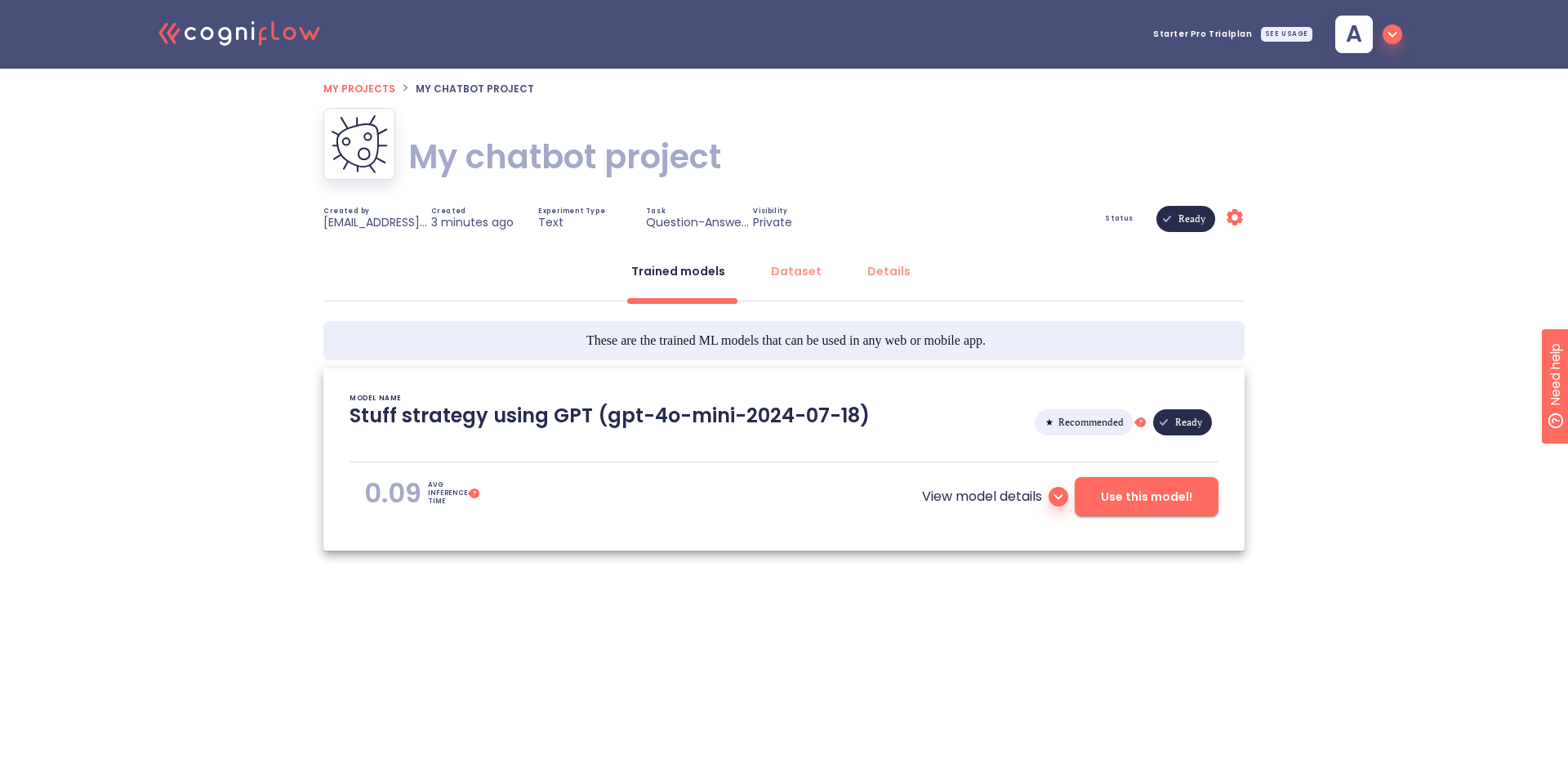
click at [1234, 203] on div "My chatbot project My chatbot project" at bounding box center [784, 157] width 921 height 98
click at [1232, 208] on icon "Settings" at bounding box center [1235, 217] width 20 height 20
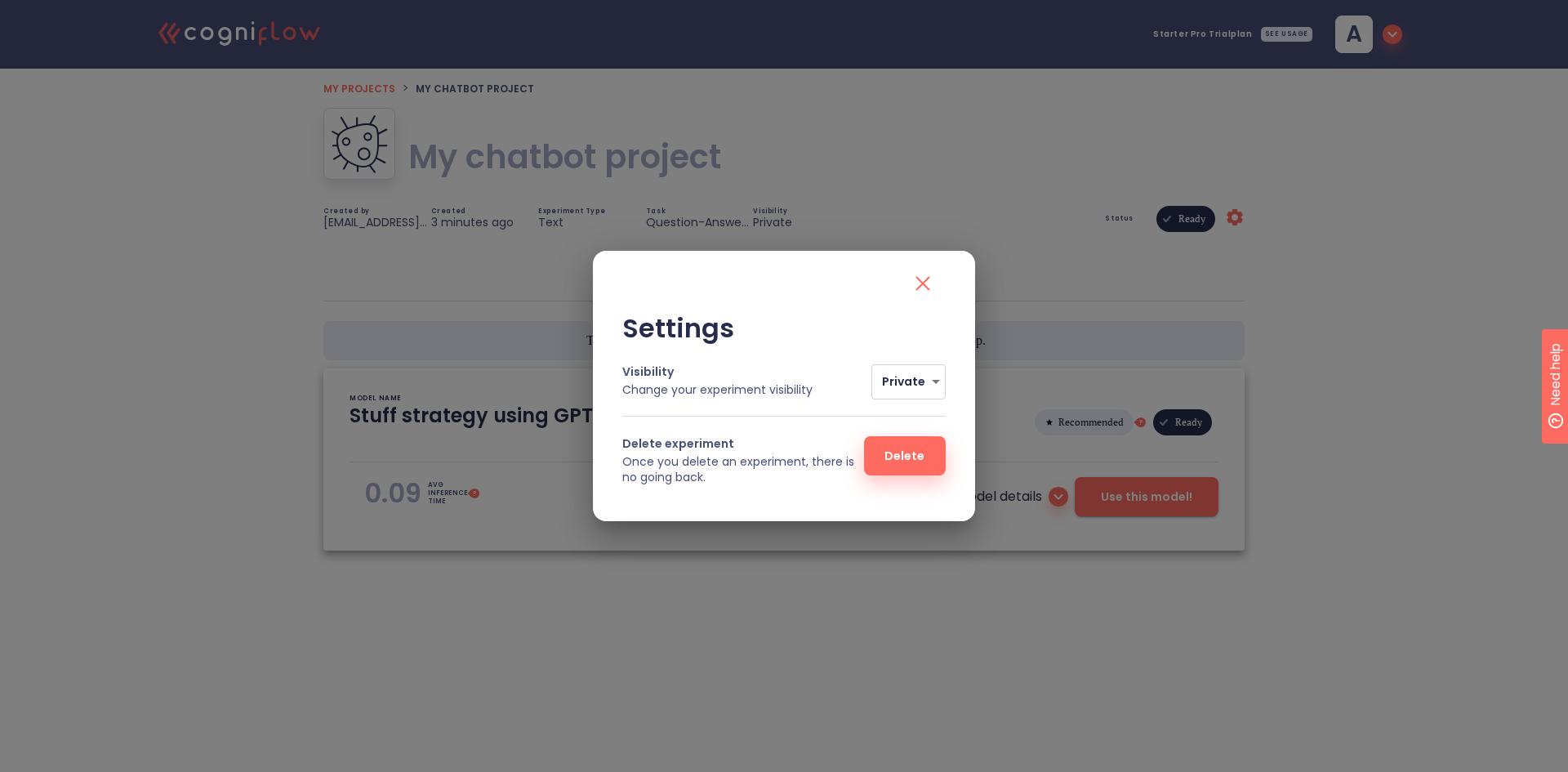
click at [926, 455] on button "Delete" at bounding box center [905, 456] width 82 height 39
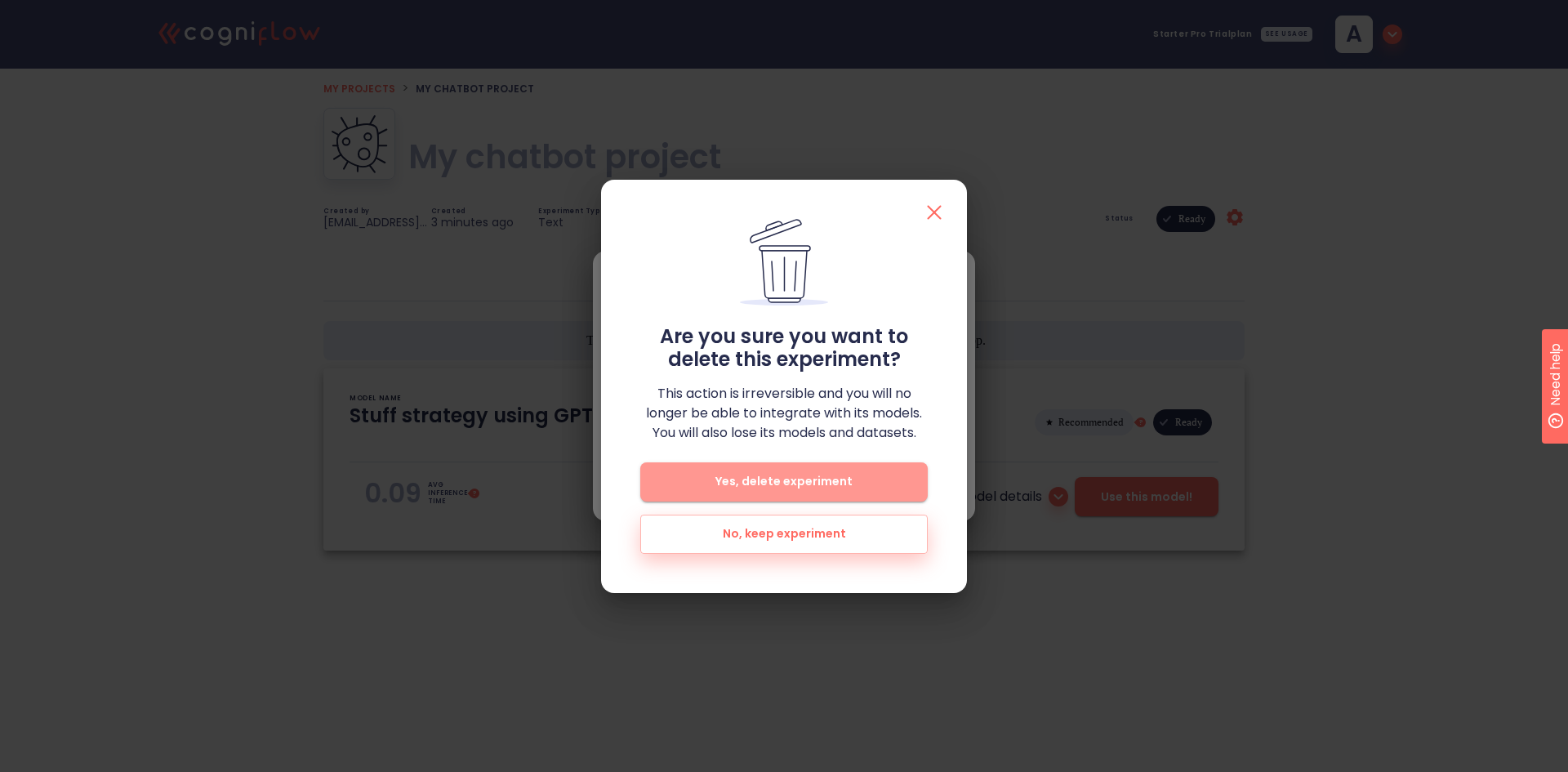
click at [857, 485] on span "Yes, delete experiment" at bounding box center [784, 481] width 235 height 20
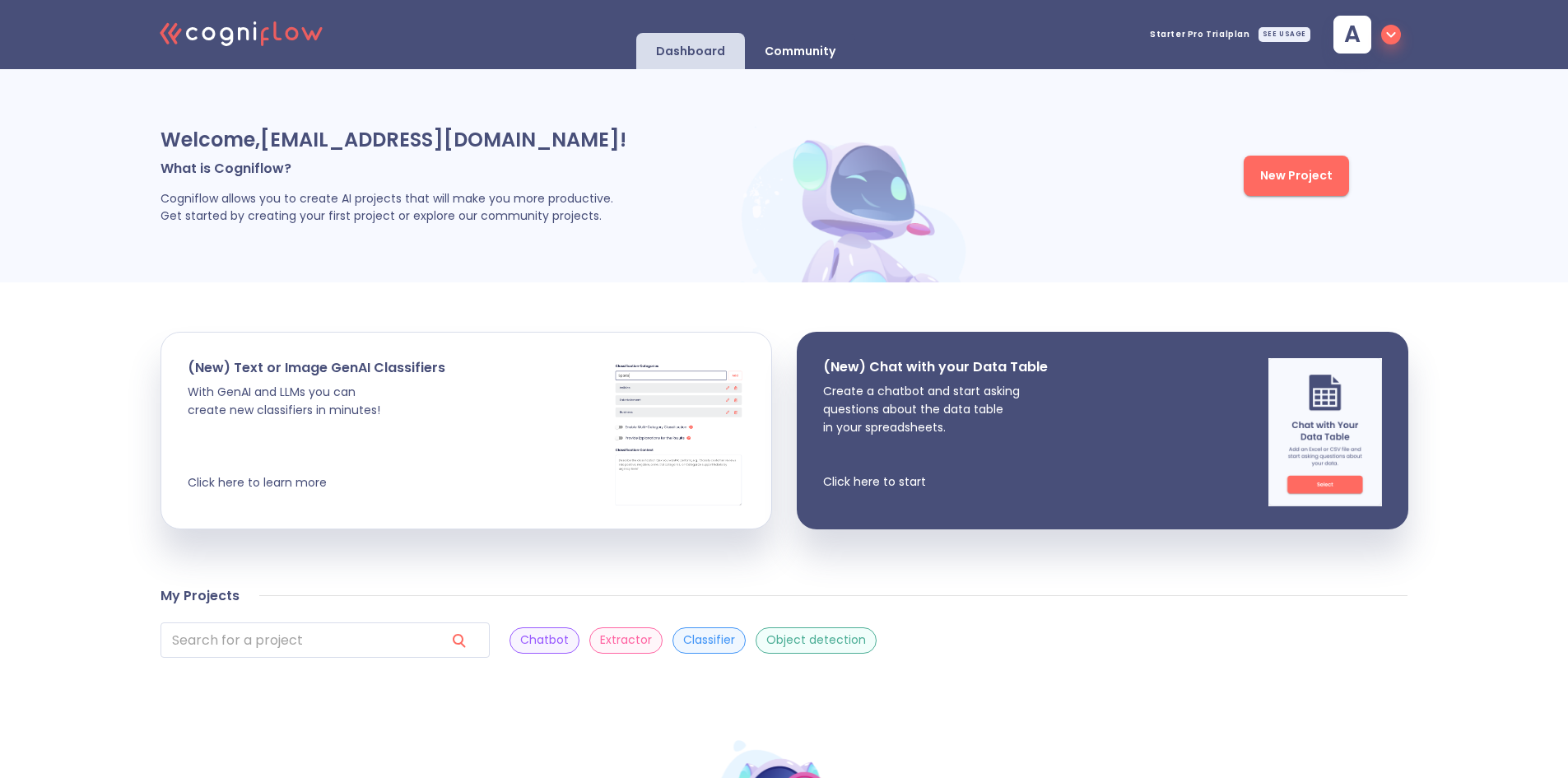
click at [831, 55] on p "Community" at bounding box center [800, 51] width 71 height 16
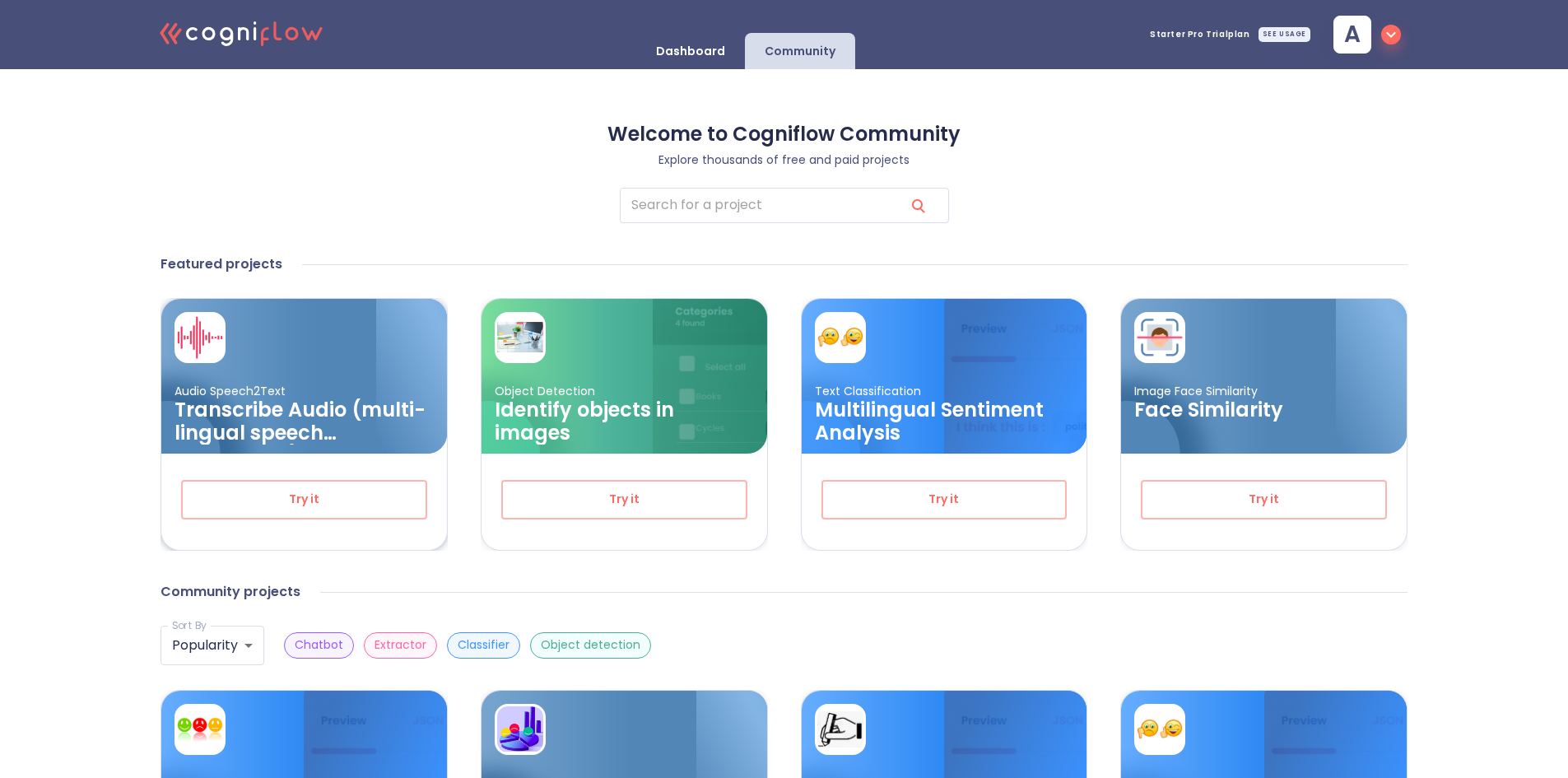
click at [268, 473] on div "Try it" at bounding box center [304, 500] width 286 height 92
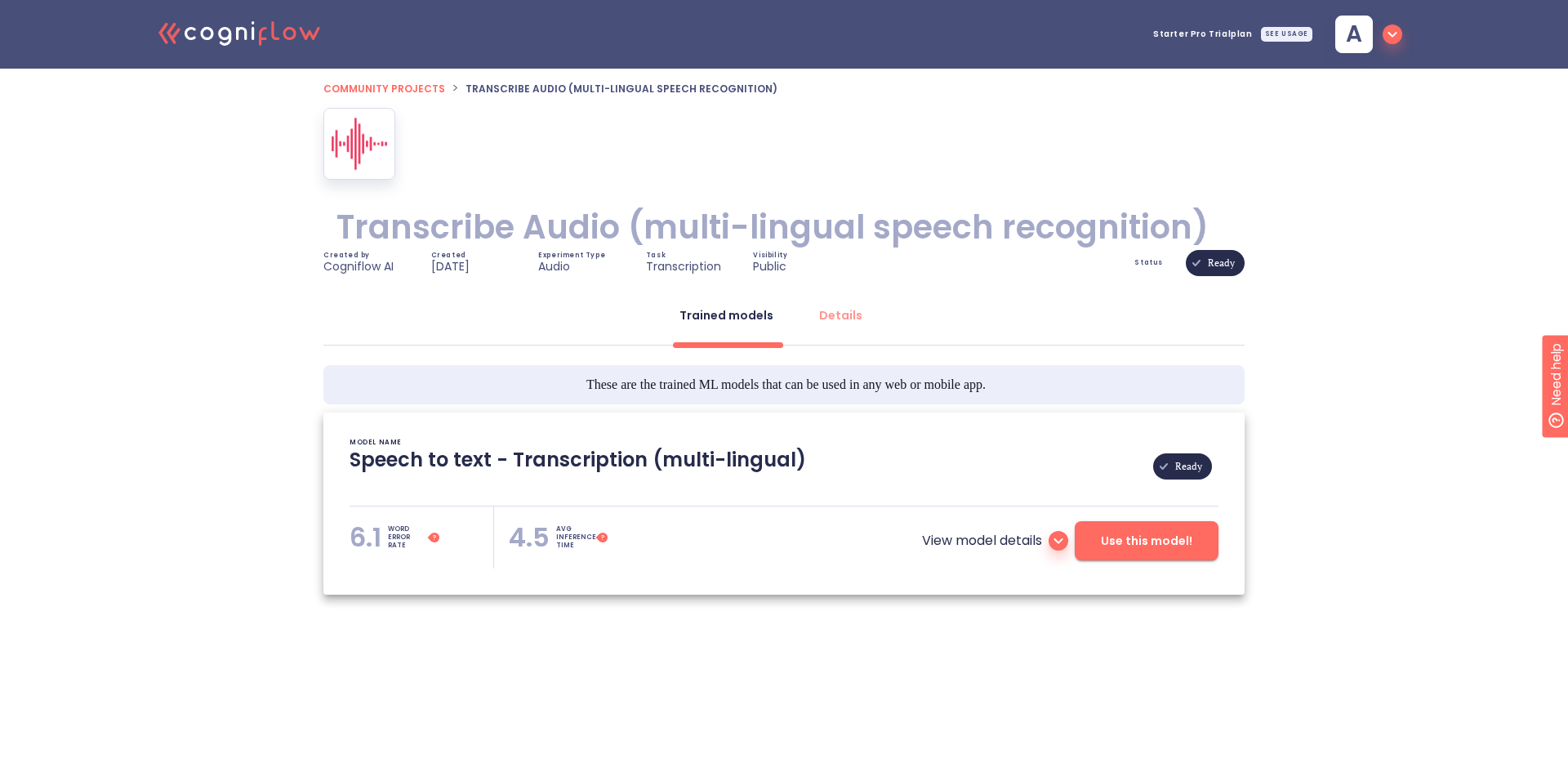
type textarea "[[DATE] 05:05:47]- Pretrained Speech Recognition Model: Whisper [[DATE] 05:05:4…"
click at [1134, 541] on span "Use this model!" at bounding box center [1147, 541] width 91 height 20
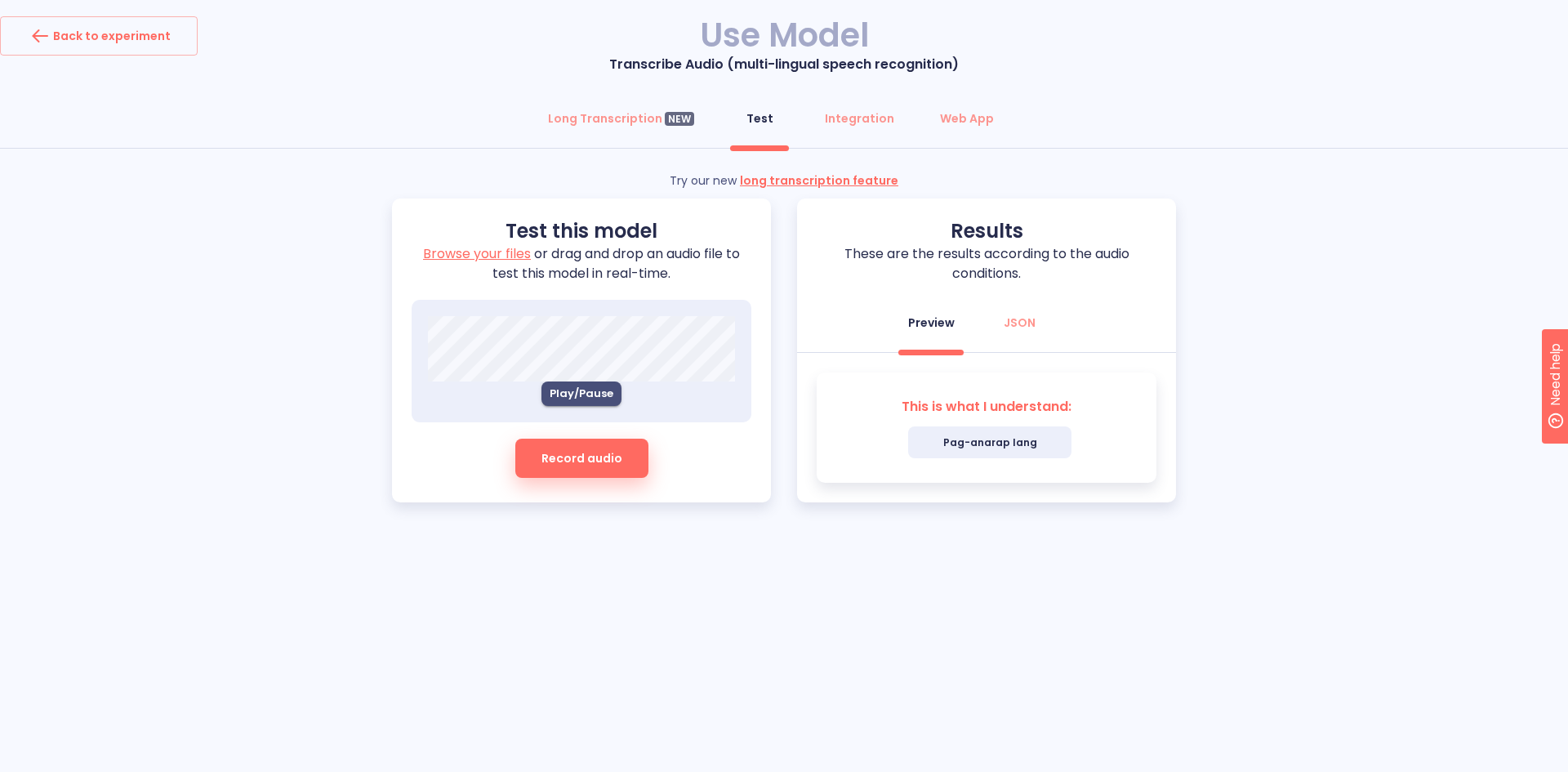
click at [586, 459] on span "Record audio" at bounding box center [581, 458] width 81 height 20
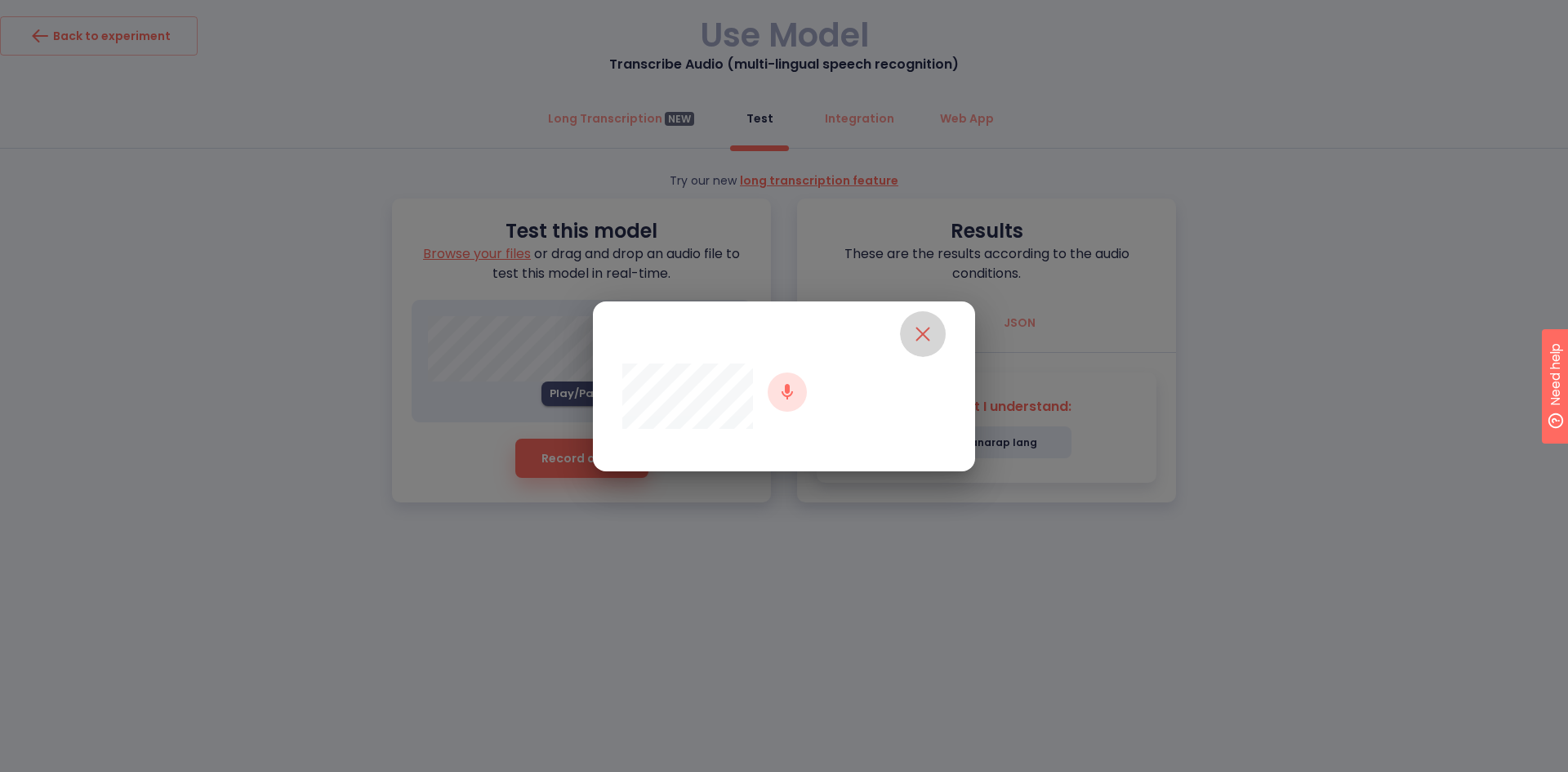
click at [926, 346] on icon "close" at bounding box center [923, 334] width 26 height 26
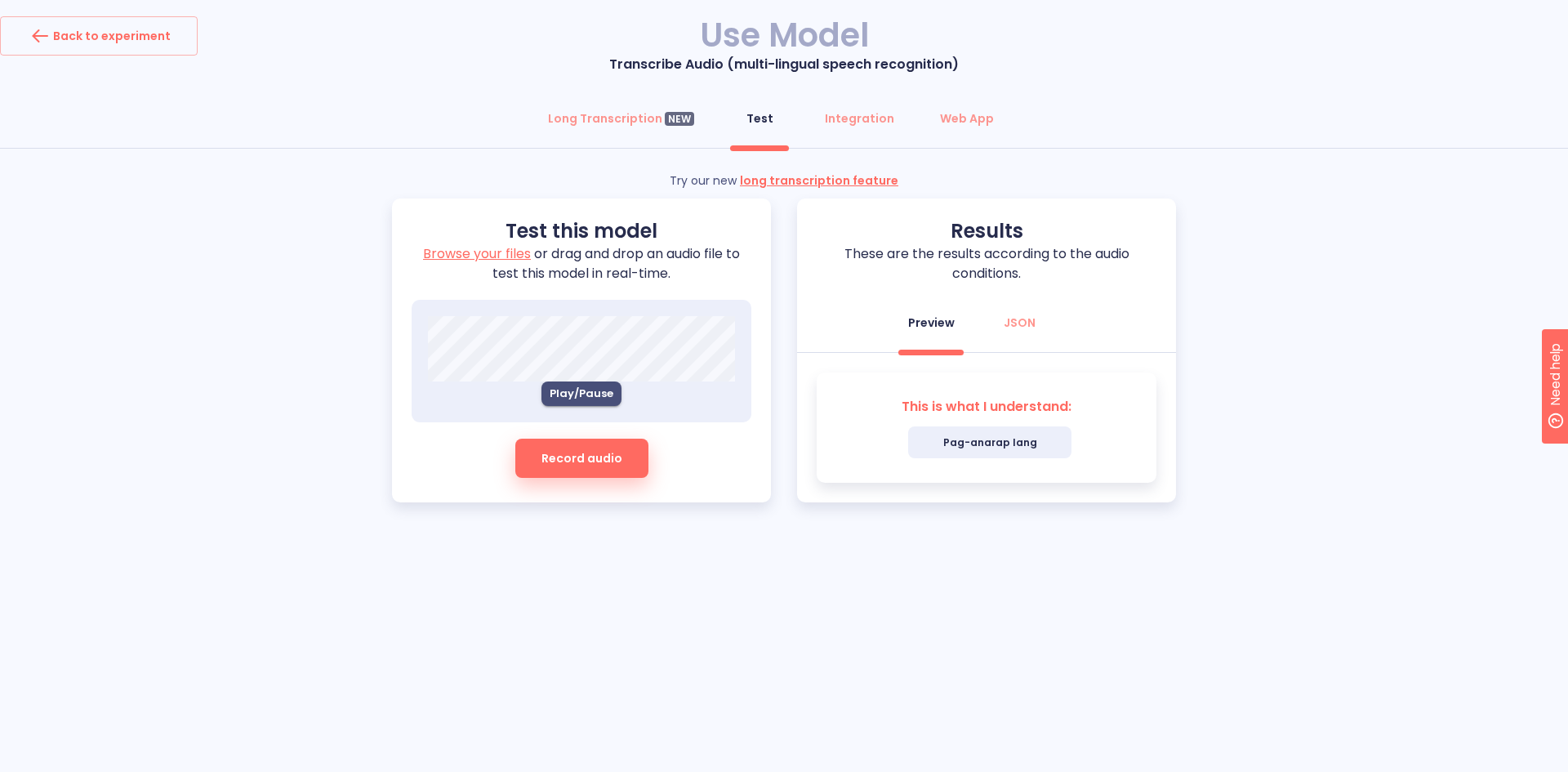
click at [1000, 452] on span "Pag-anarap lang" at bounding box center [990, 442] width 163 height 32
click at [1027, 328] on div "JSON" at bounding box center [1019, 323] width 32 height 16
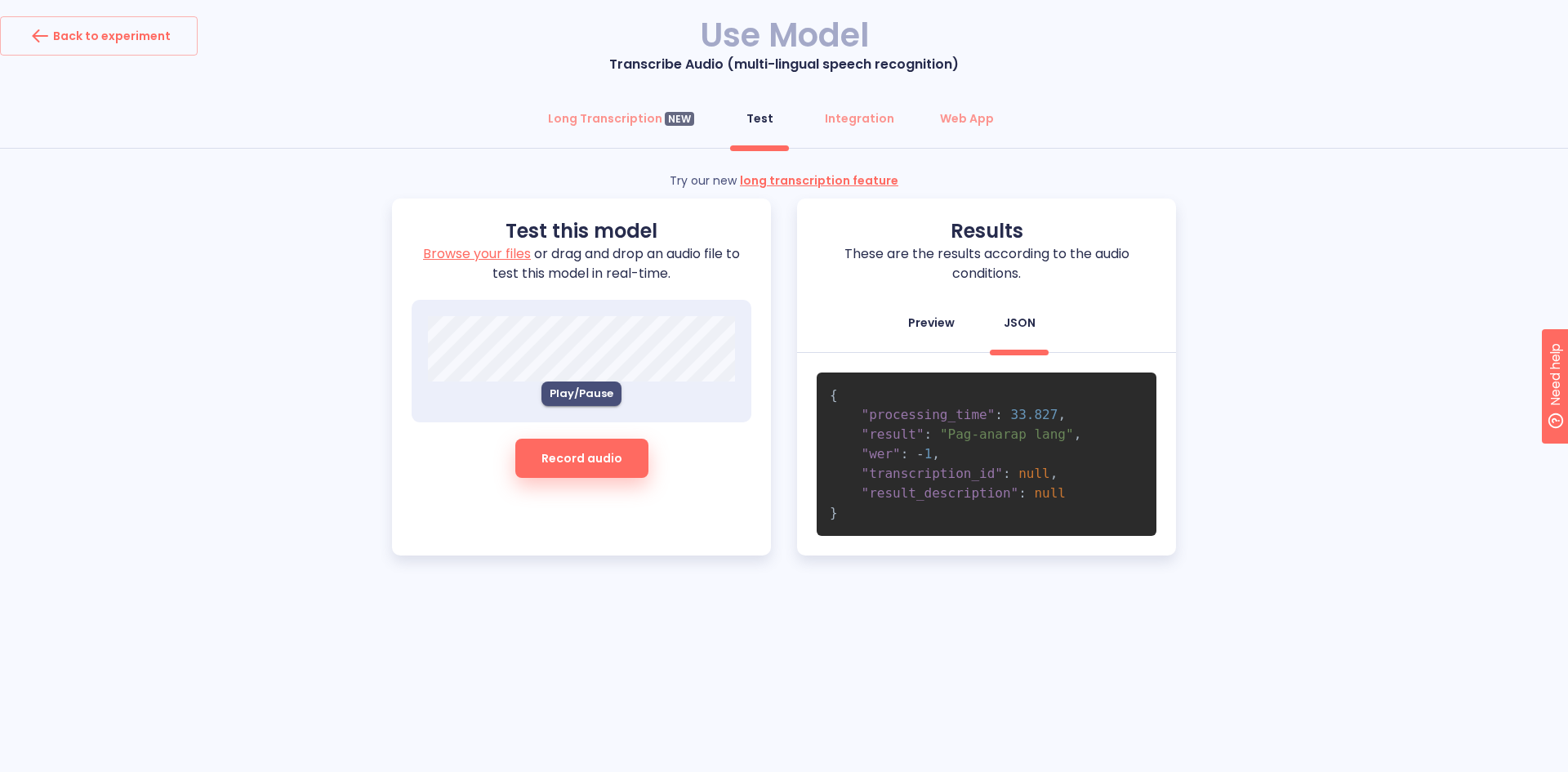
click at [919, 324] on div "Preview" at bounding box center [931, 323] width 47 height 16
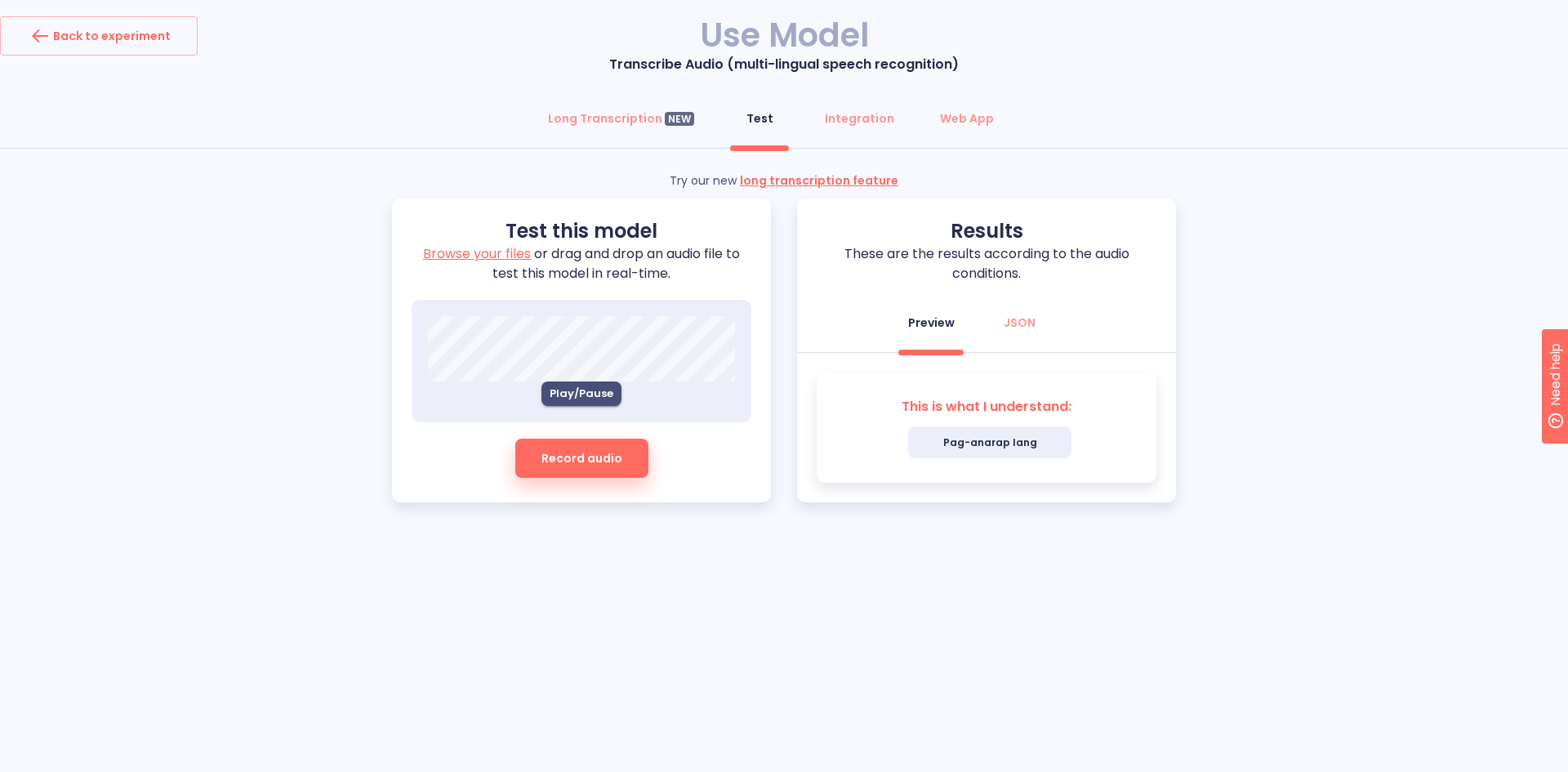
click at [1027, 437] on span "Pag-anarap lang" at bounding box center [990, 442] width 163 height 32
click at [1023, 440] on span "Pag-anarap lang" at bounding box center [990, 442] width 163 height 32
click at [582, 395] on span "Play/Pause" at bounding box center [581, 394] width 64 height 19
click at [568, 399] on span "Play/Pause" at bounding box center [581, 394] width 64 height 19
click at [602, 469] on button "Record audio" at bounding box center [581, 458] width 133 height 39
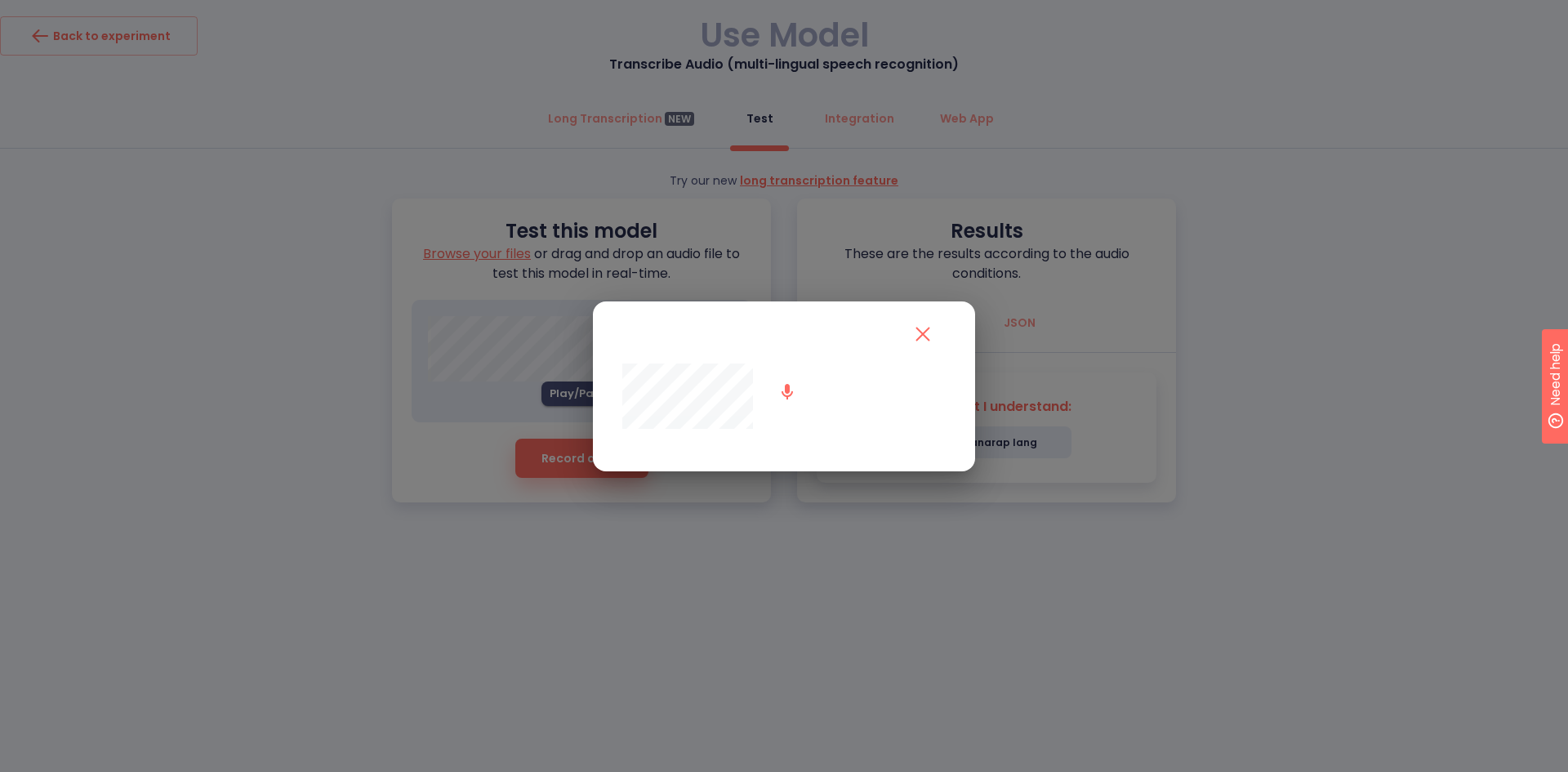
click at [768, 387] on button "button" at bounding box center [787, 392] width 39 height 39
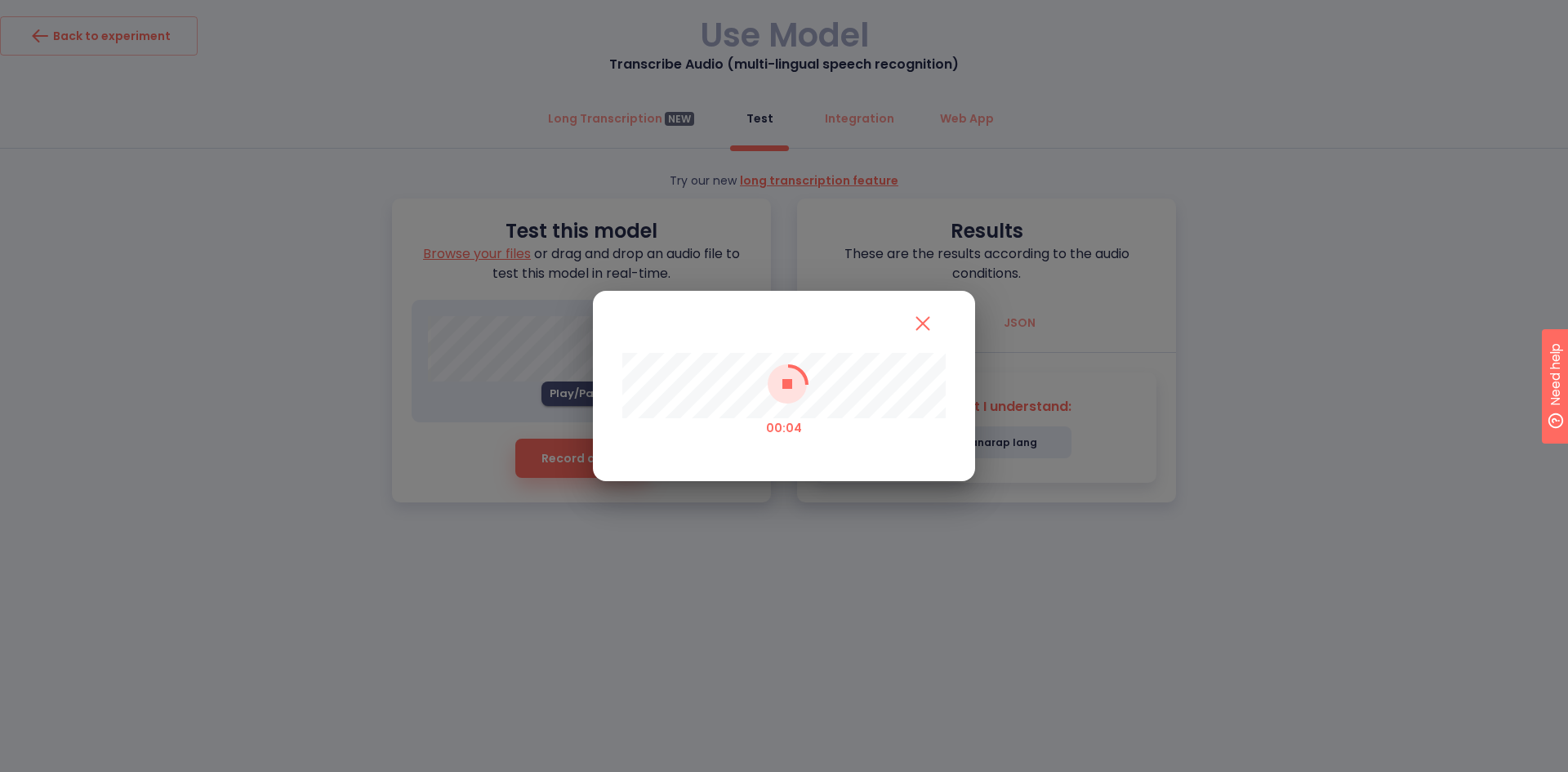
click at [791, 386] on icon at bounding box center [788, 385] width 41 height 41
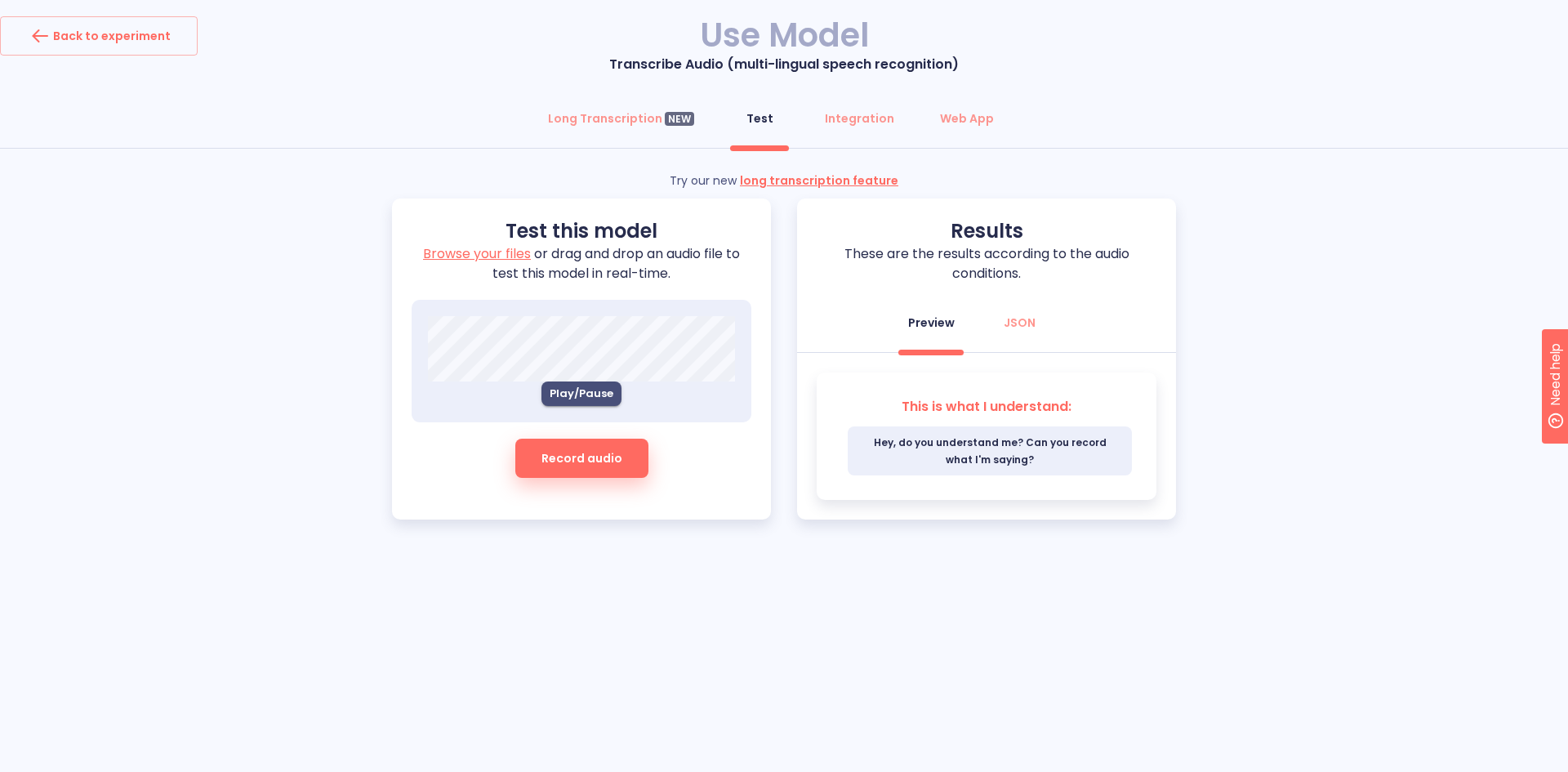
click at [590, 461] on span "Record audio" at bounding box center [581, 458] width 81 height 20
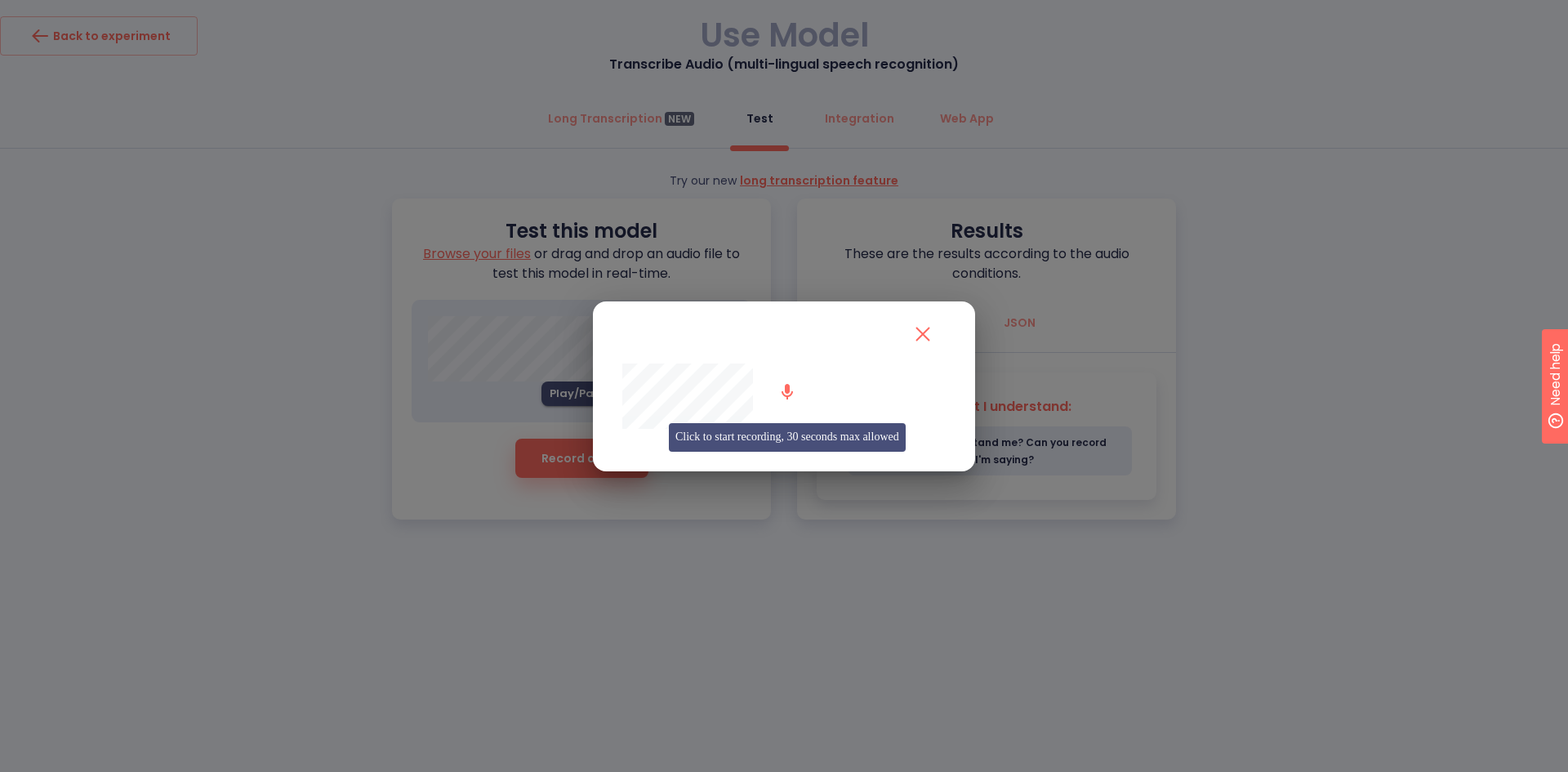
click at [791, 399] on icon "button" at bounding box center [787, 392] width 20 height 20
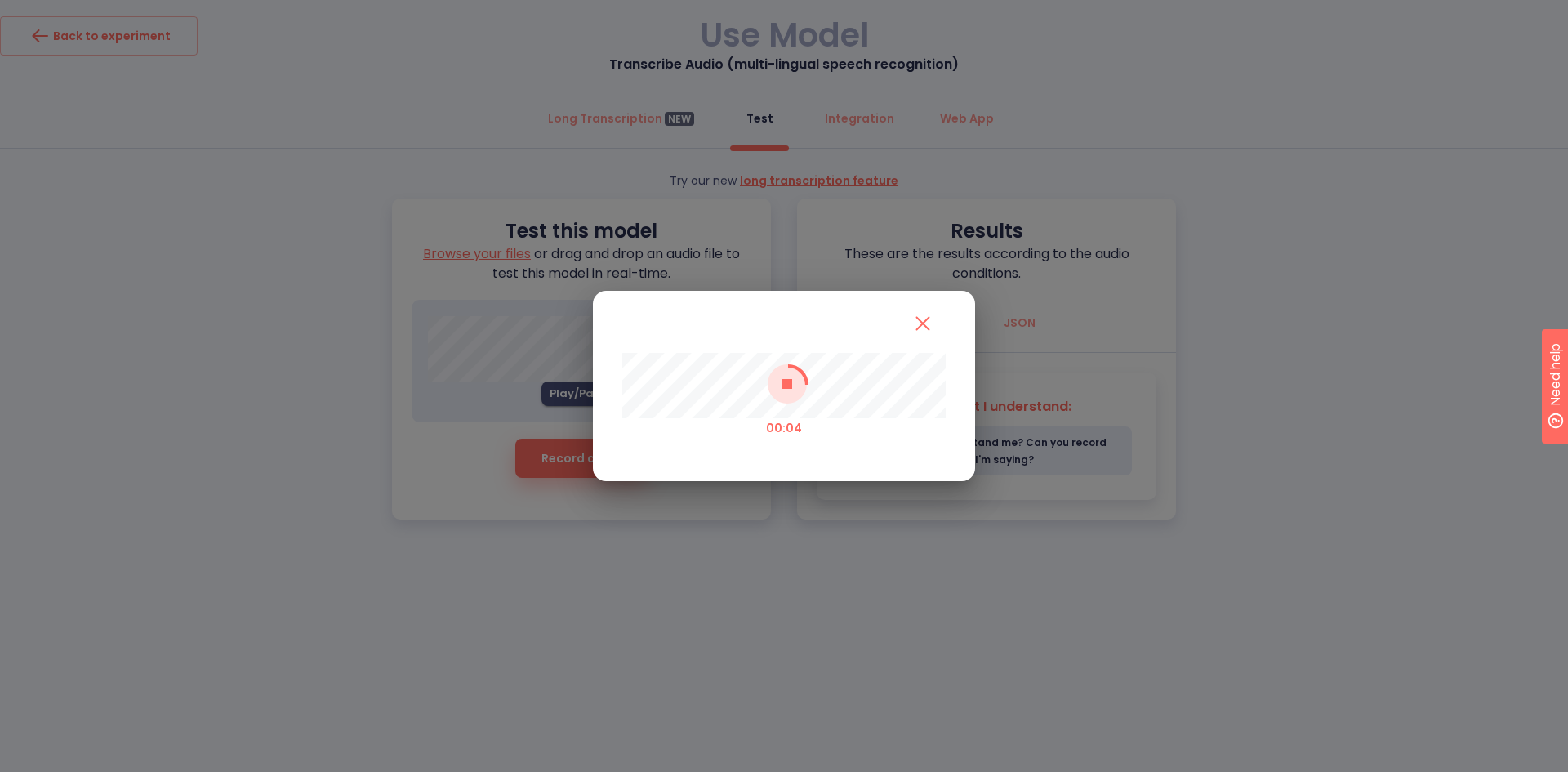
click at [794, 385] on icon at bounding box center [788, 385] width 41 height 41
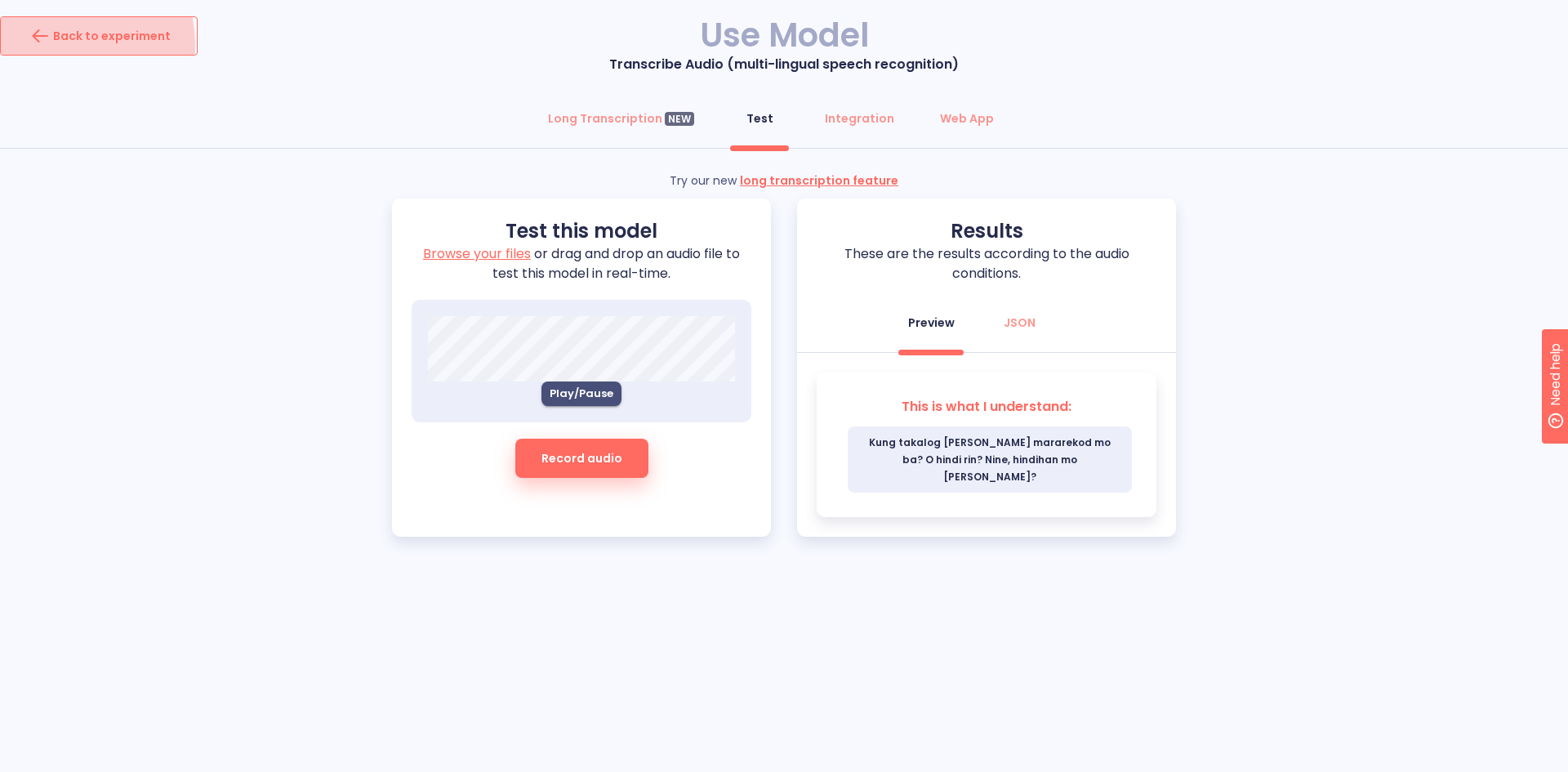
click at [43, 46] on icon "button" at bounding box center [40, 36] width 26 height 26
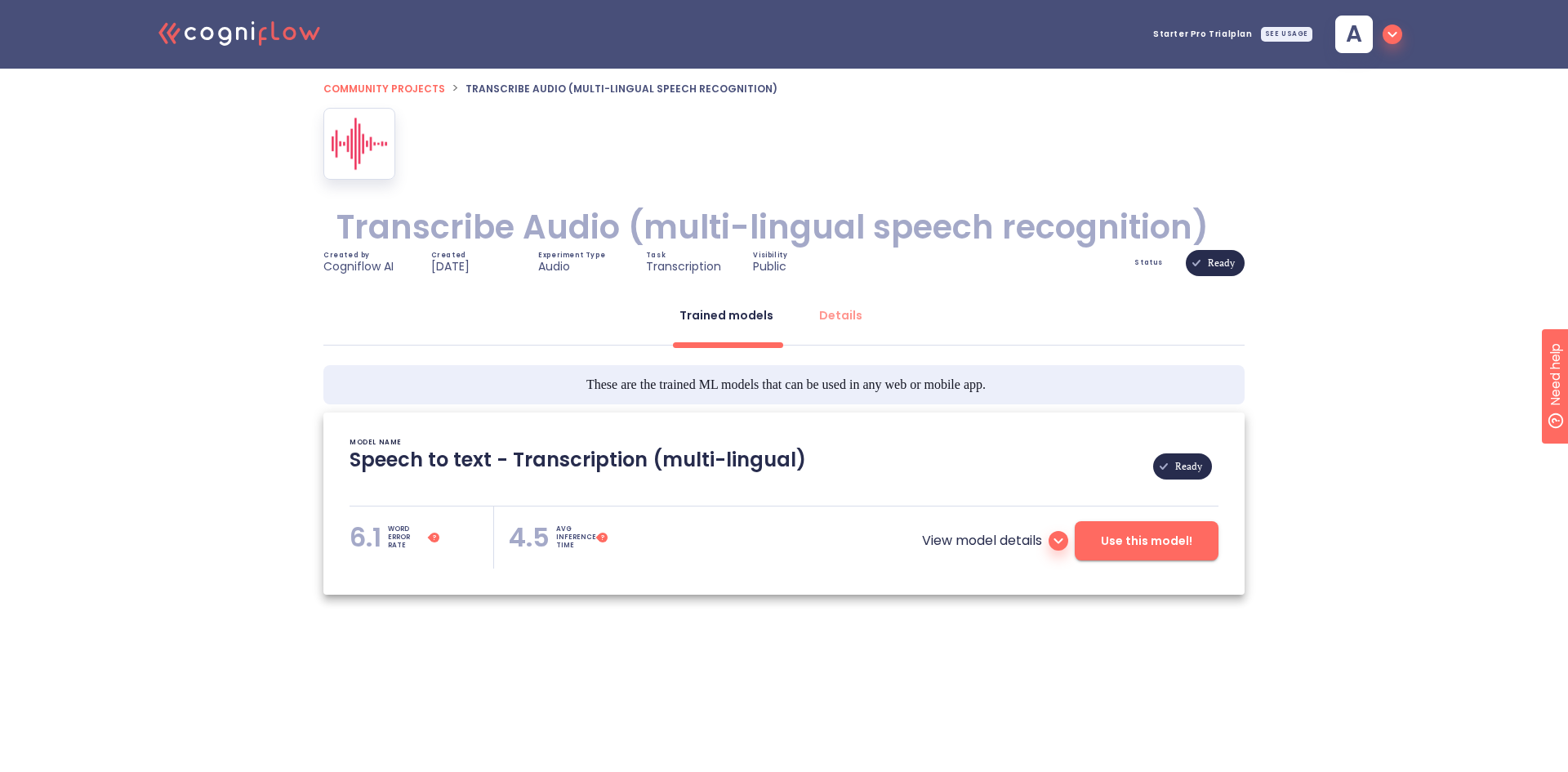
click at [1063, 547] on icon at bounding box center [1058, 541] width 20 height 20
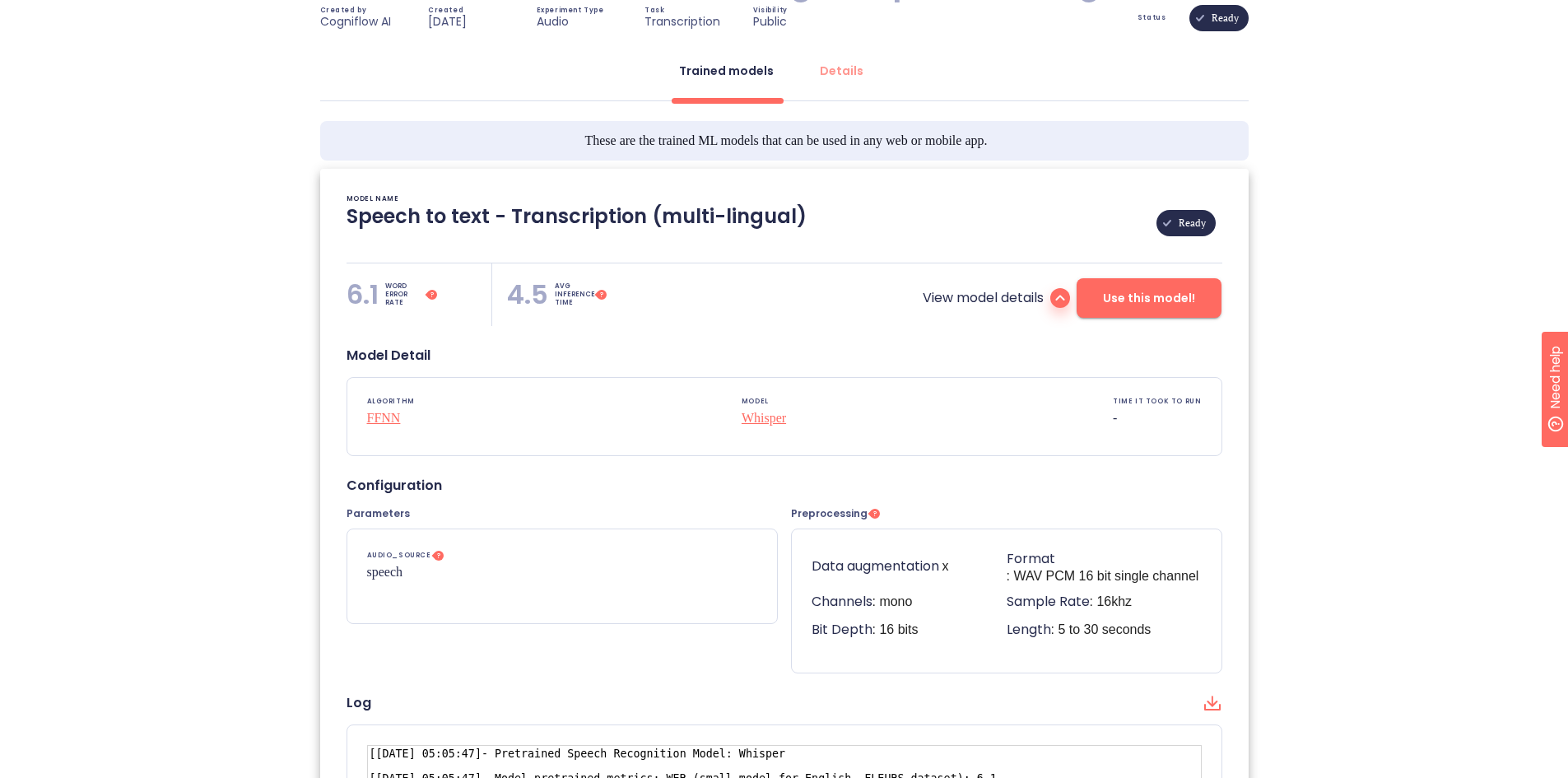
click at [1061, 300] on icon at bounding box center [1060, 298] width 20 height 20
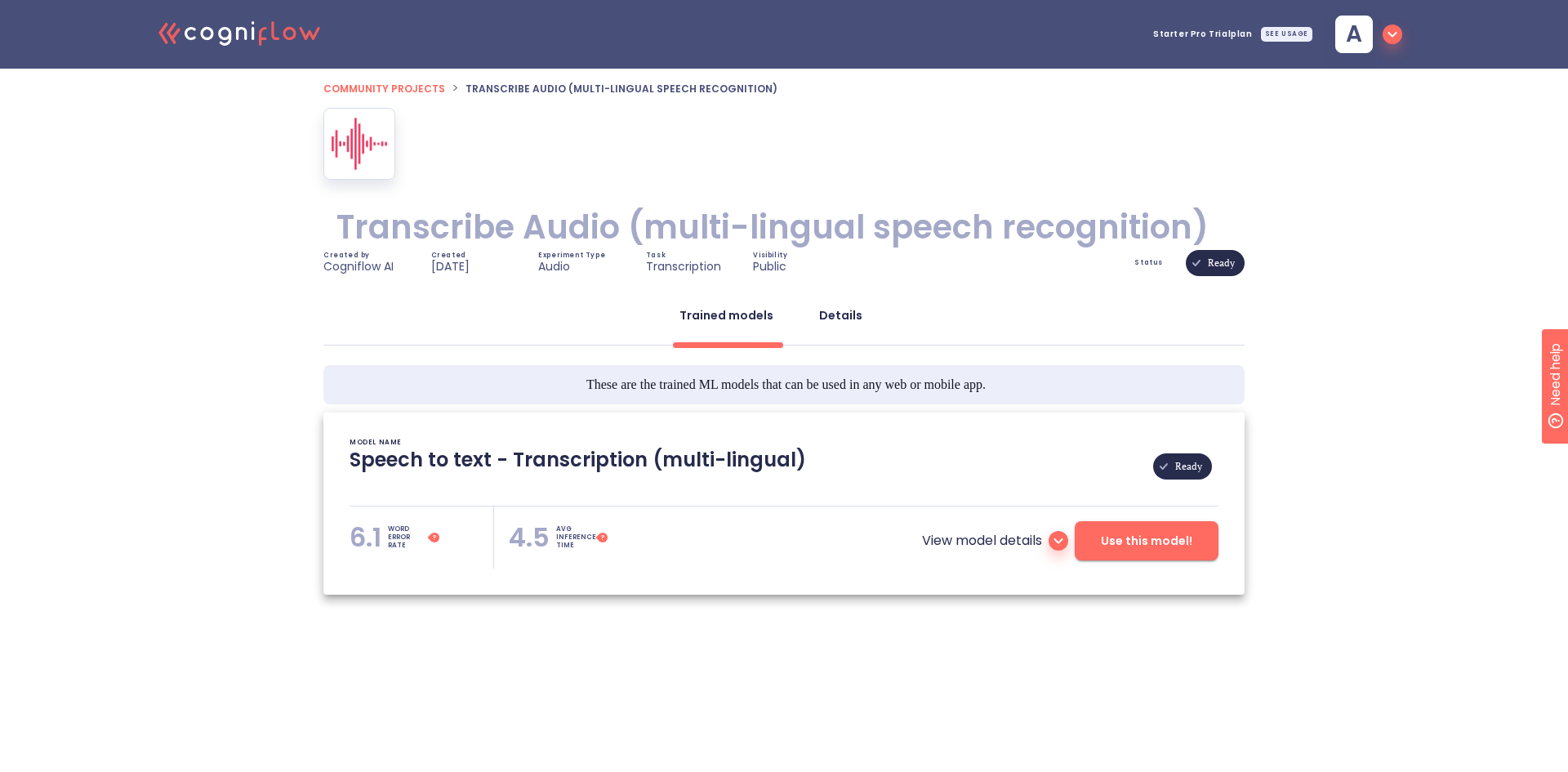
click at [839, 315] on div "Details" at bounding box center [840, 315] width 43 height 16
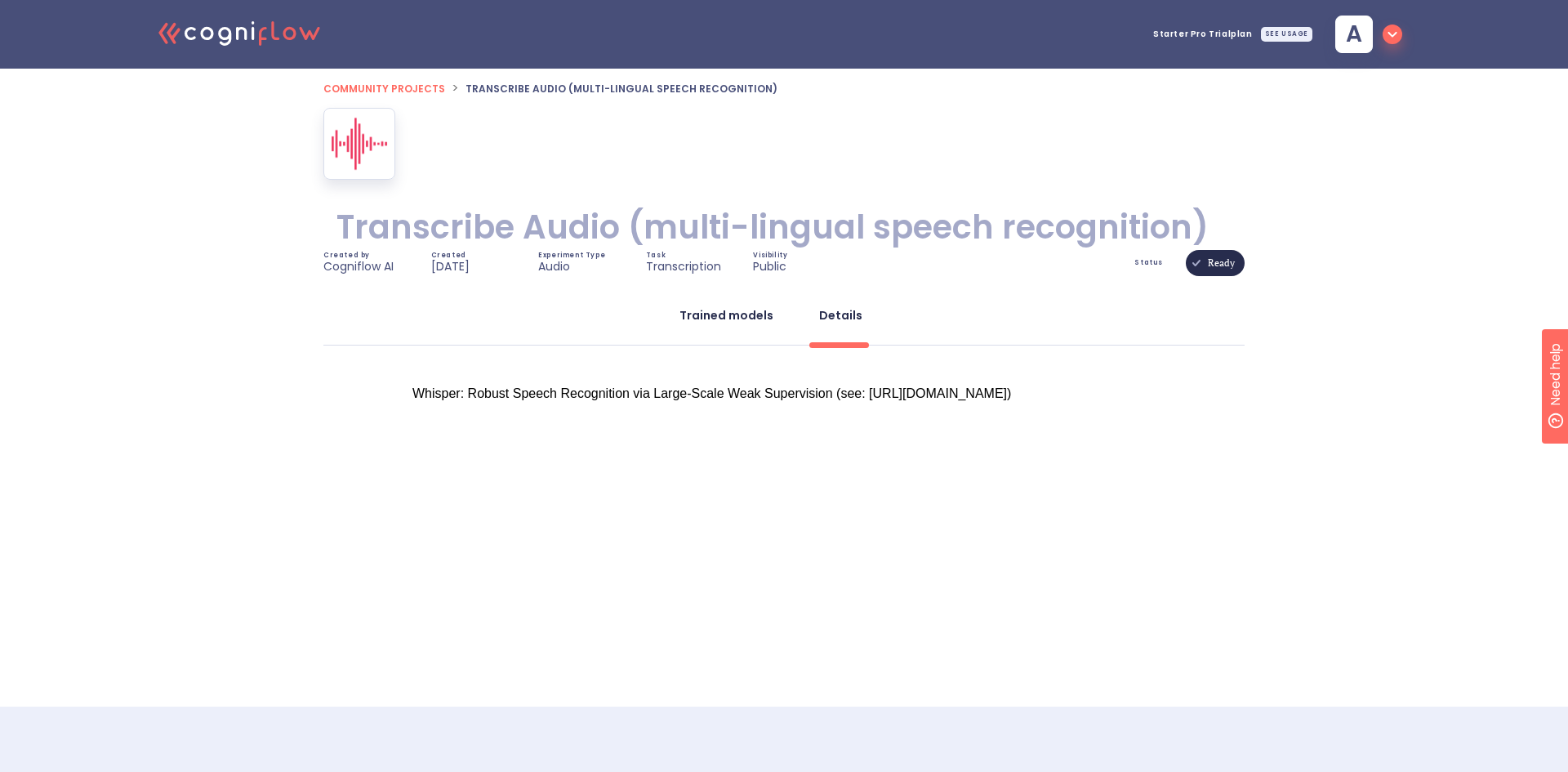
click at [746, 324] on button "Trained models" at bounding box center [726, 315] width 114 height 39
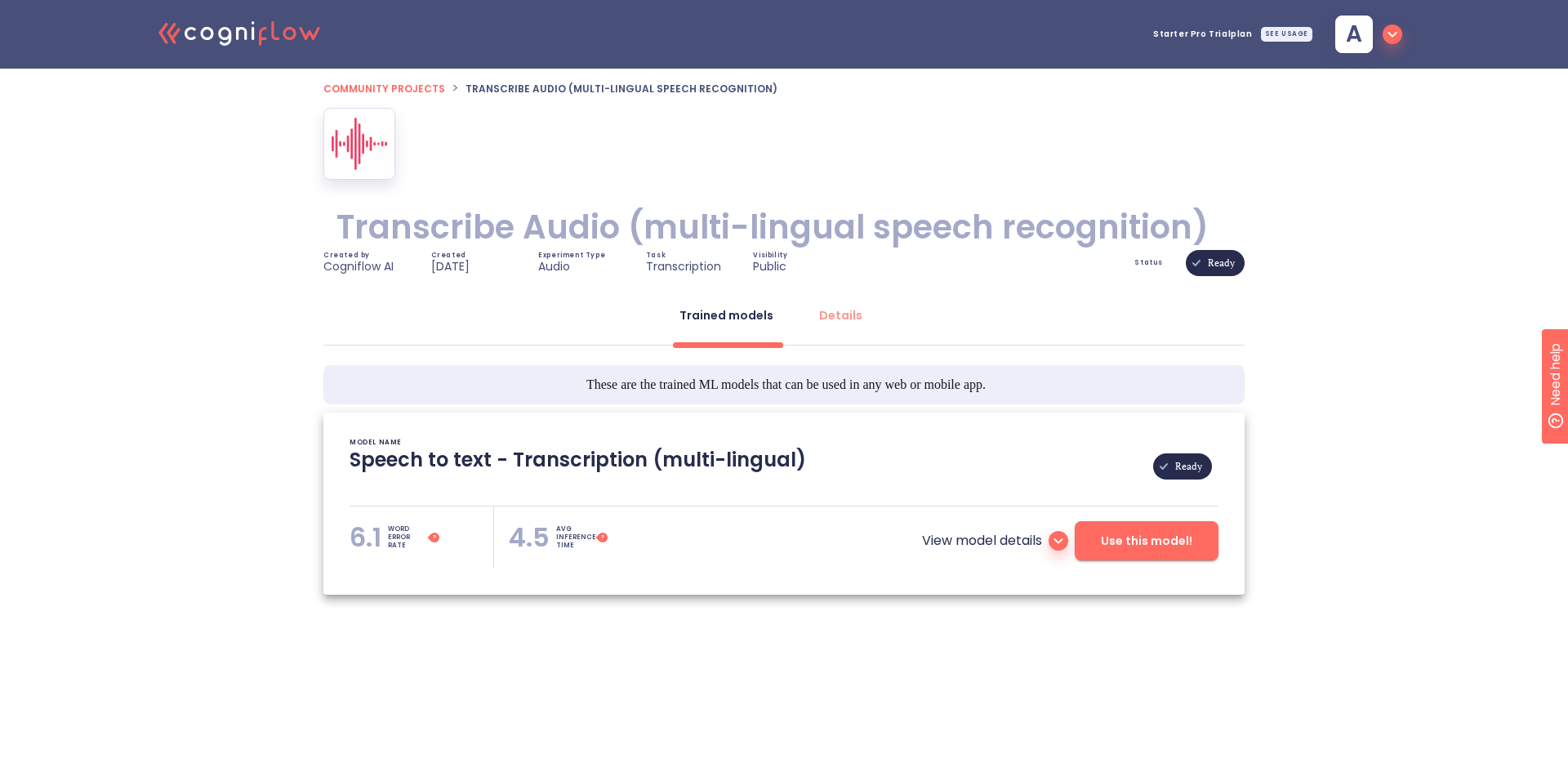
click at [1236, 261] on span "Ready" at bounding box center [1221, 263] width 47 height 118
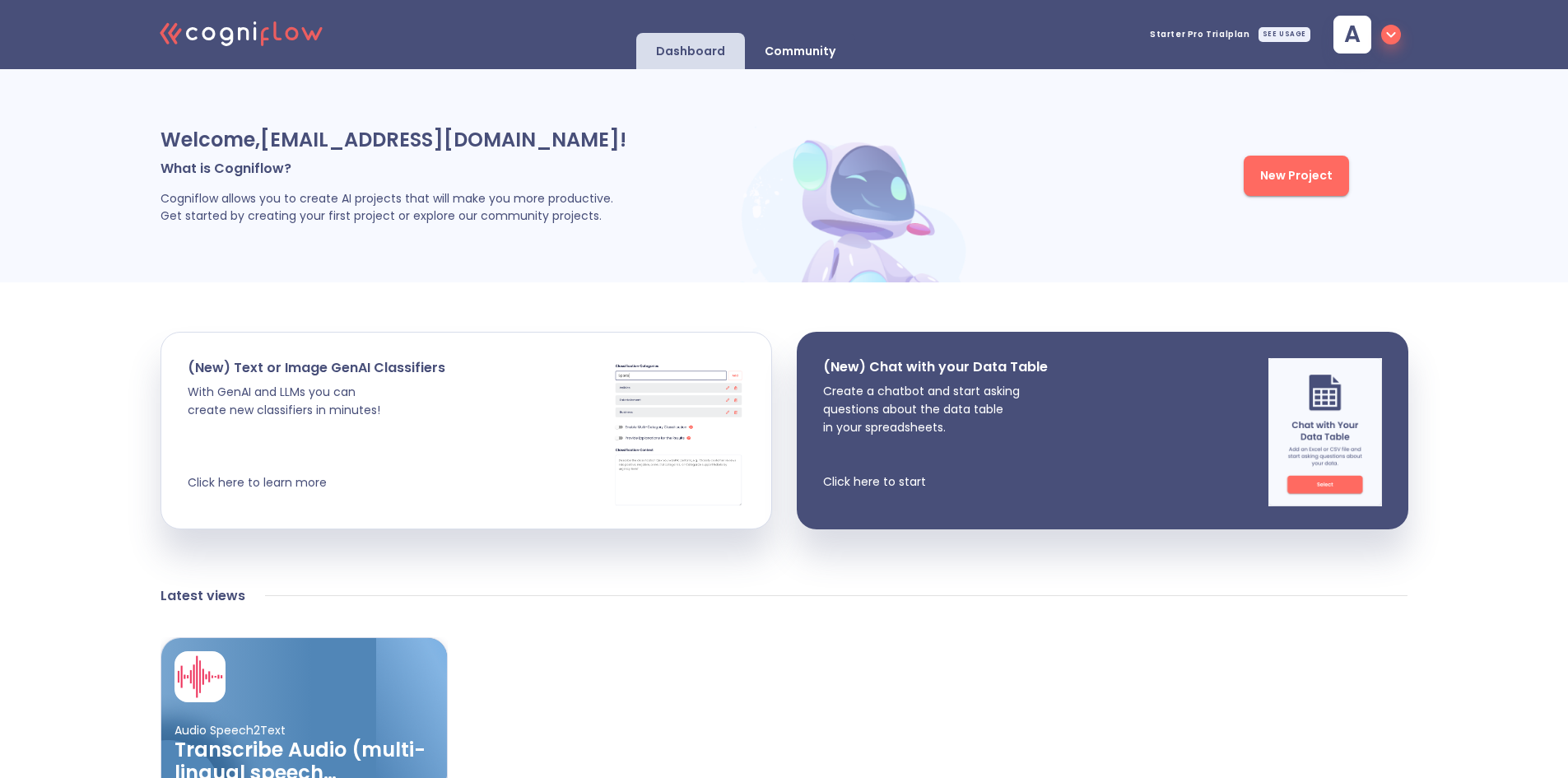
click at [825, 49] on p "Community" at bounding box center [800, 51] width 71 height 16
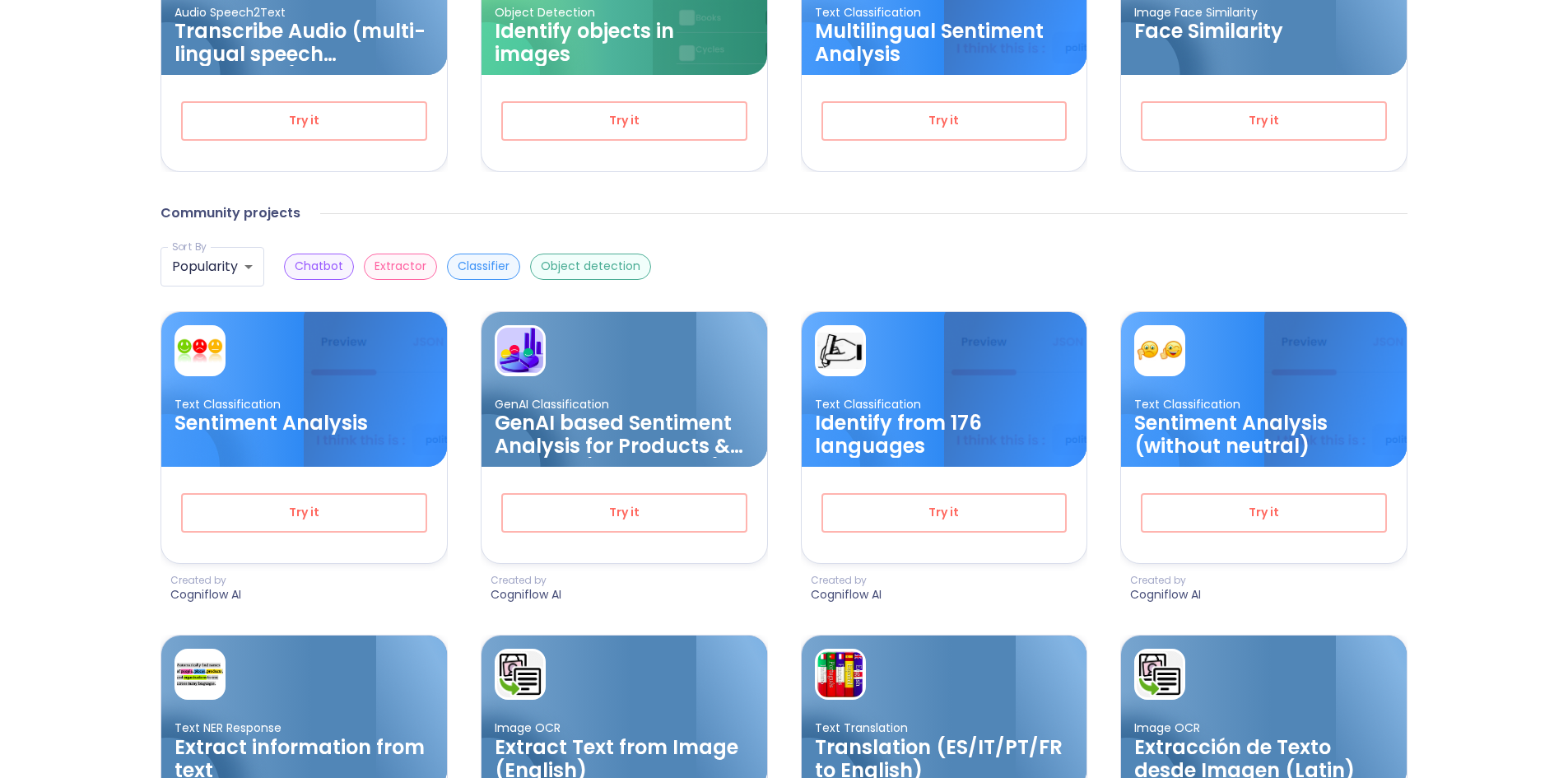
scroll to position [412, 0]
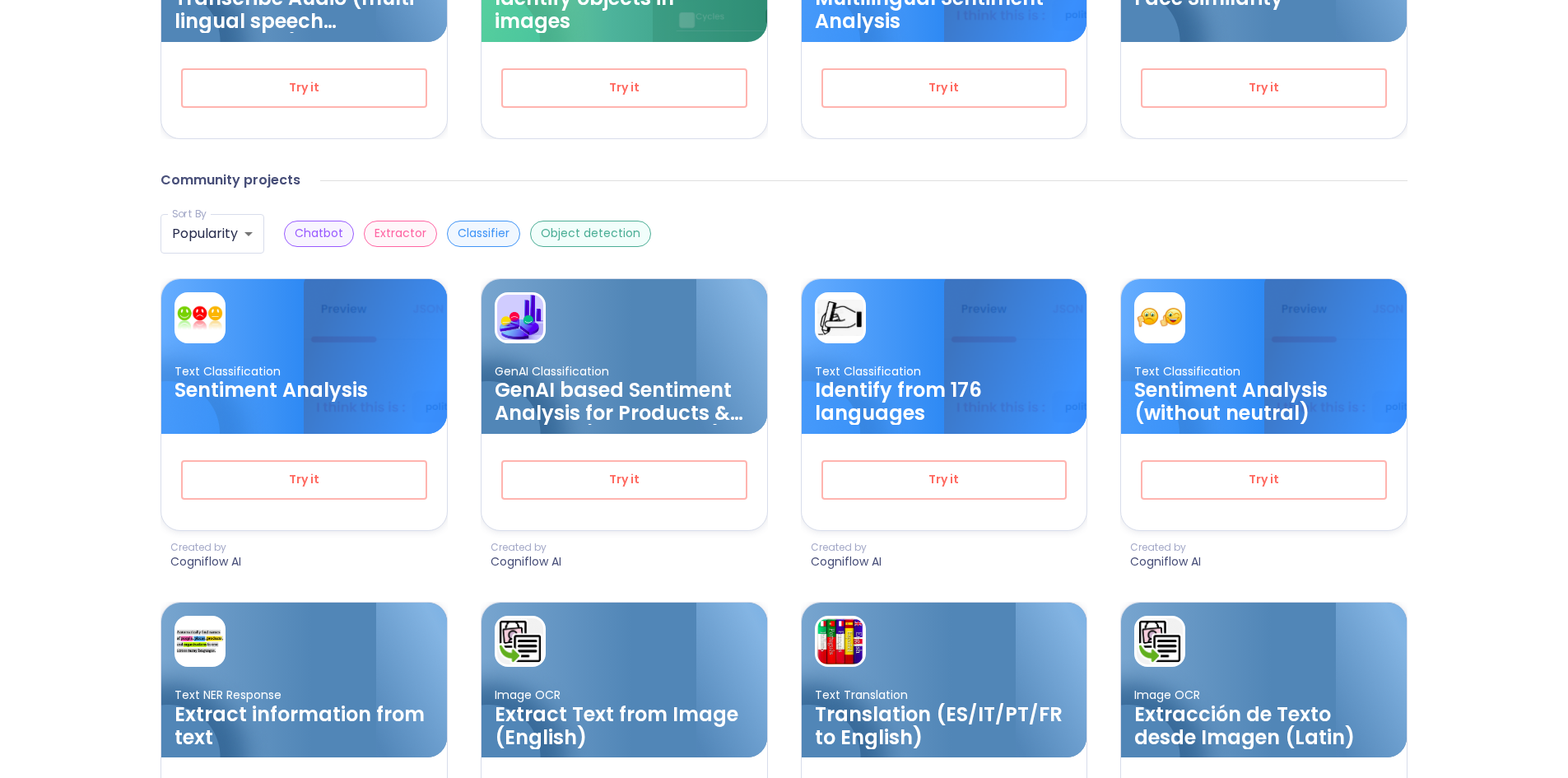
click at [572, 249] on div "Chatbot Extractor Classifier Object detection" at bounding box center [458, 234] width 387 height 40
click at [608, 234] on p "Object detection" at bounding box center [590, 233] width 100 height 16
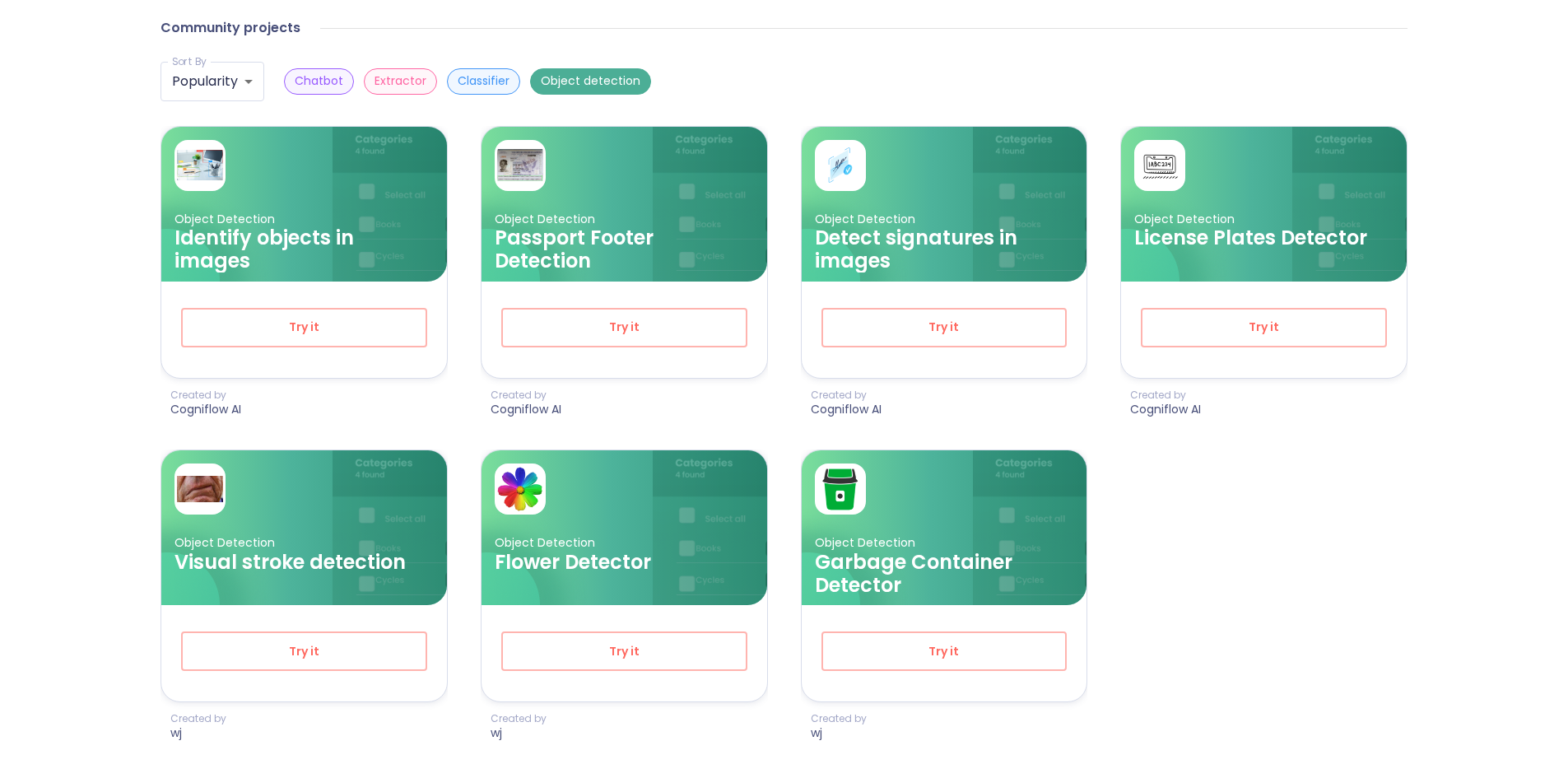
scroll to position [527, 0]
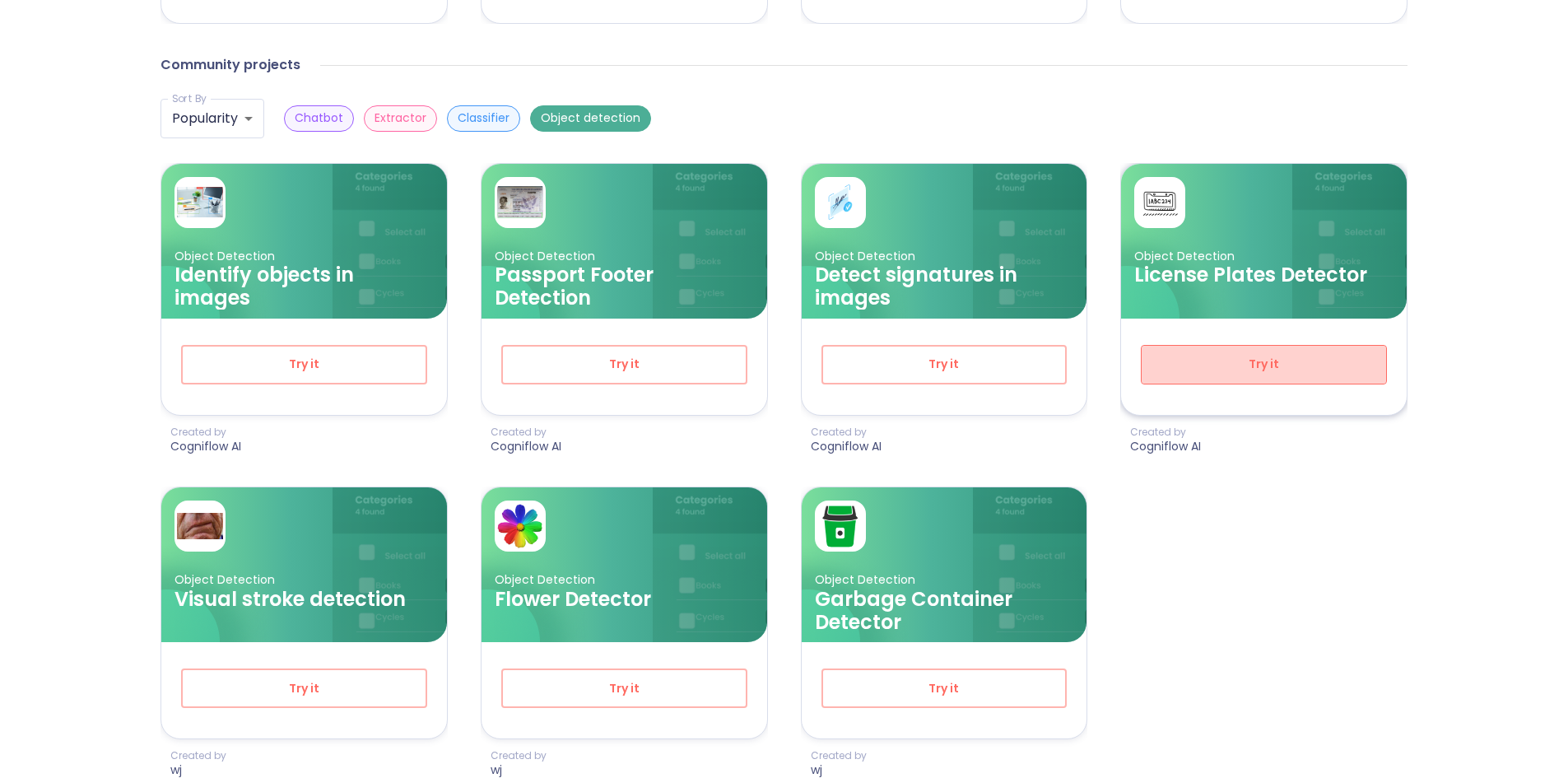
click at [1193, 354] on span "Try it" at bounding box center [1263, 364] width 192 height 21
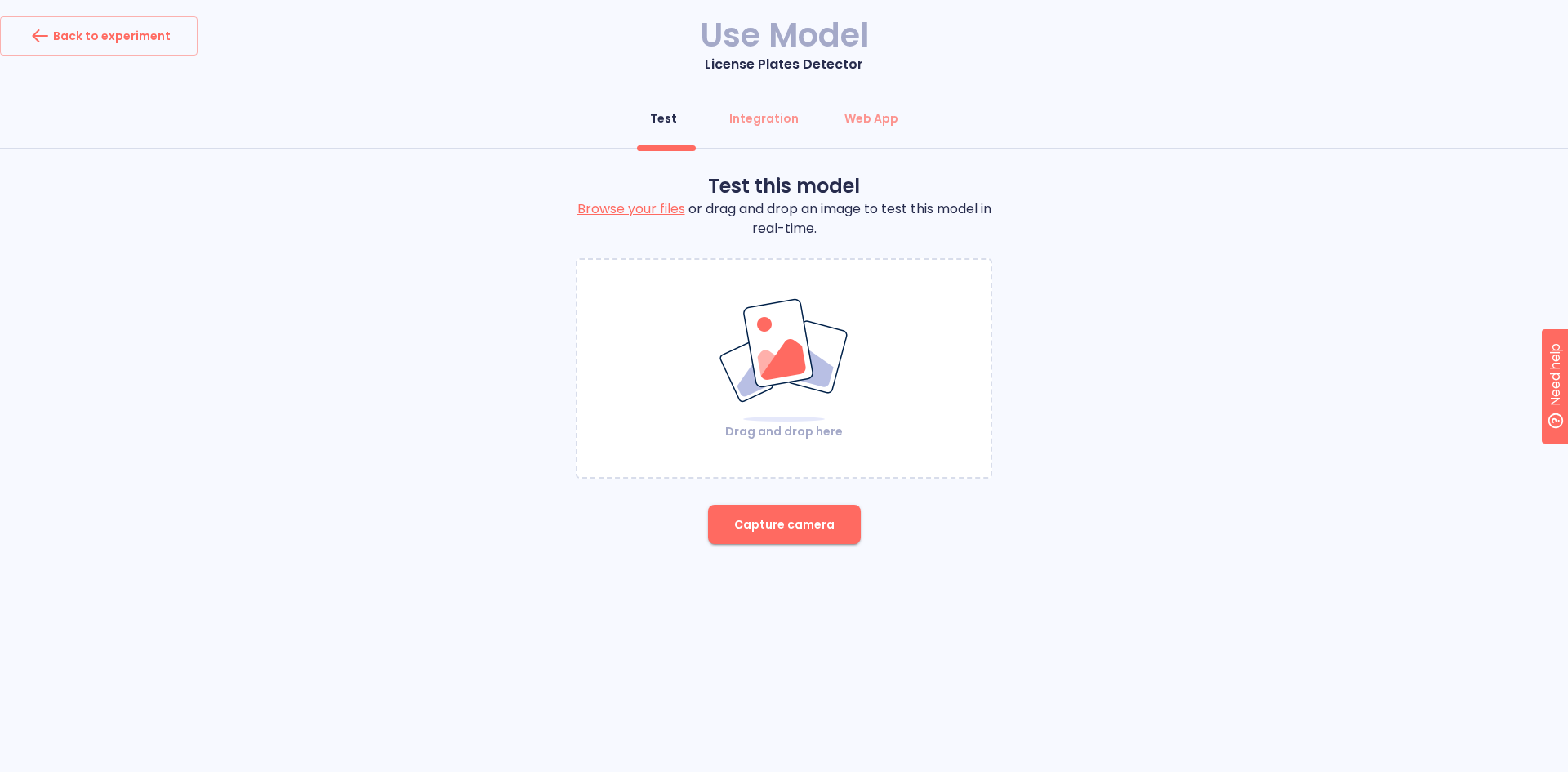
click at [735, 141] on div "Test Integration Web App" at bounding box center [784, 123] width 1568 height 49
click at [751, 128] on button "Integration" at bounding box center [764, 118] width 89 height 39
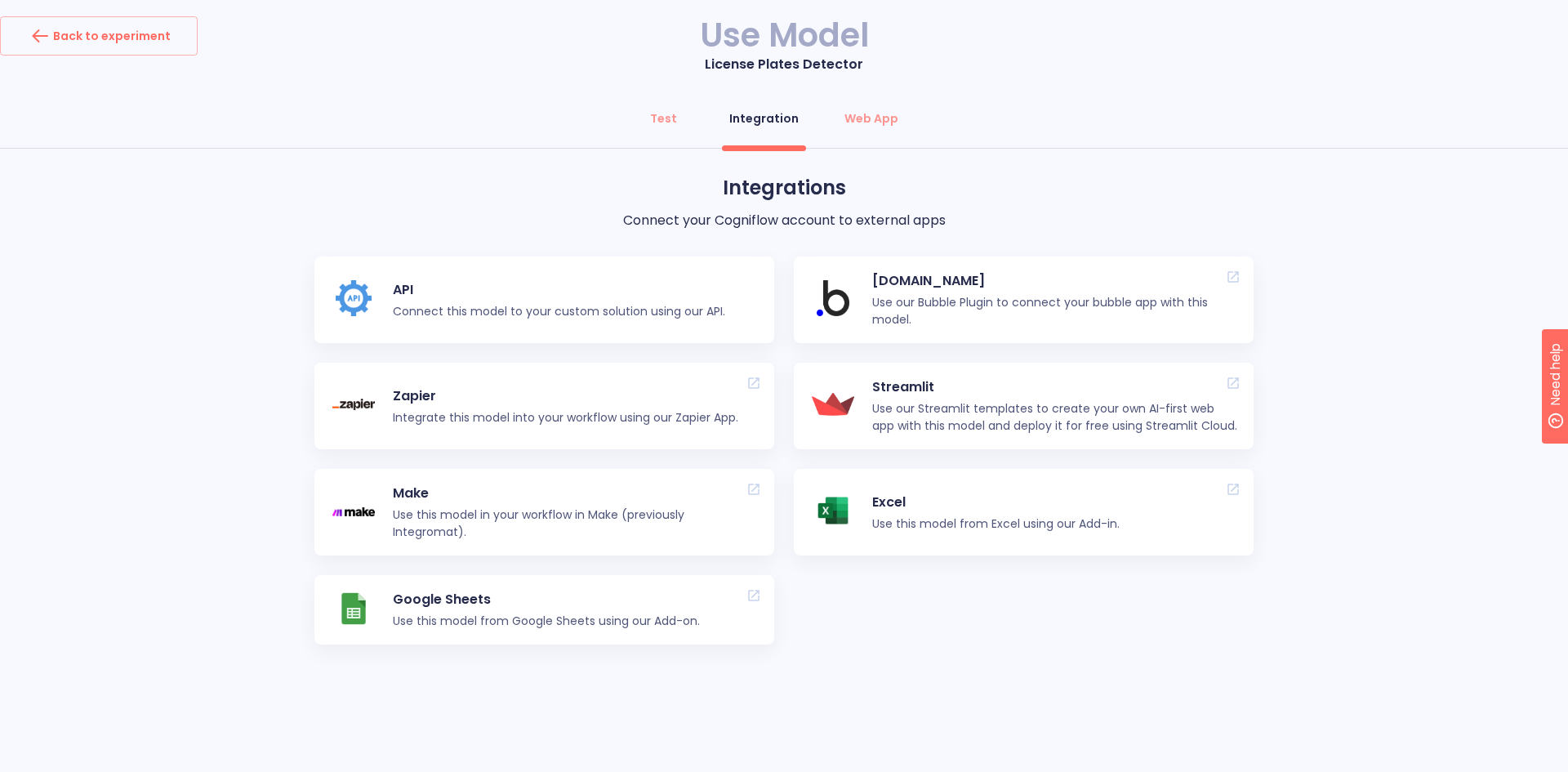
click at [887, 145] on div "Test Integration Web App" at bounding box center [784, 123] width 1568 height 49
click at [885, 128] on button "Web App" at bounding box center [871, 118] width 74 height 39
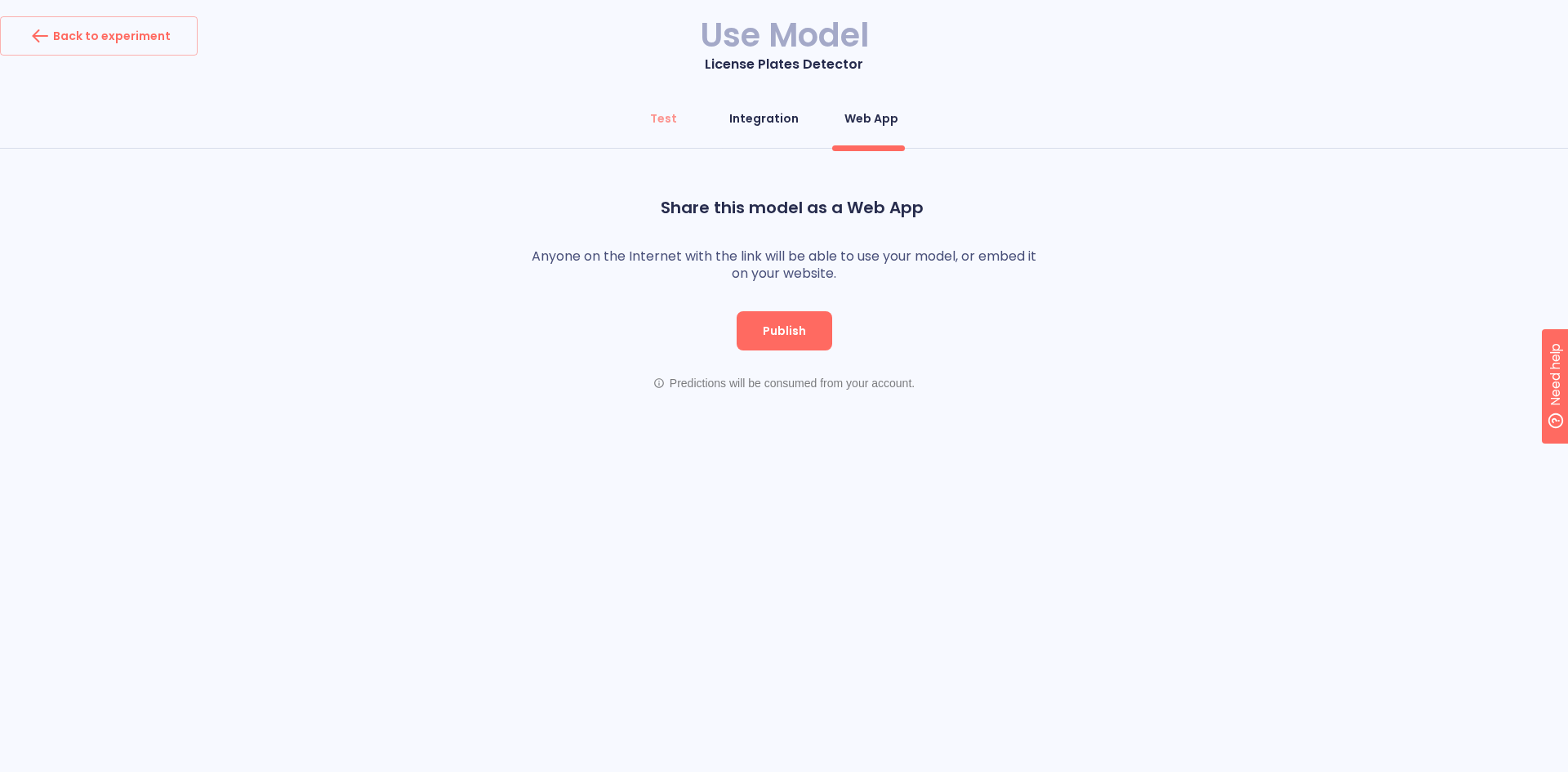
click at [775, 126] on div "Integration" at bounding box center [764, 118] width 69 height 16
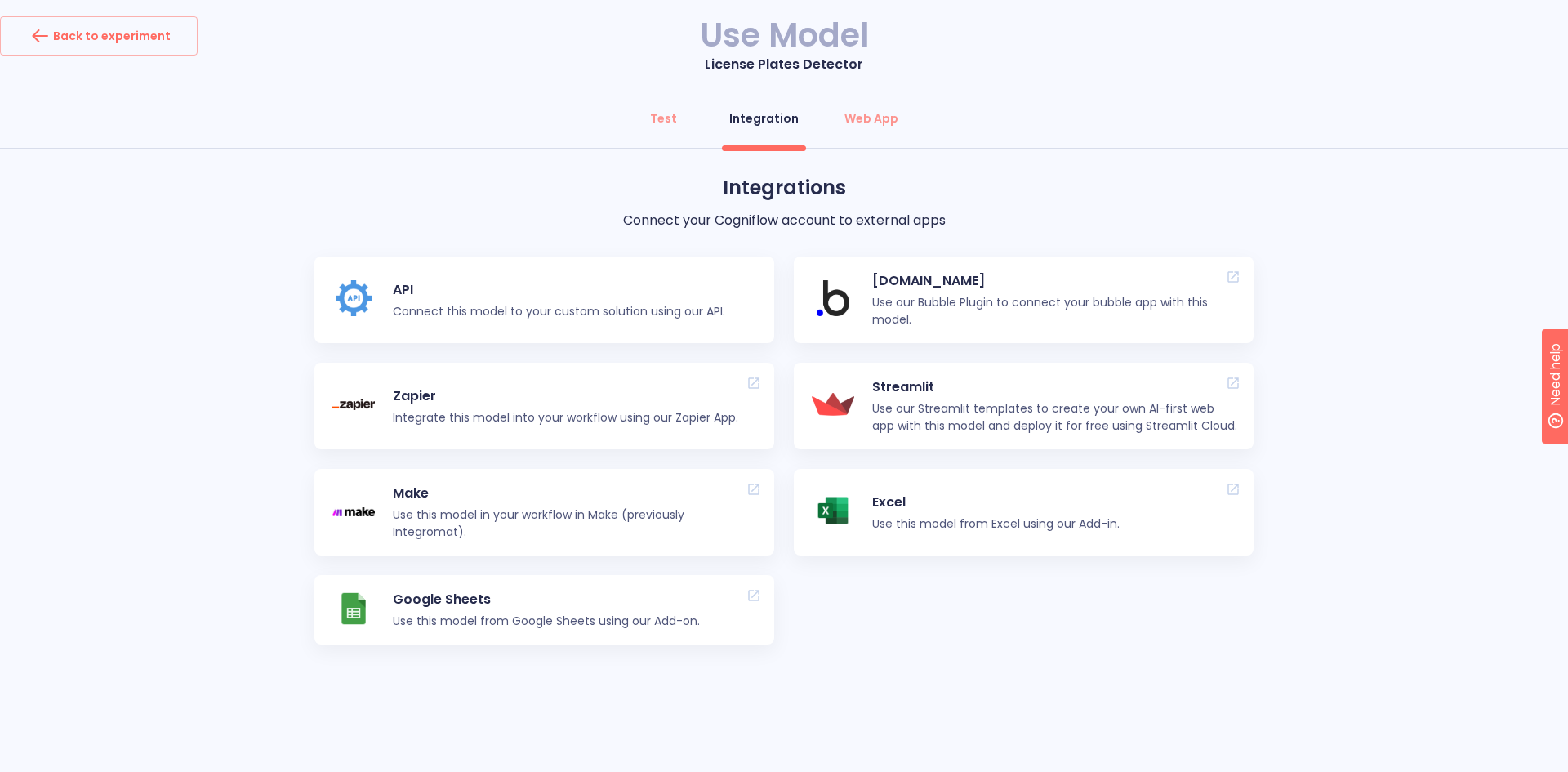
click at [608, 349] on div "API Connect this model to your custom solution using our API. [DOMAIN_NAME] Use…" at bounding box center [784, 450] width 939 height 388
click at [632, 313] on p "Connect this model to your custom solution using our API." at bounding box center [559, 311] width 332 height 17
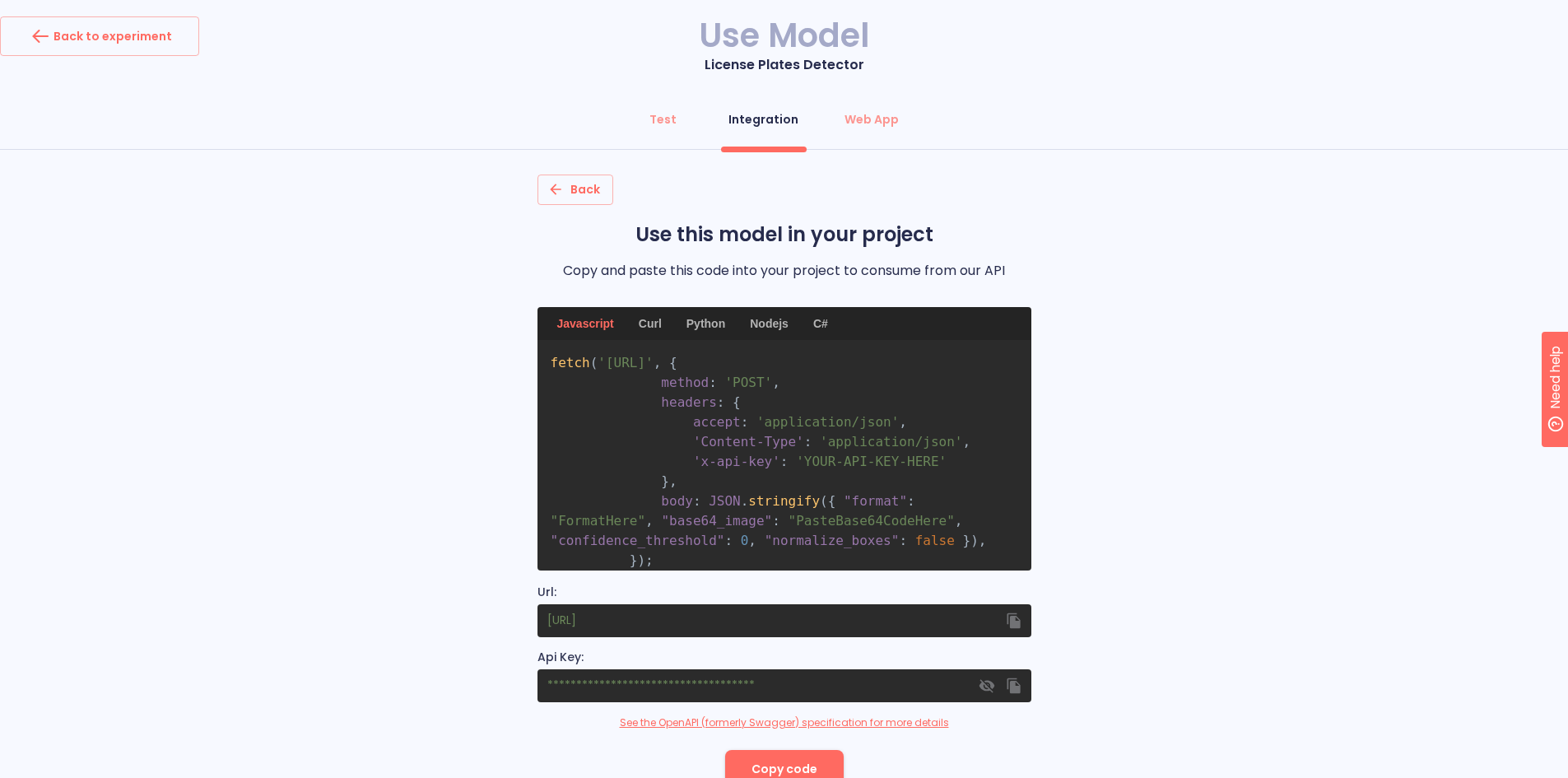
click at [710, 322] on div "Python" at bounding box center [705, 324] width 58 height 33
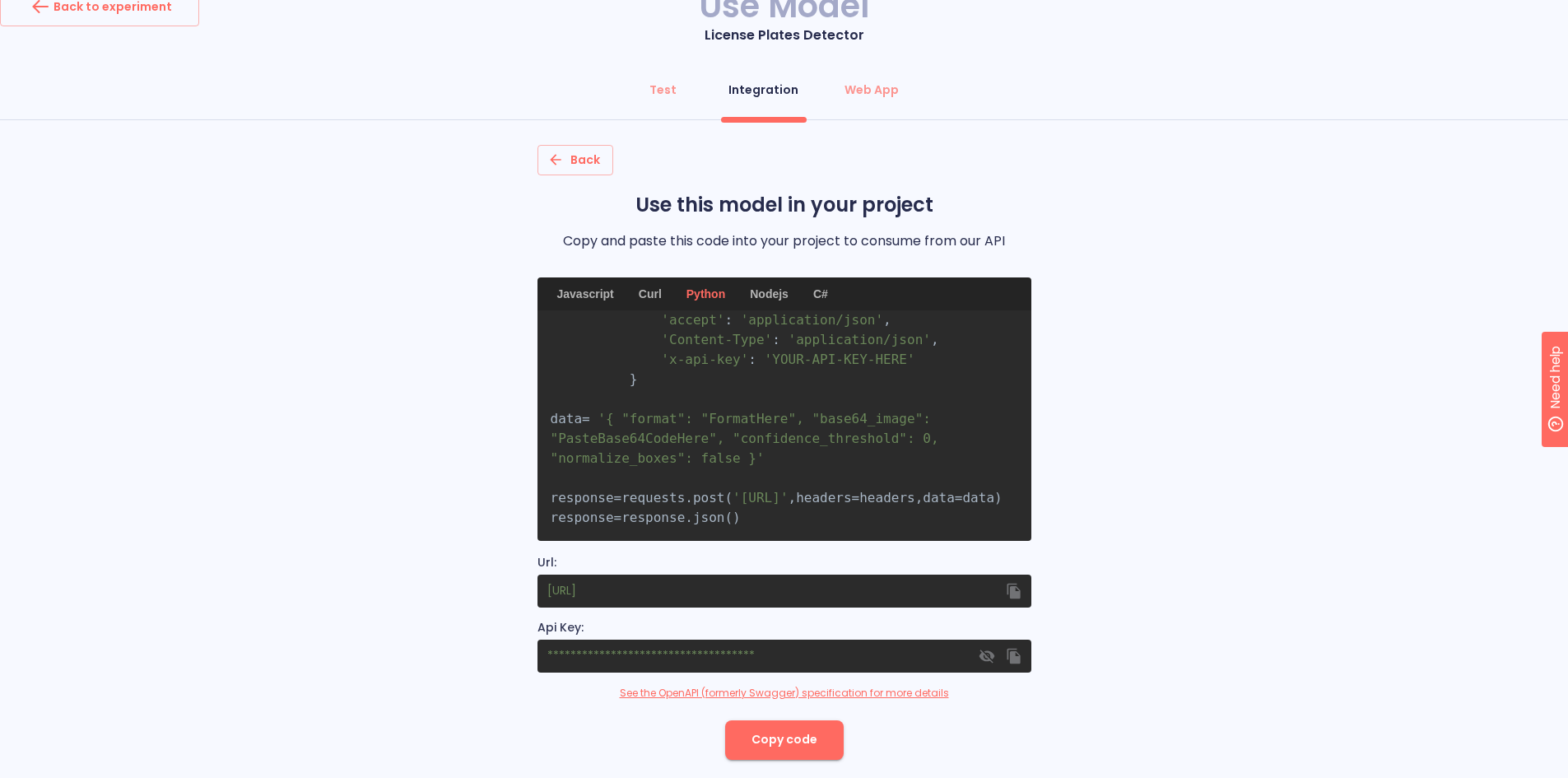
scroll to position [55, 0]
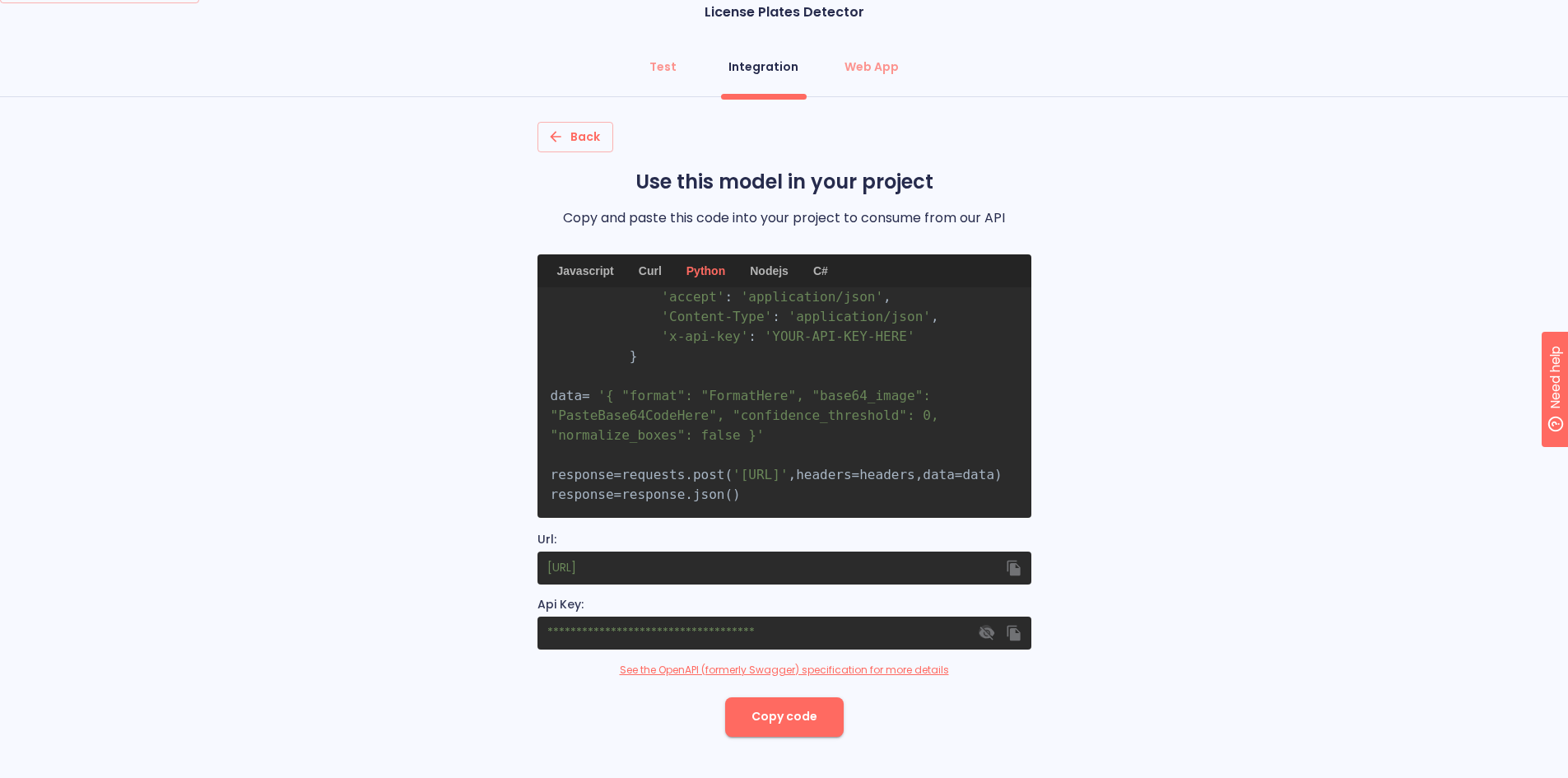
click at [989, 635] on icon "button" at bounding box center [986, 632] width 16 height 16
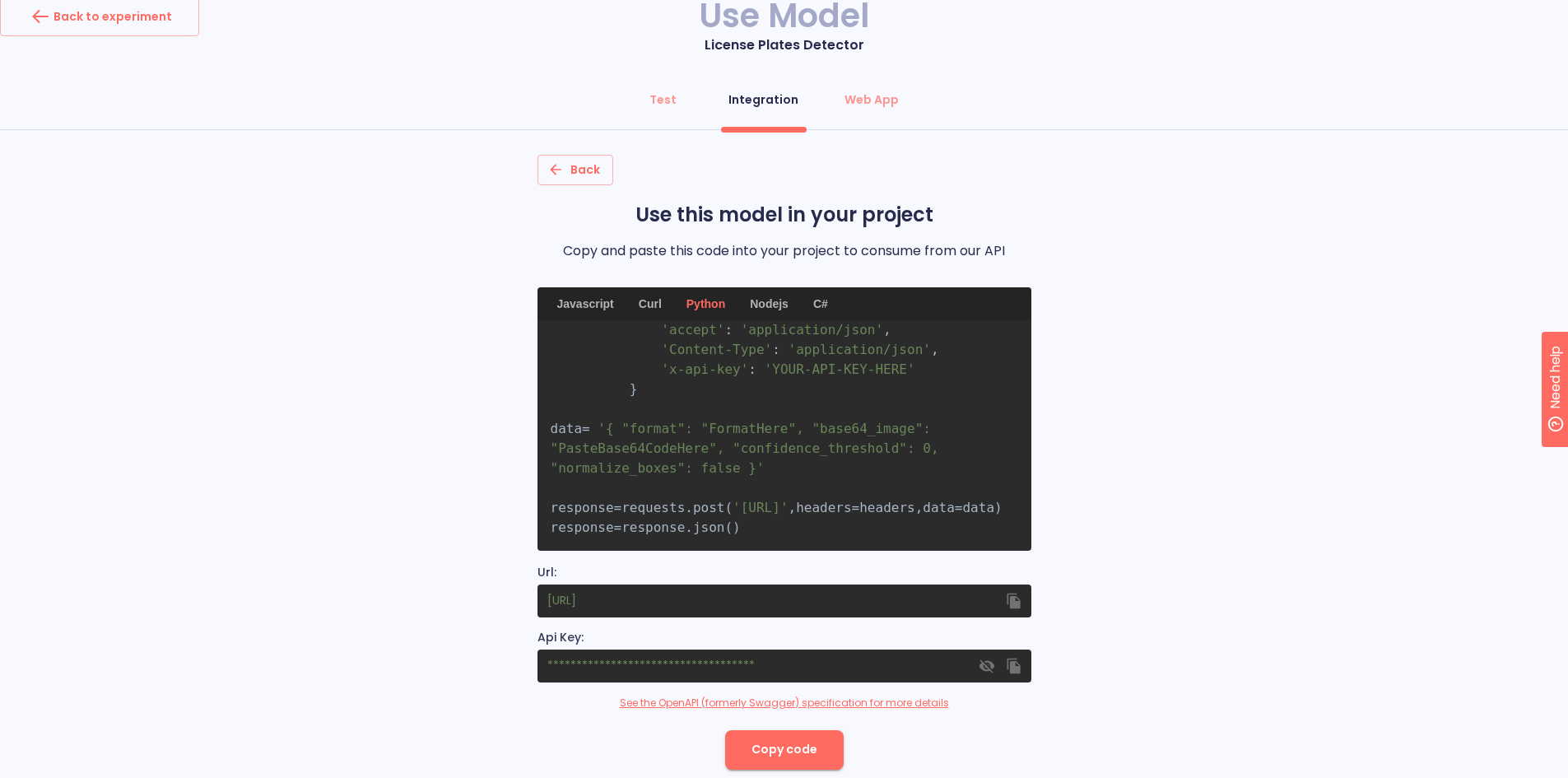
scroll to position [0, 0]
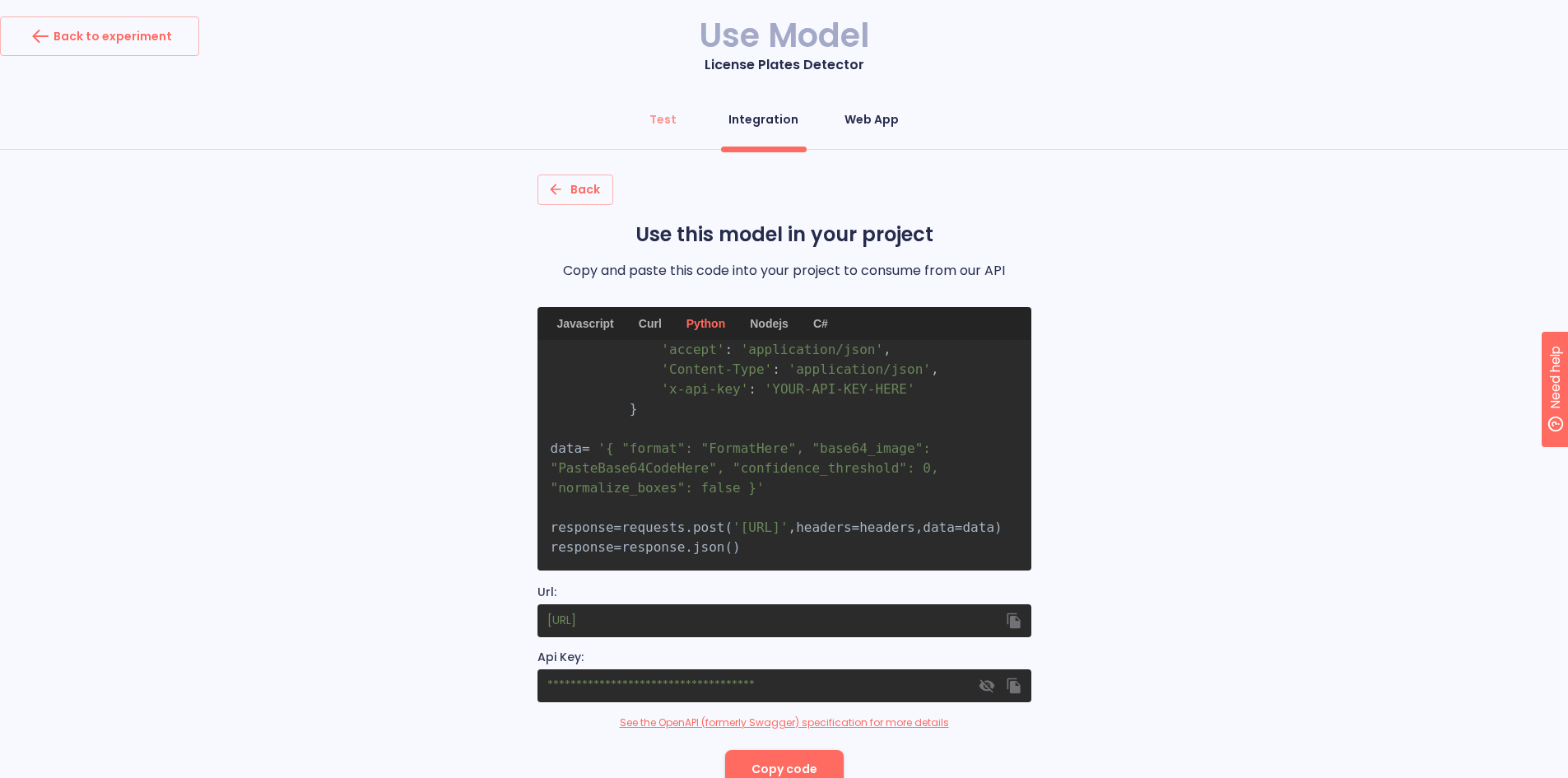
click at [841, 137] on button "Web App" at bounding box center [872, 119] width 74 height 40
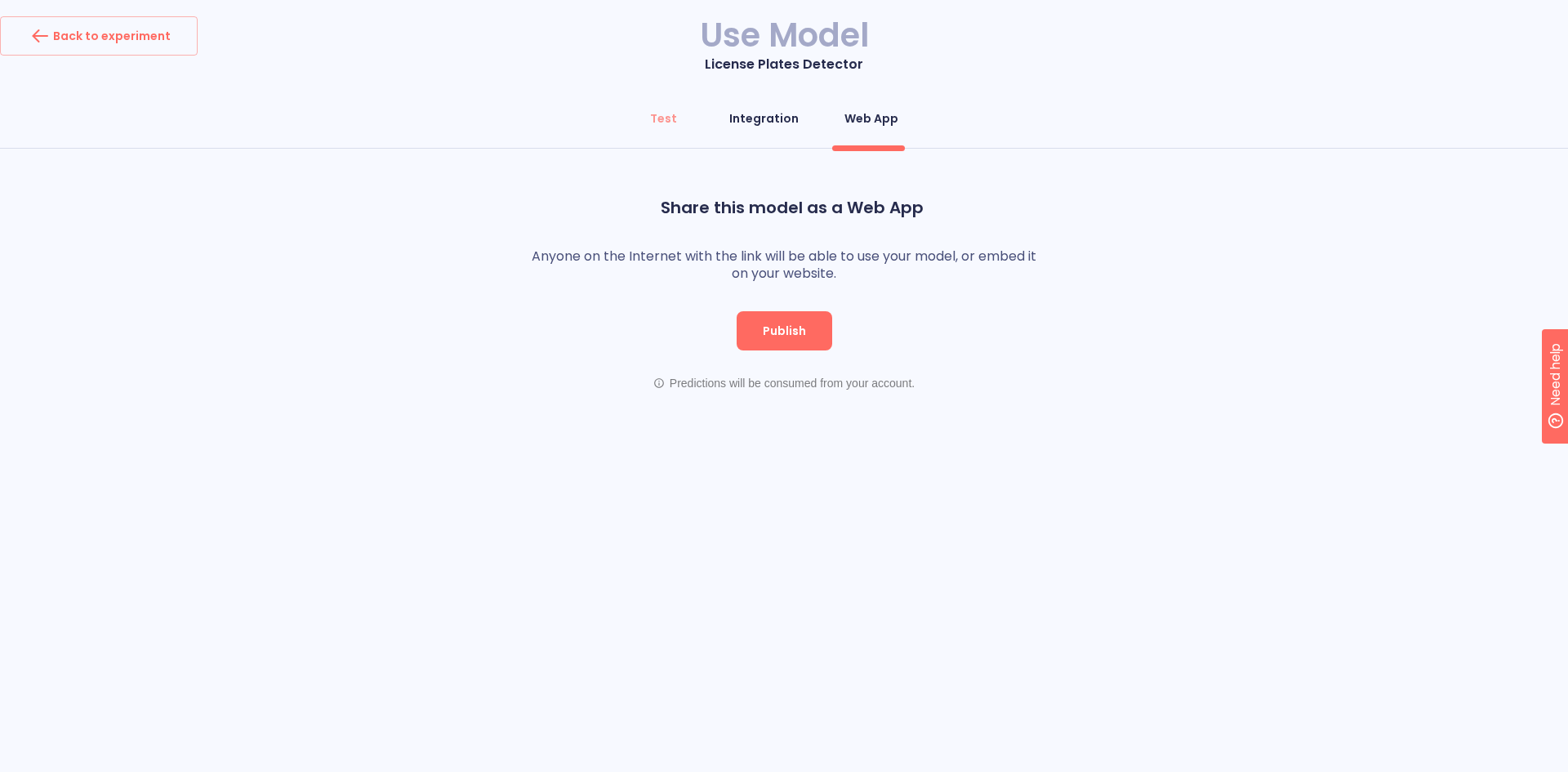
click at [758, 130] on button "Integration" at bounding box center [764, 118] width 89 height 39
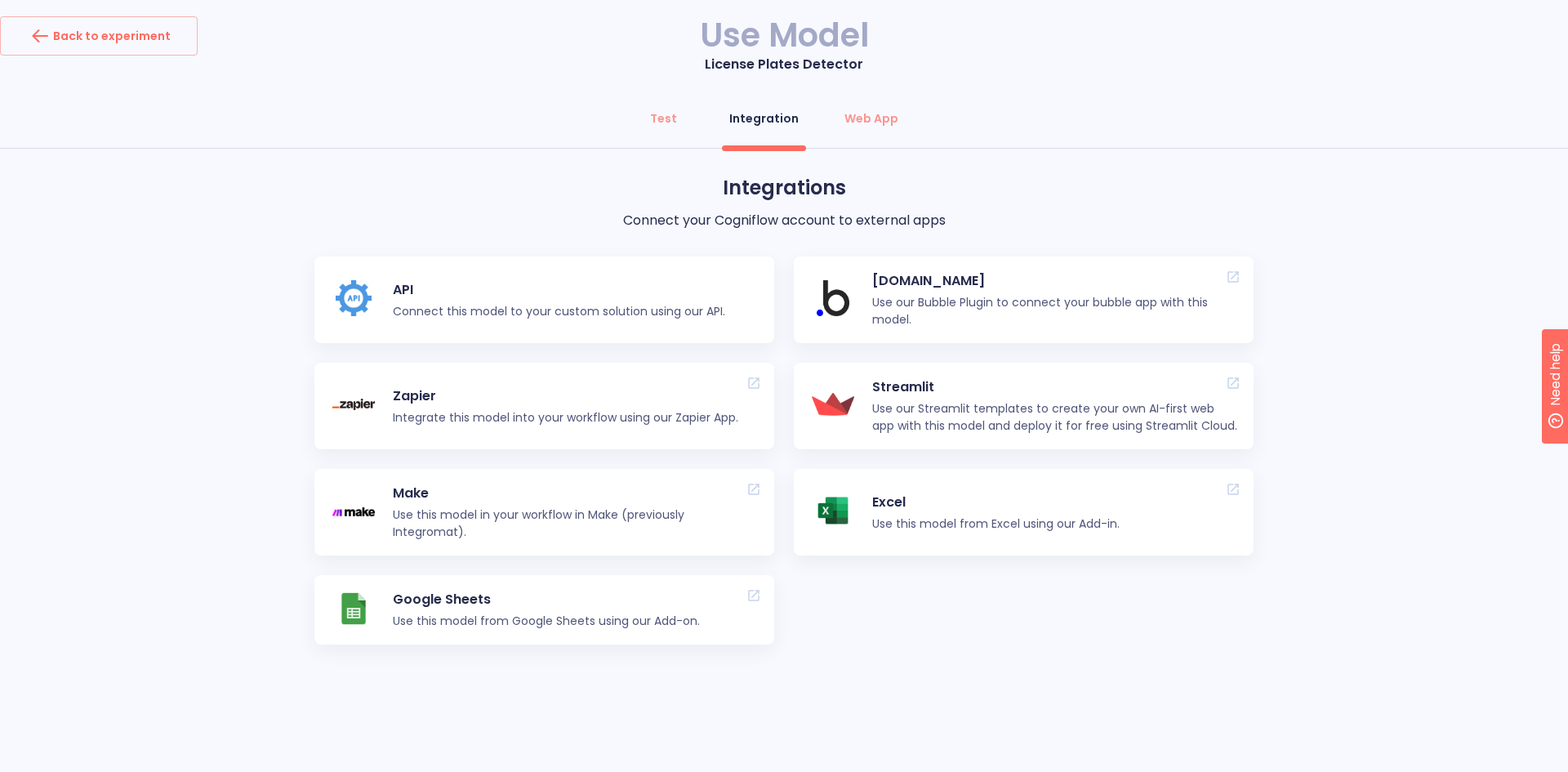
click at [623, 113] on div "Test Integration Web App" at bounding box center [784, 123] width 1568 height 49
click at [666, 114] on div "Test" at bounding box center [663, 118] width 27 height 16
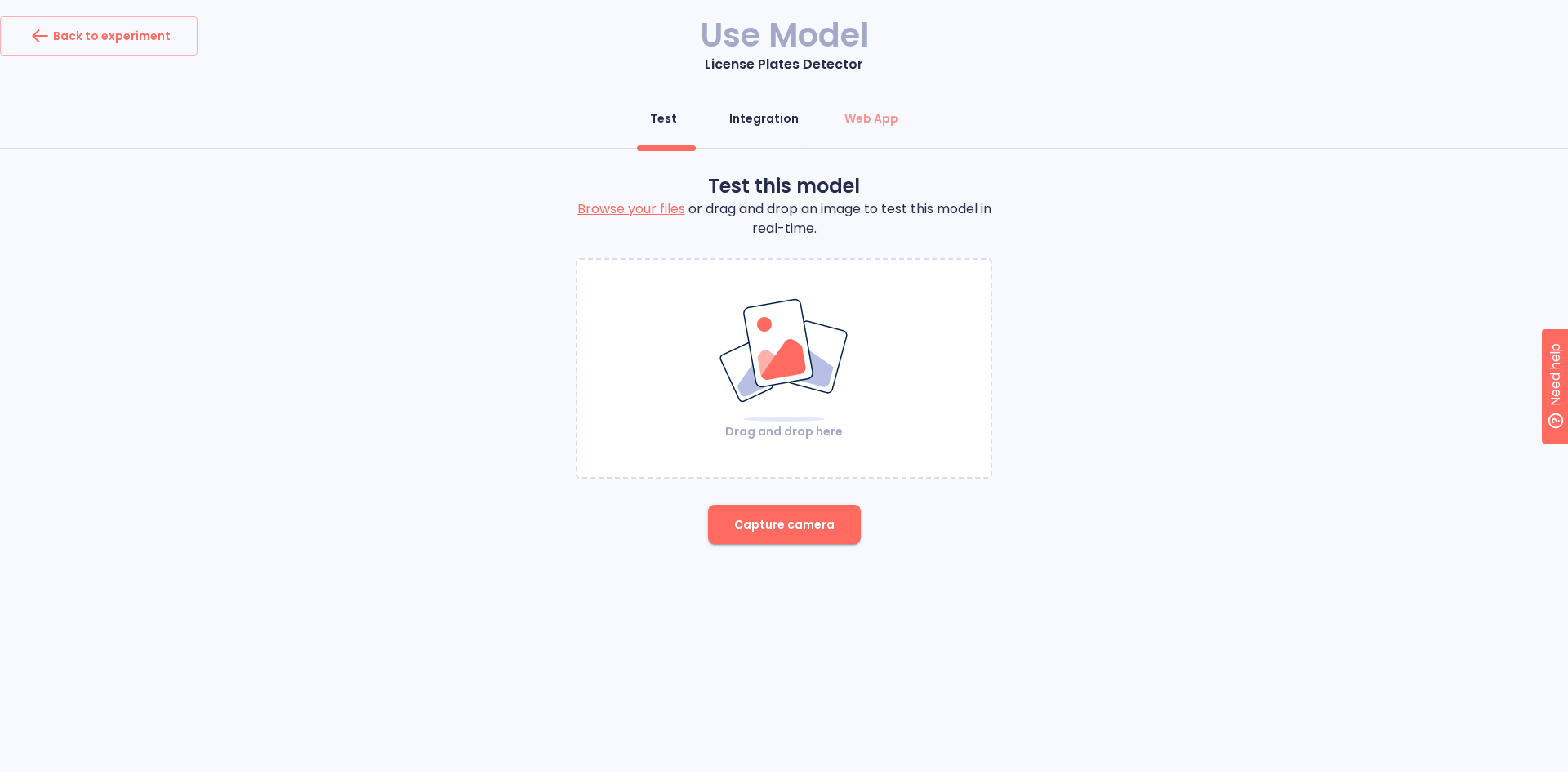
click at [756, 131] on button "Integration" at bounding box center [764, 118] width 89 height 39
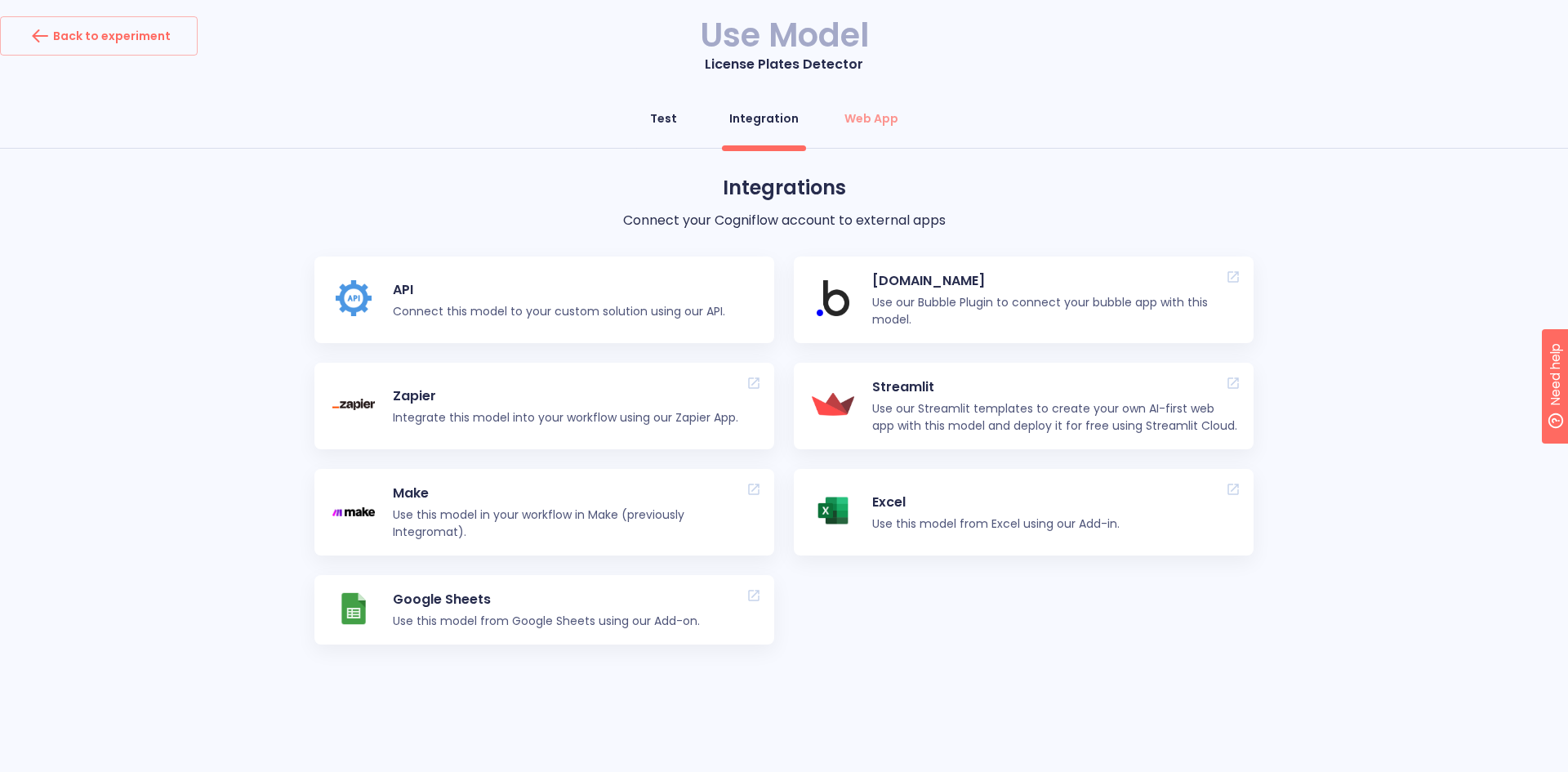
click at [670, 134] on button "Test" at bounding box center [664, 118] width 59 height 39
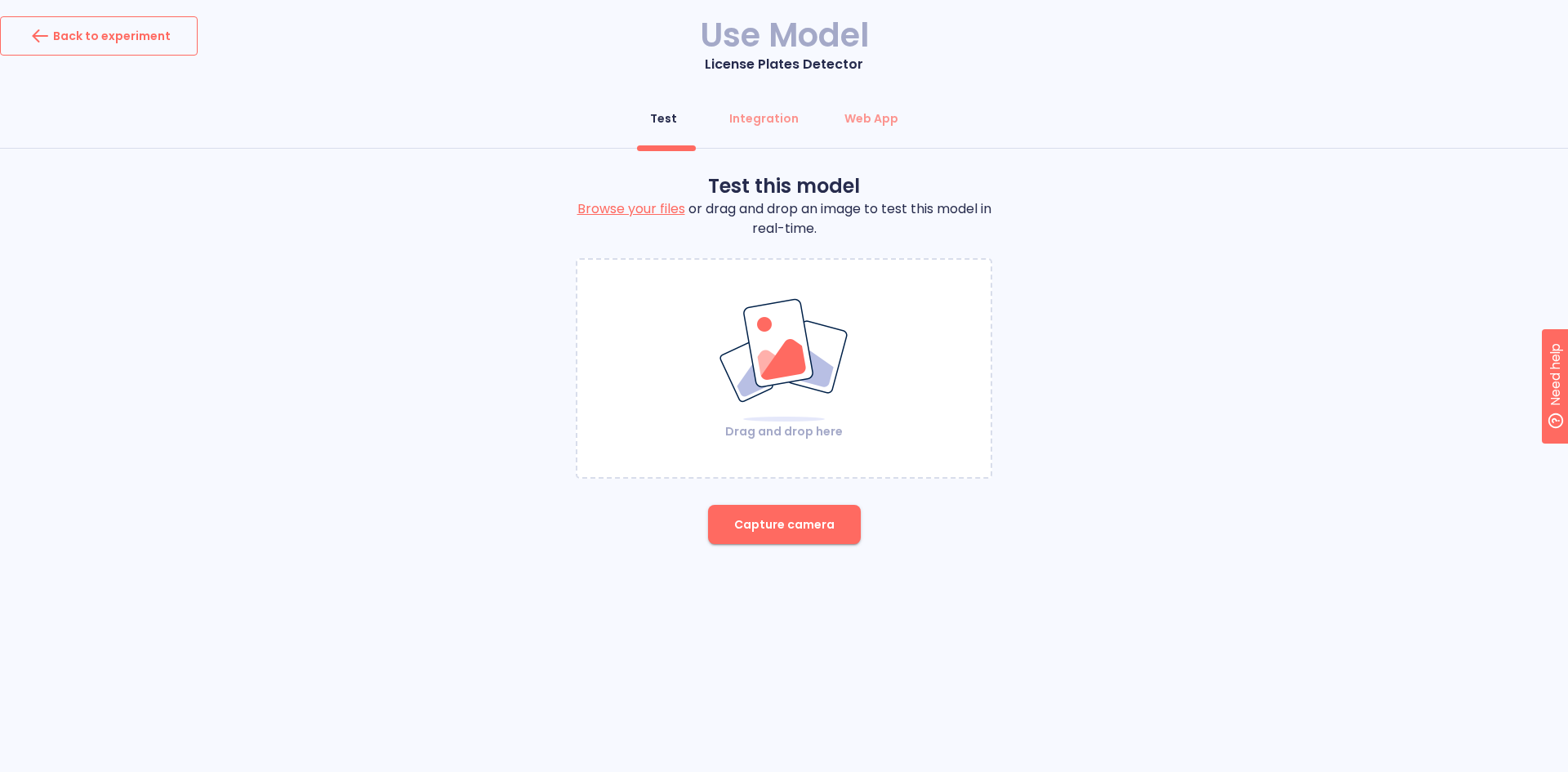
click at [45, 36] on icon "button" at bounding box center [41, 36] width 13 height 0
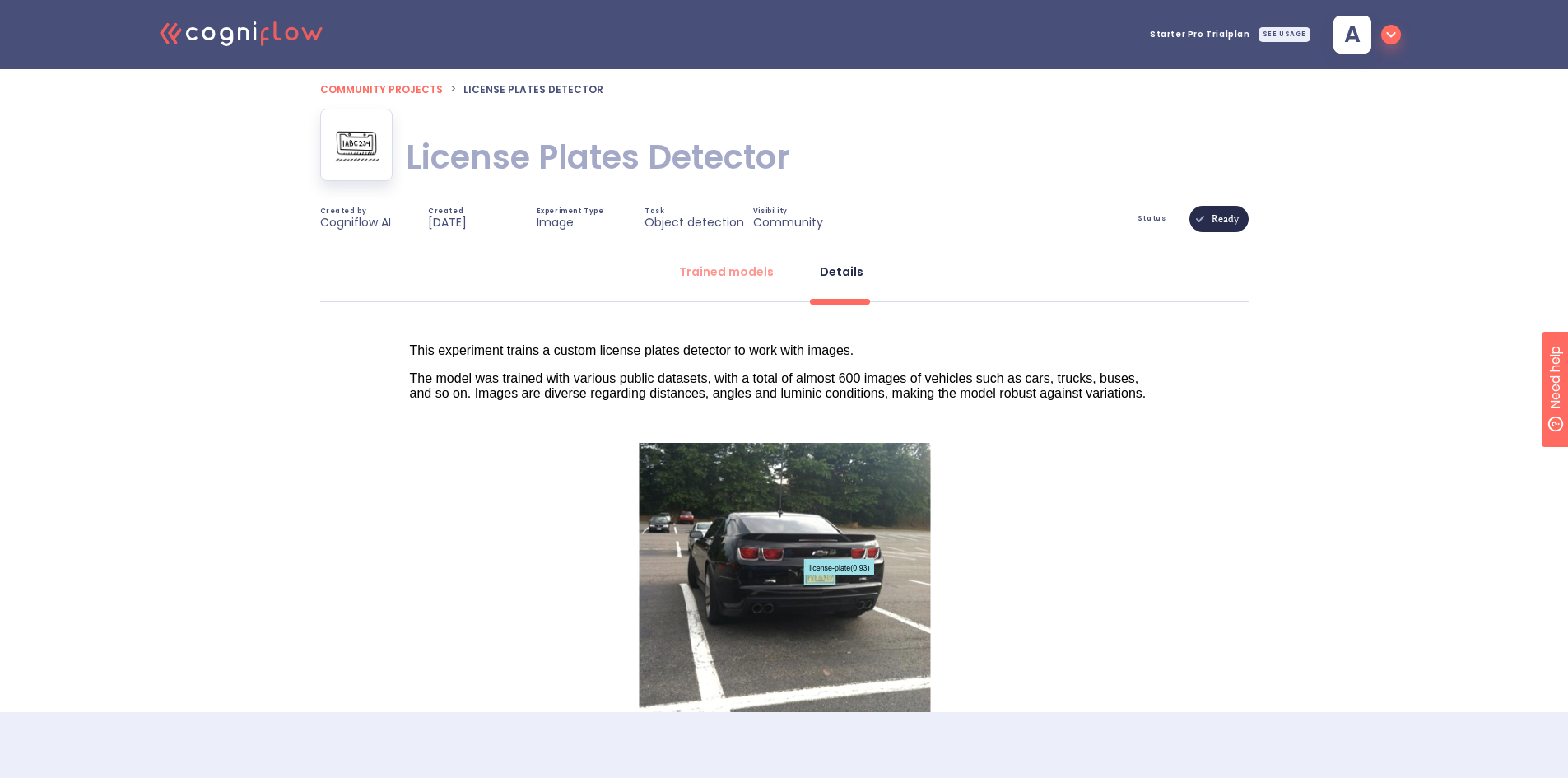
click at [259, 43] on icon ".cls-1{fill:#141624;}.cls-2{fill:#eb5e60;}.cls-3{fill:none;stroke:#eb5e60;strok…" at bounding box center [242, 32] width 181 height 50
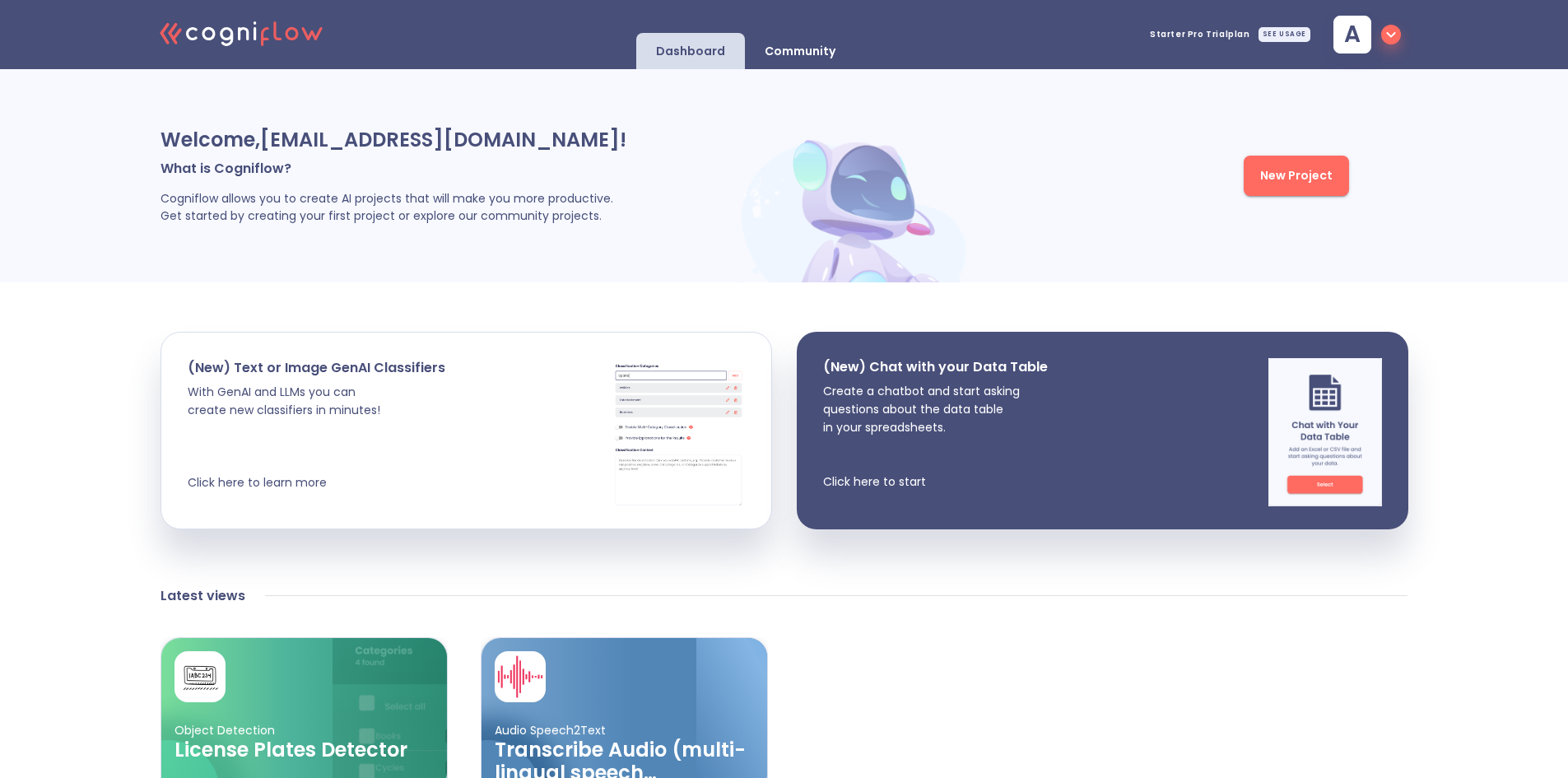
click at [815, 57] on p "Community" at bounding box center [800, 51] width 71 height 16
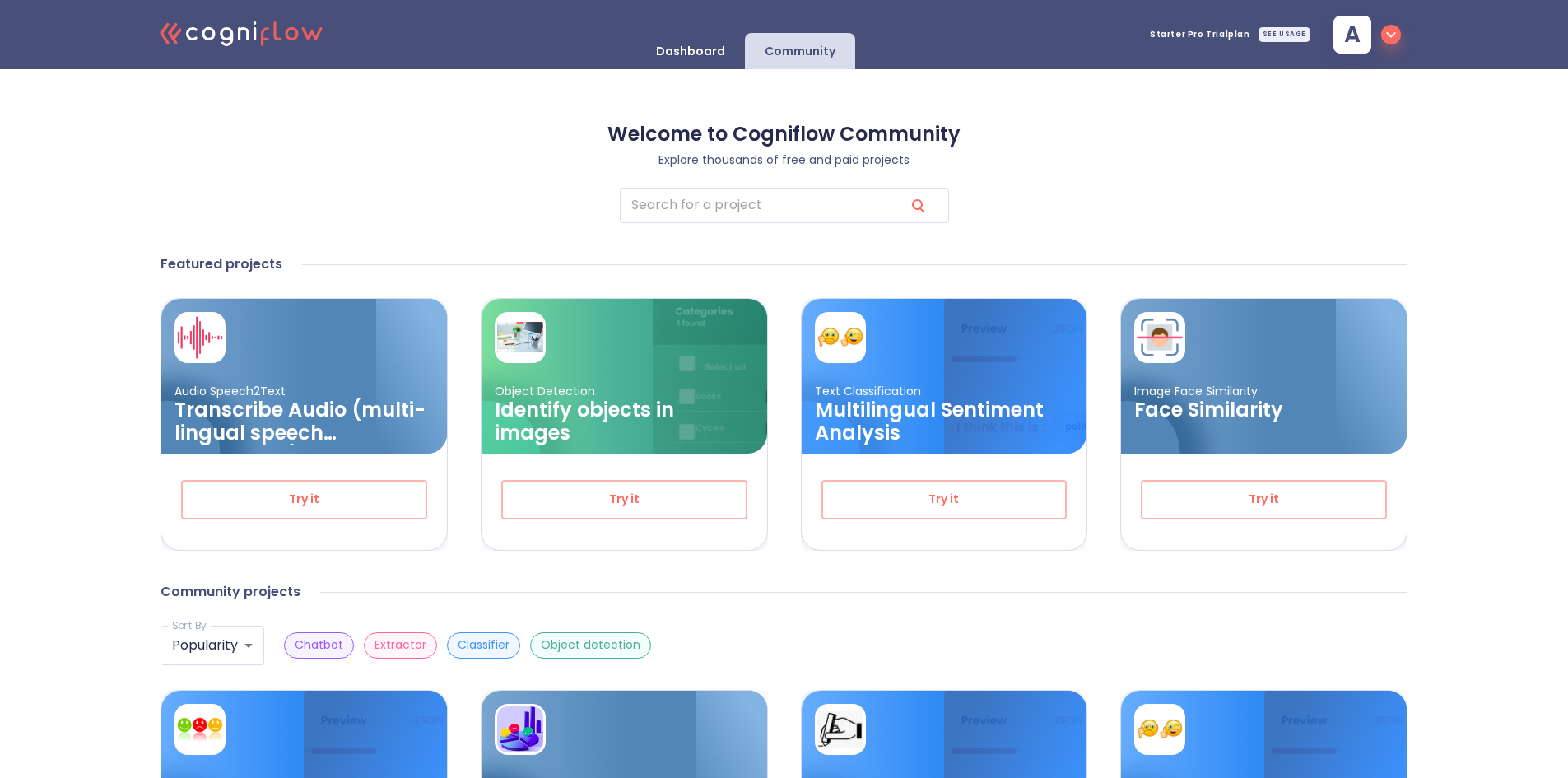
click at [725, 45] on p "Dashboard" at bounding box center [691, 51] width 69 height 16
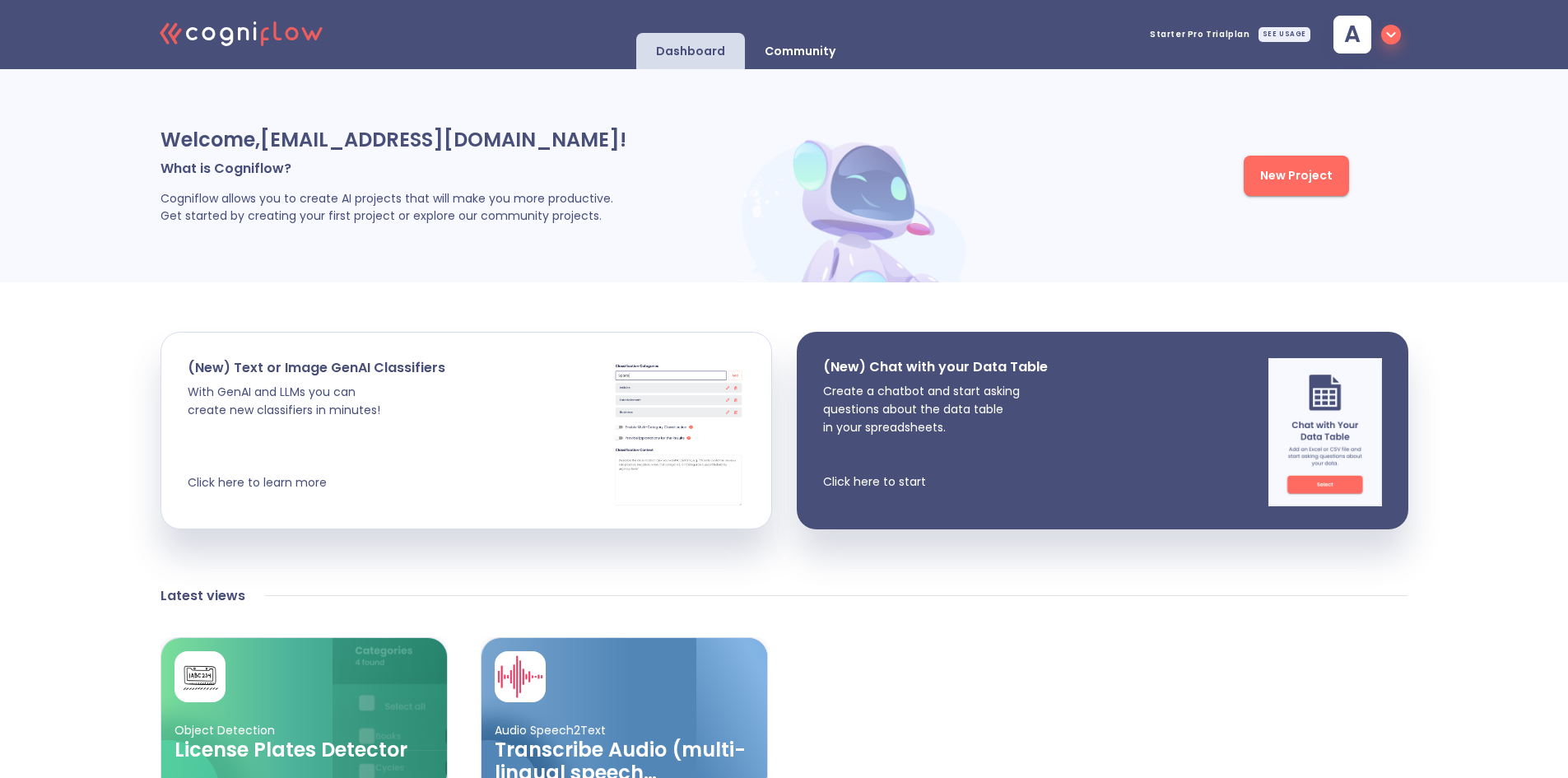
click at [1294, 179] on span "New Project" at bounding box center [1296, 175] width 72 height 21
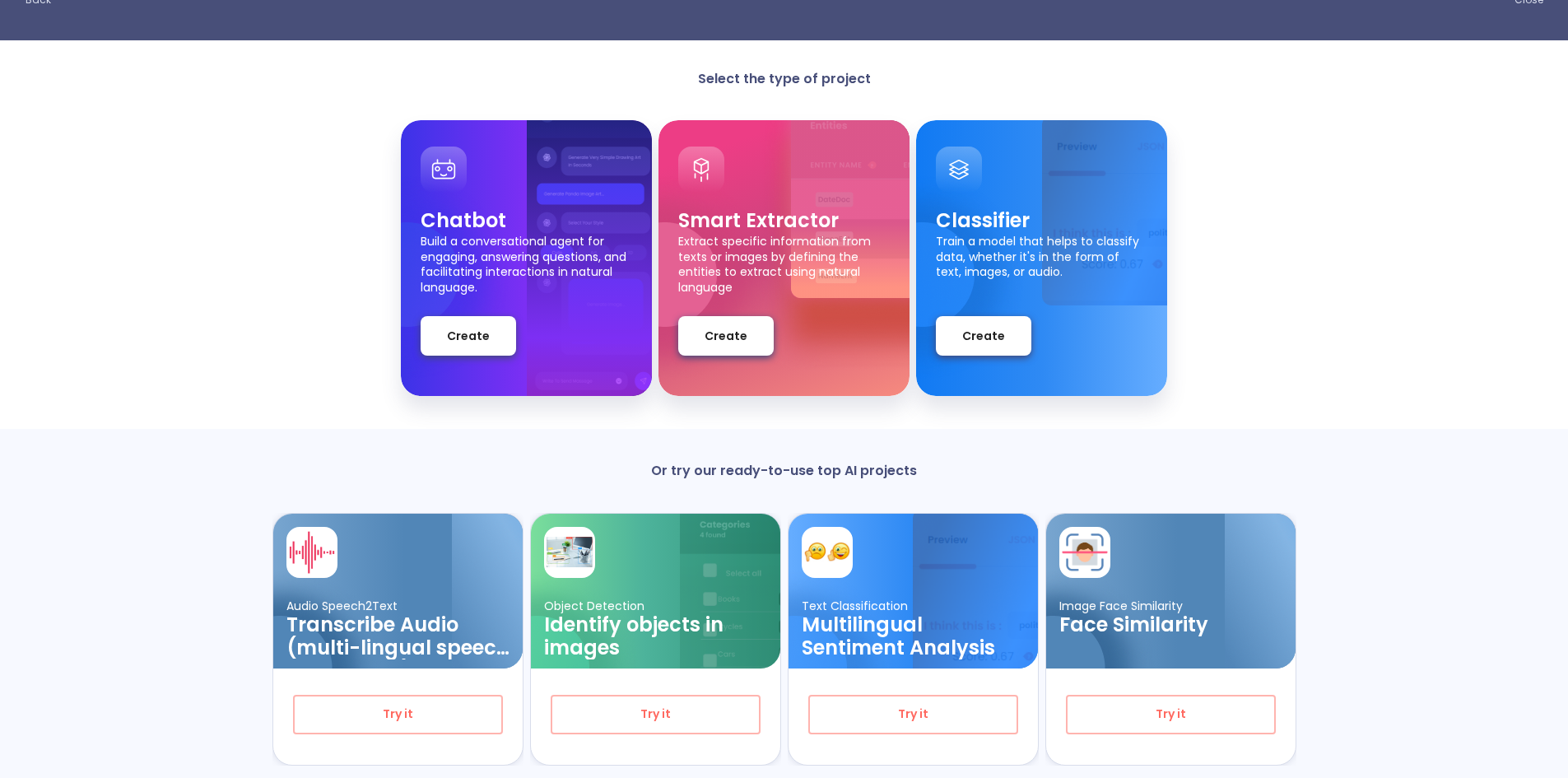
scroll to position [117, 0]
